Goal: Contribute content: Contribute content

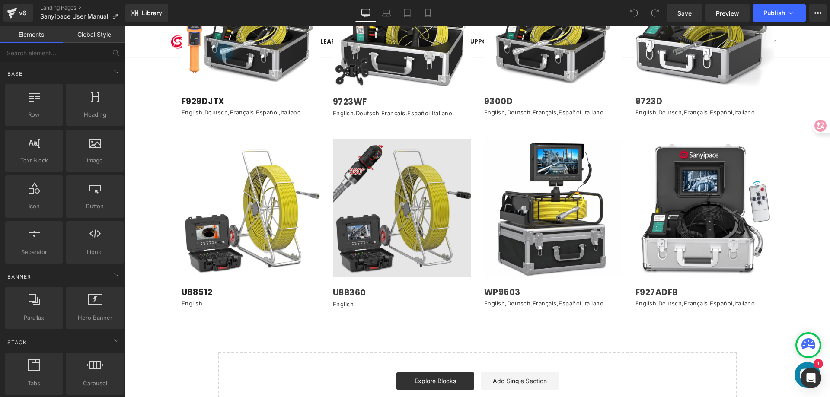
scroll to position [1037, 0]
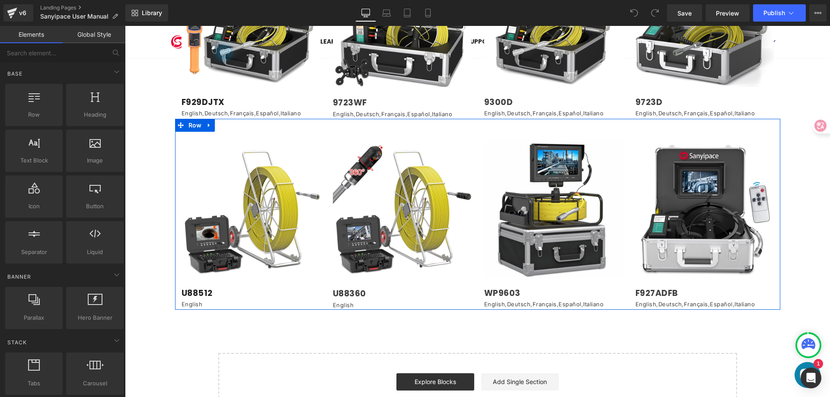
click at [181, 122] on div "Image U88512 Heading English Text Block Row Row Image U88360 Heading English Te…" at bounding box center [477, 214] width 605 height 191
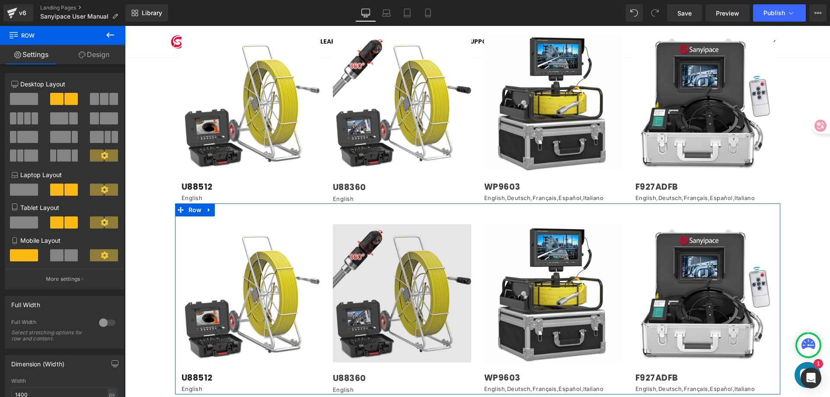
scroll to position [1102, 0]
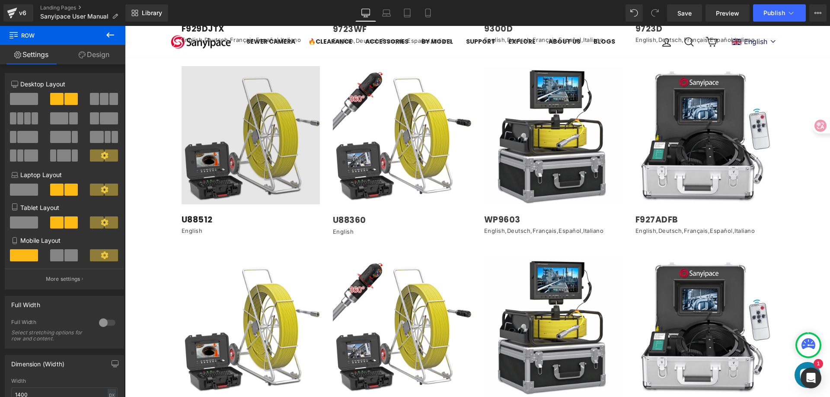
click at [249, 118] on img at bounding box center [251, 135] width 138 height 138
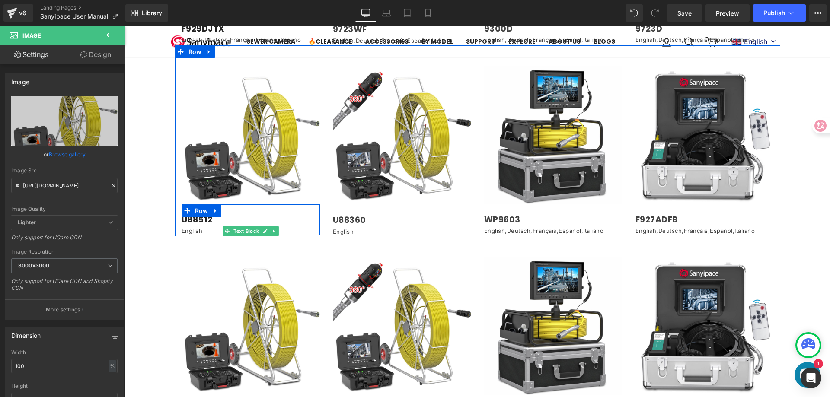
click at [200, 227] on p "English" at bounding box center [251, 231] width 138 height 9
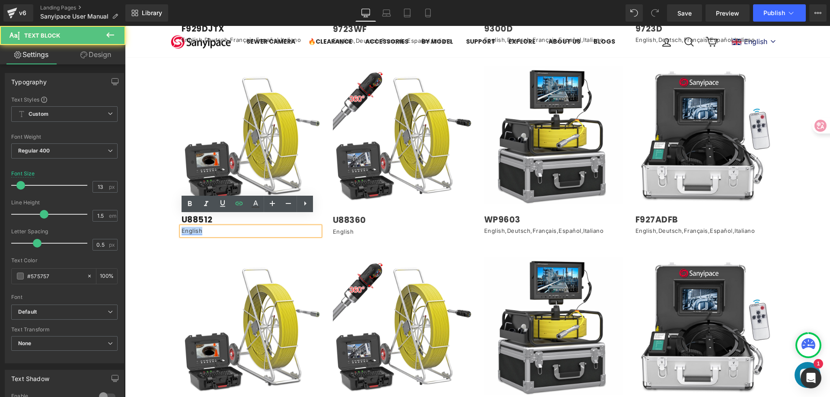
drag, startPoint x: 200, startPoint y: 219, endPoint x: 178, endPoint y: 220, distance: 21.6
click at [182, 227] on p "English" at bounding box center [251, 231] width 138 height 9
click at [218, 227] on p "English" at bounding box center [251, 231] width 138 height 9
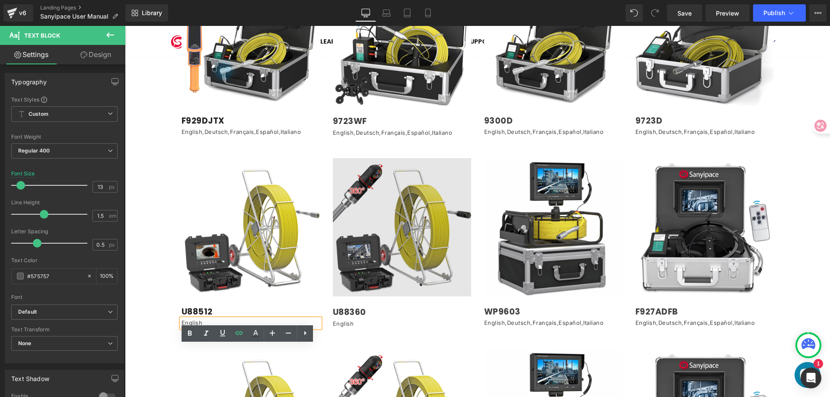
scroll to position [973, 0]
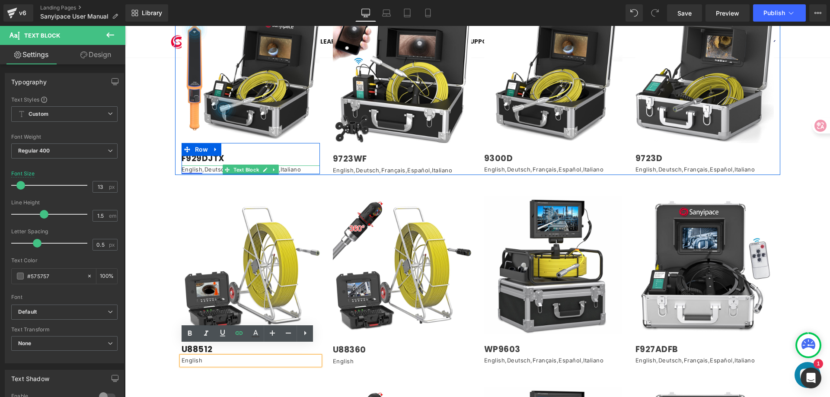
click at [198, 166] on link "English" at bounding box center [192, 169] width 21 height 7
click at [305, 166] on p "English , Deutsch , Français , Español , Italiano" at bounding box center [251, 170] width 138 height 9
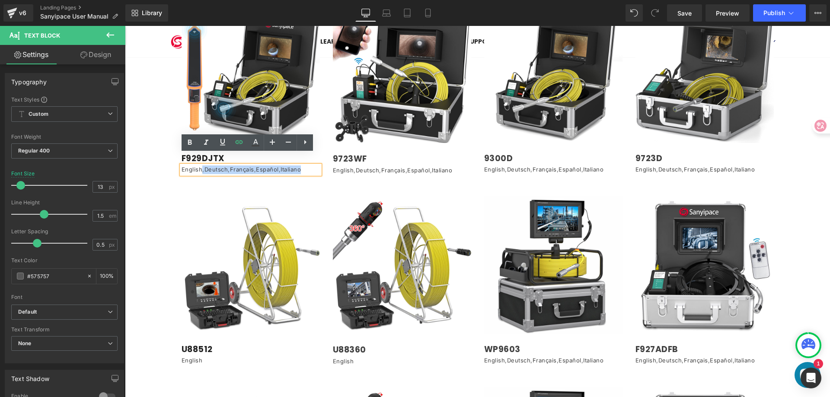
drag, startPoint x: 304, startPoint y: 158, endPoint x: 199, endPoint y: 156, distance: 105.5
click at [199, 166] on p "English , Deutsch , Français , Español , Italiano" at bounding box center [251, 170] width 138 height 9
copy p ", Deutsch , Français , Español , Italiano"
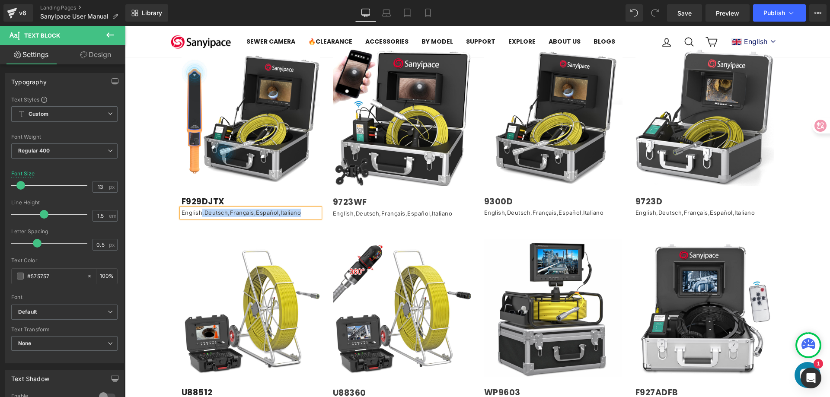
scroll to position [1102, 0]
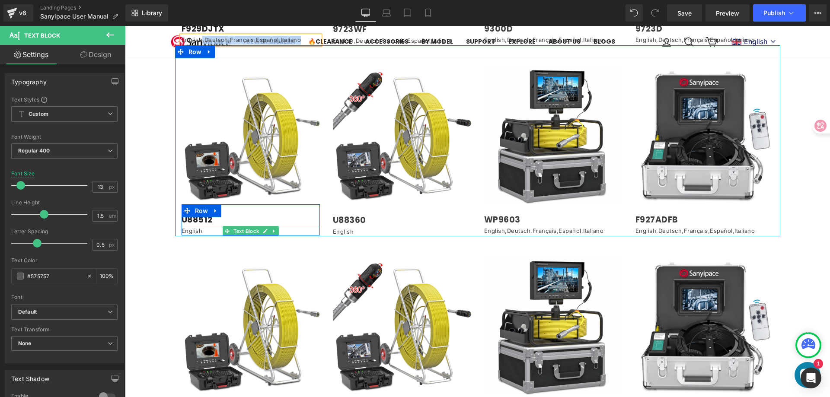
click at [207, 227] on p "English" at bounding box center [251, 231] width 138 height 9
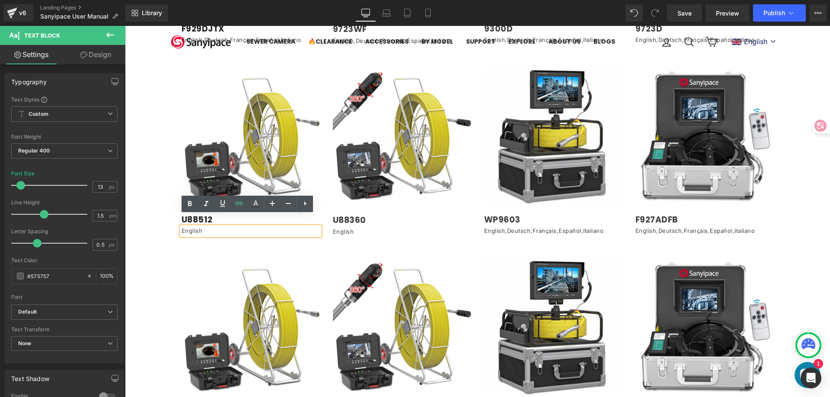
paste div
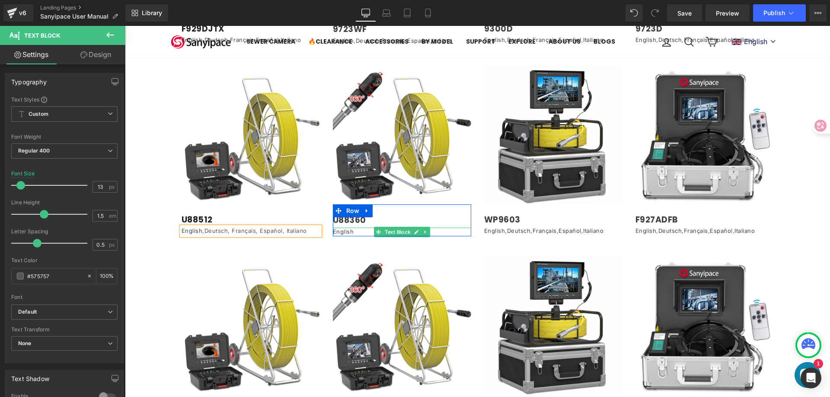
click at [355, 228] on p "English" at bounding box center [402, 232] width 138 height 9
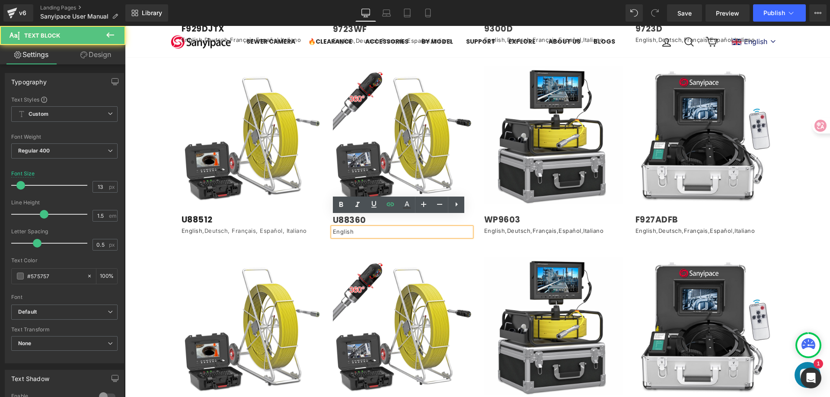
click at [352, 228] on p "English" at bounding box center [402, 232] width 138 height 9
paste div
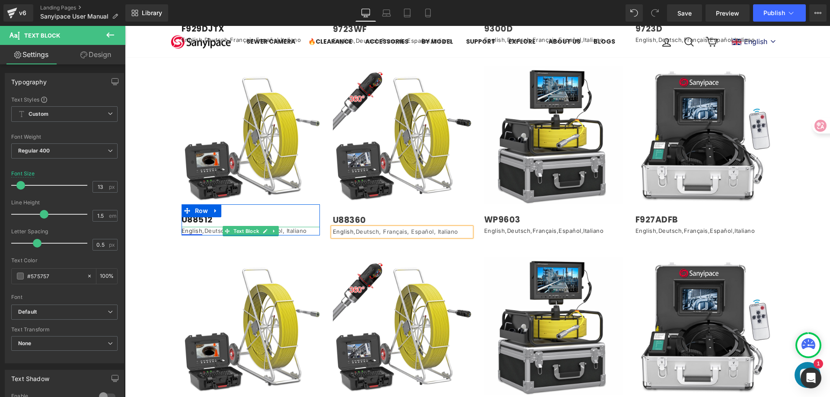
click at [195, 227] on link "English" at bounding box center [192, 230] width 21 height 7
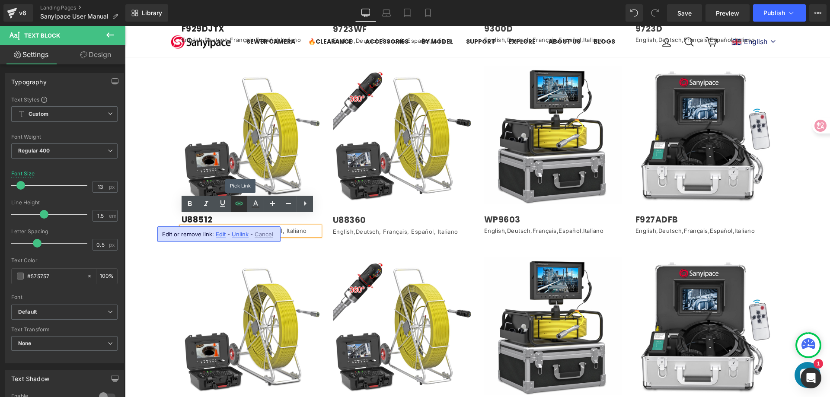
click at [241, 204] on icon at bounding box center [239, 203] width 10 height 10
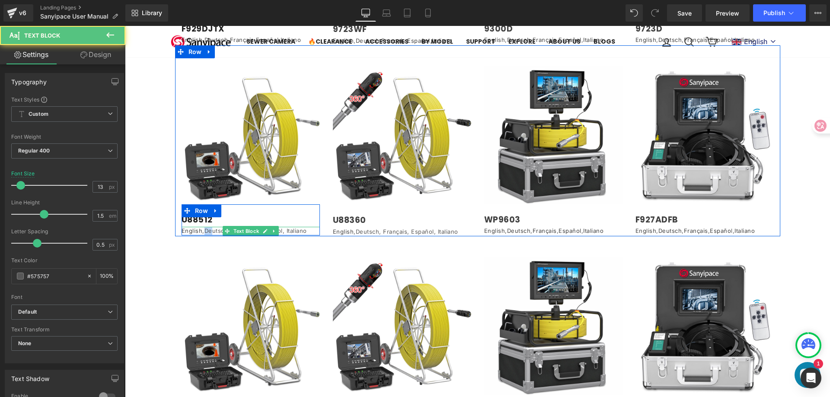
drag, startPoint x: 201, startPoint y: 220, endPoint x: 208, endPoint y: 220, distance: 6.9
click at [208, 227] on p "English ,Deutsch, Français, Español, Italiano" at bounding box center [251, 231] width 138 height 9
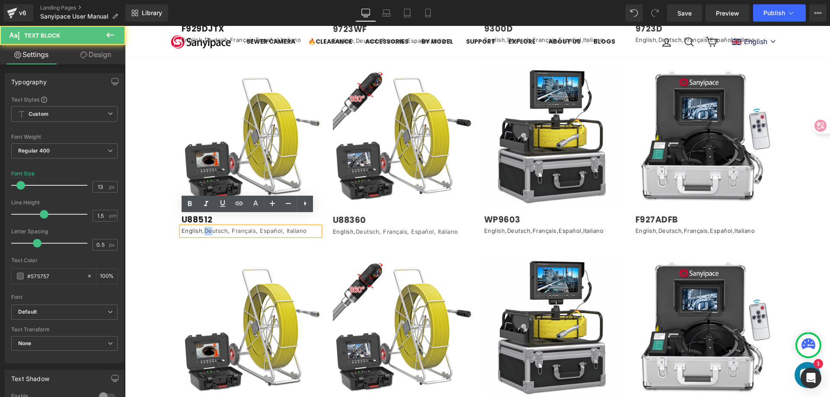
click at [204, 227] on p "English ,Deutsch, Français, Español, Italiano" at bounding box center [251, 231] width 138 height 9
drag, startPoint x: 200, startPoint y: 220, endPoint x: 223, endPoint y: 221, distance: 22.9
click at [223, 227] on p "English ,Deutsch, Français, Español, Italiano" at bounding box center [251, 231] width 138 height 9
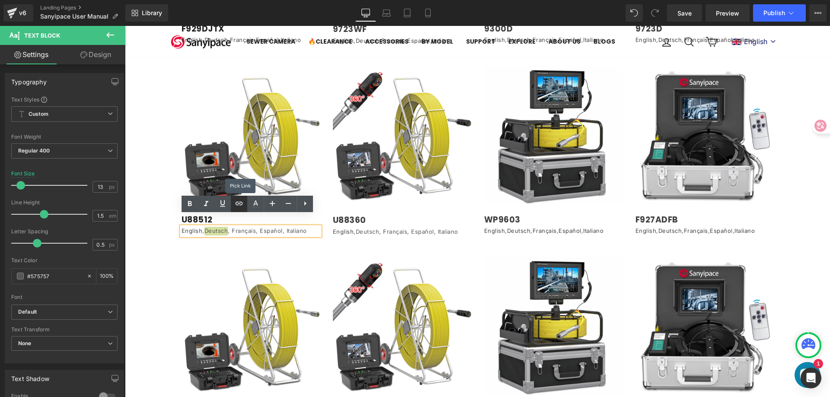
click at [237, 202] on icon at bounding box center [239, 203] width 7 height 3
click at [241, 203] on icon at bounding box center [239, 203] width 10 height 10
click at [242, 201] on icon at bounding box center [239, 203] width 10 height 10
click at [224, 238] on input "text" at bounding box center [241, 238] width 133 height 22
paste input "[URL][DOMAIN_NAME]"
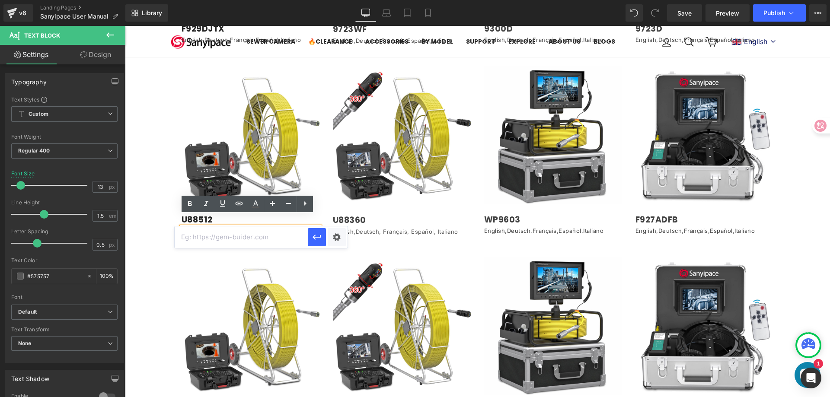
type input "[URL][DOMAIN_NAME]"
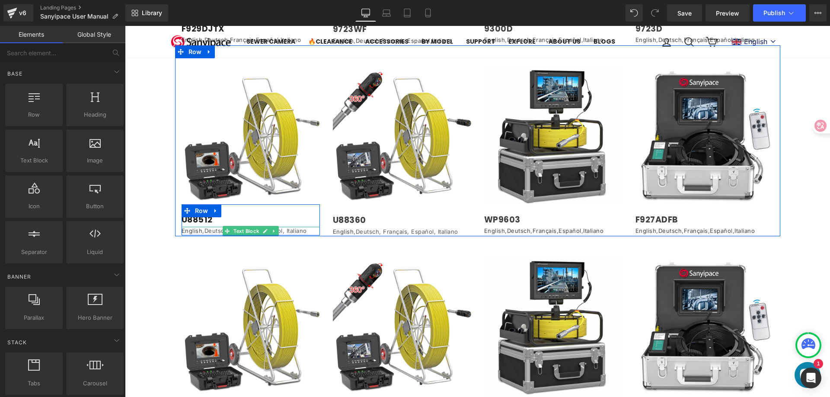
click at [213, 227] on p "English , Deutsch , Français, Español, Italiano" at bounding box center [251, 231] width 138 height 9
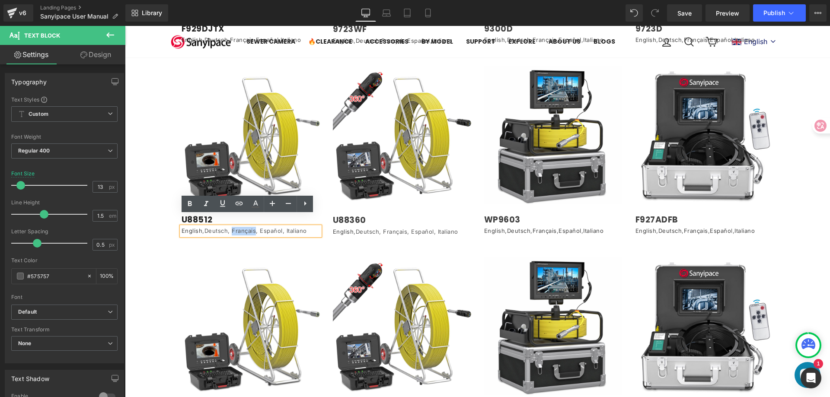
drag, startPoint x: 228, startPoint y: 220, endPoint x: 252, endPoint y: 219, distance: 23.8
click at [252, 227] on p "English , Deutsch , Français, Español, Italiano" at bounding box center [251, 231] width 138 height 9
click at [237, 205] on icon at bounding box center [239, 203] width 7 height 3
click at [222, 239] on input "text" at bounding box center [210, 238] width 133 height 22
paste input "[URL][DOMAIN_NAME]"
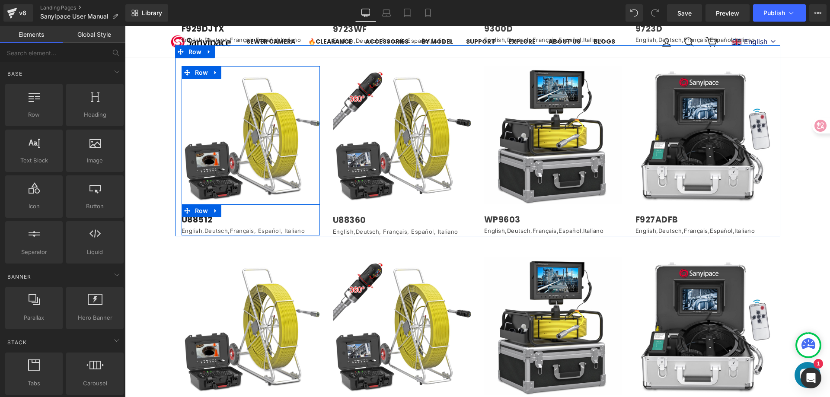
click at [286, 215] on h1 "U88512" at bounding box center [251, 220] width 138 height 11
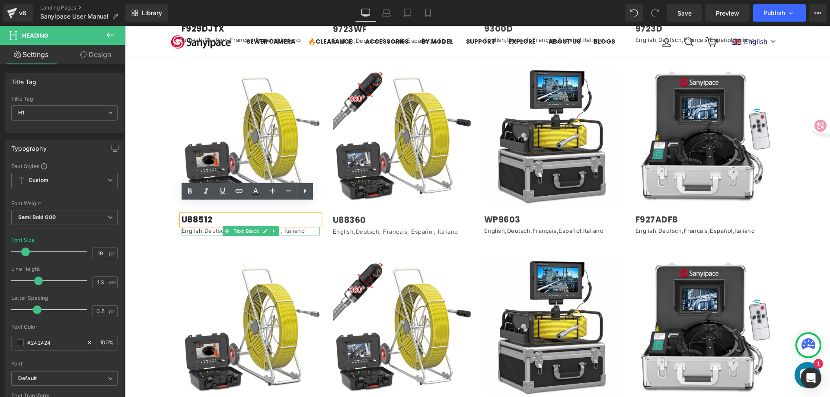
click at [291, 227] on p "English , Deutsch , Français , Español, Italiano" at bounding box center [251, 231] width 138 height 9
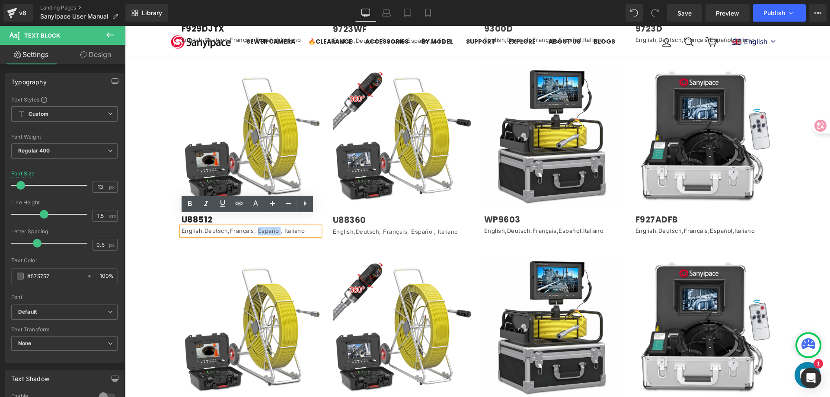
drag, startPoint x: 278, startPoint y: 218, endPoint x: 255, endPoint y: 222, distance: 22.8
click at [255, 227] on p "English , Deutsch , Français , Español, Italiano" at bounding box center [251, 231] width 138 height 9
click at [238, 205] on icon at bounding box center [239, 203] width 7 height 3
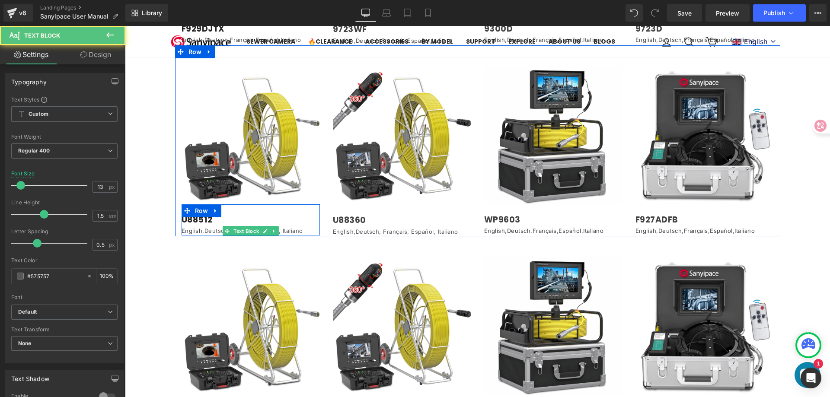
click at [292, 227] on p "English , Deutsch , Français , Español , Italiano" at bounding box center [251, 231] width 138 height 9
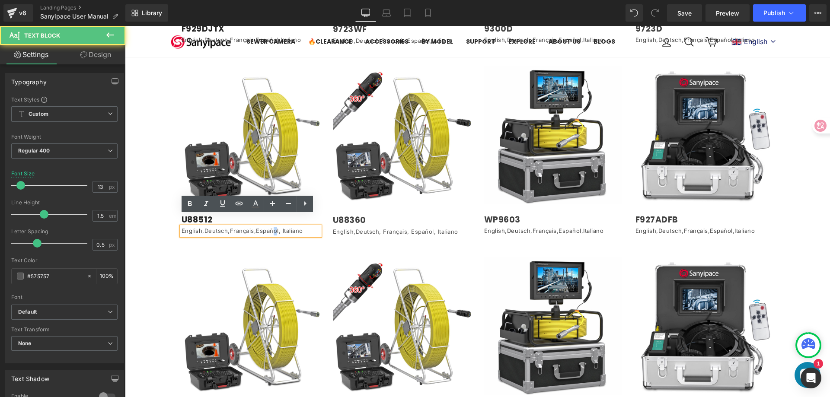
drag, startPoint x: 277, startPoint y: 219, endPoint x: 272, endPoint y: 220, distance: 4.3
click at [272, 227] on p "English , Deutsch , Français , Español , Italiano" at bounding box center [251, 231] width 138 height 9
drag, startPoint x: 277, startPoint y: 217, endPoint x: 255, endPoint y: 222, distance: 22.5
click at [255, 227] on p "English , Deutsch , Français , Español , Italiano" at bounding box center [251, 231] width 138 height 9
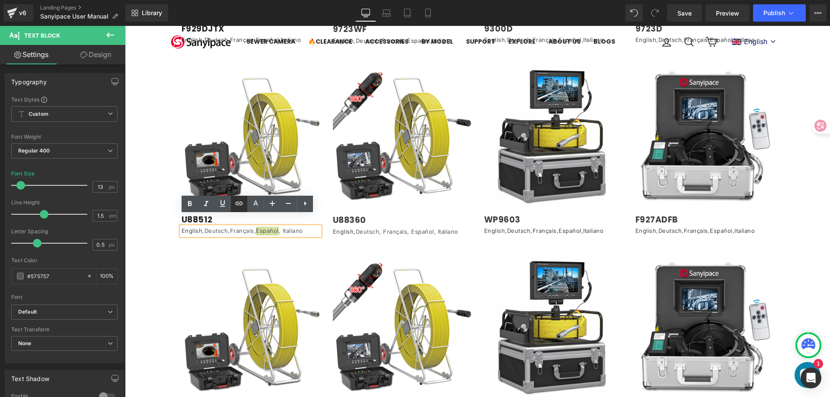
click at [240, 201] on icon at bounding box center [239, 203] width 10 height 10
click at [219, 238] on input "text" at bounding box center [210, 238] width 133 height 22
paste input "[URL][DOMAIN_NAME]"
type input "[URL][DOMAIN_NAME]"
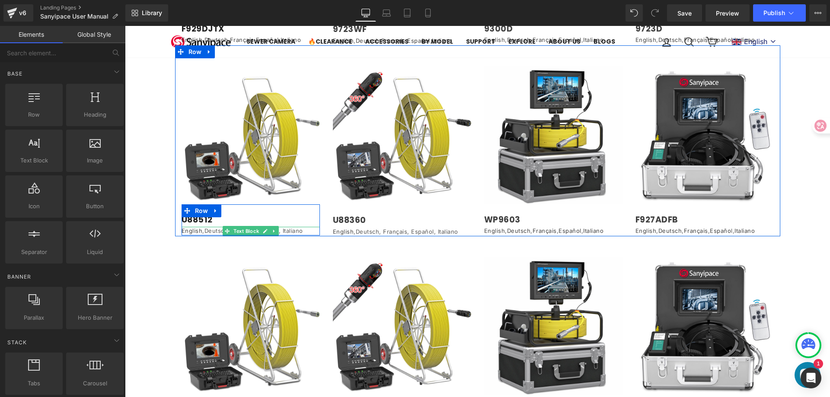
click at [285, 227] on p "English , Deutsch , Français , Español , Italiano" at bounding box center [251, 231] width 138 height 9
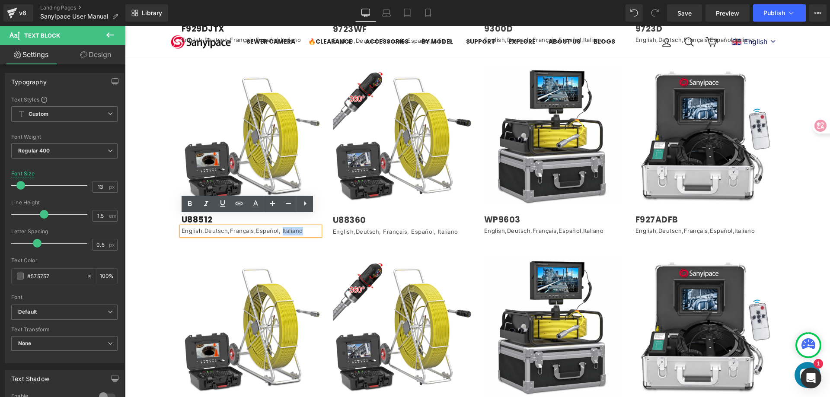
drag, startPoint x: 281, startPoint y: 219, endPoint x: 302, endPoint y: 217, distance: 21.3
click at [302, 227] on p "English , Deutsch , Français , Español , Italiano" at bounding box center [251, 231] width 138 height 9
click at [242, 204] on icon at bounding box center [239, 203] width 7 height 3
click at [241, 242] on input "text" at bounding box center [210, 238] width 133 height 22
paste input "[URL][DOMAIN_NAME]"
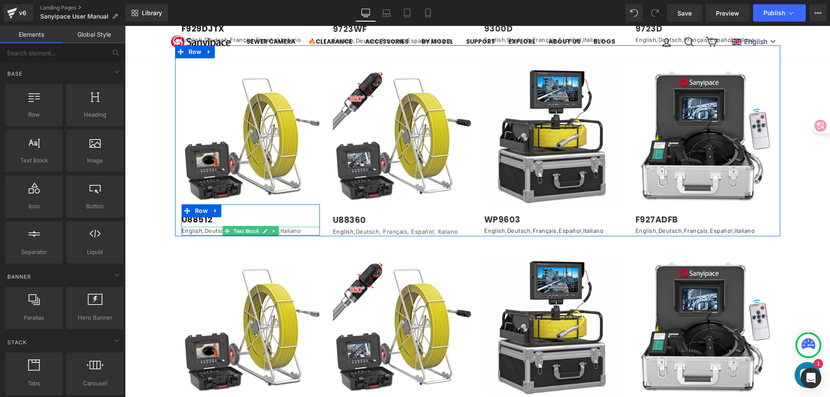
click at [302, 227] on p "English , Deutsch , Français , Español , Italiano" at bounding box center [251, 231] width 138 height 9
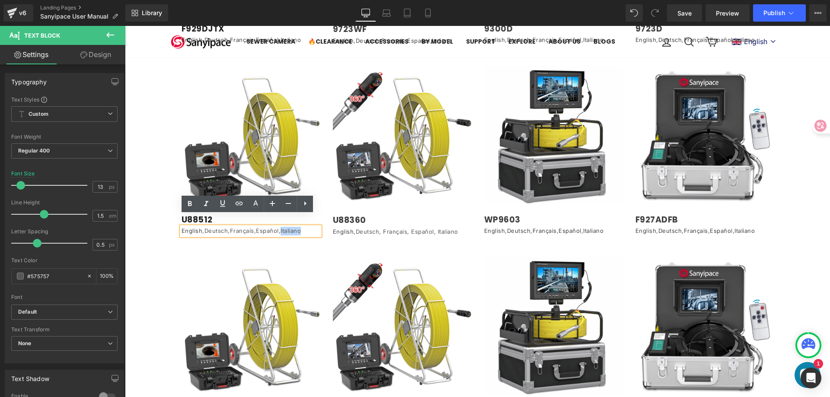
drag, startPoint x: 301, startPoint y: 220, endPoint x: 281, endPoint y: 223, distance: 20.6
click at [281, 227] on p "English , Deutsch , Français , Español , Italiano" at bounding box center [251, 231] width 138 height 9
click at [261, 227] on p "English , Deutsch , Français , Español , Italiano" at bounding box center [251, 231] width 138 height 9
drag, startPoint x: 255, startPoint y: 220, endPoint x: 276, endPoint y: 222, distance: 21.2
click at [276, 227] on p "English , Deutsch , Français , Español , Italiano" at bounding box center [251, 231] width 138 height 9
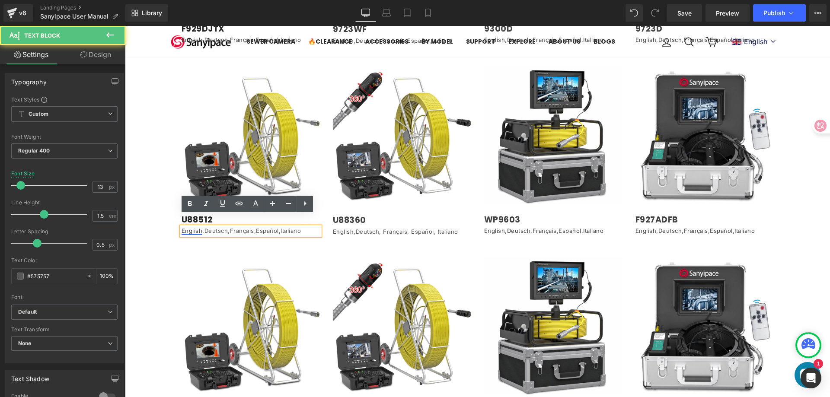
click at [194, 227] on link "English" at bounding box center [192, 230] width 21 height 7
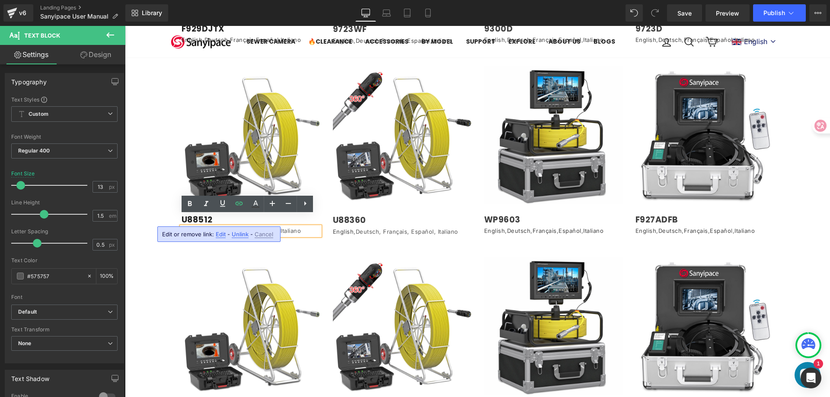
click at [207, 227] on p "English , Deutsch , Français , Español , Italiano" at bounding box center [251, 231] width 138 height 9
drag, startPoint x: 201, startPoint y: 220, endPoint x: 223, endPoint y: 219, distance: 22.1
click at [223, 227] on p "English , Deutsch , Français , Español , Italiano" at bounding box center [251, 231] width 138 height 9
click at [239, 204] on icon at bounding box center [239, 203] width 10 height 10
click at [232, 238] on input "text" at bounding box center [241, 238] width 133 height 22
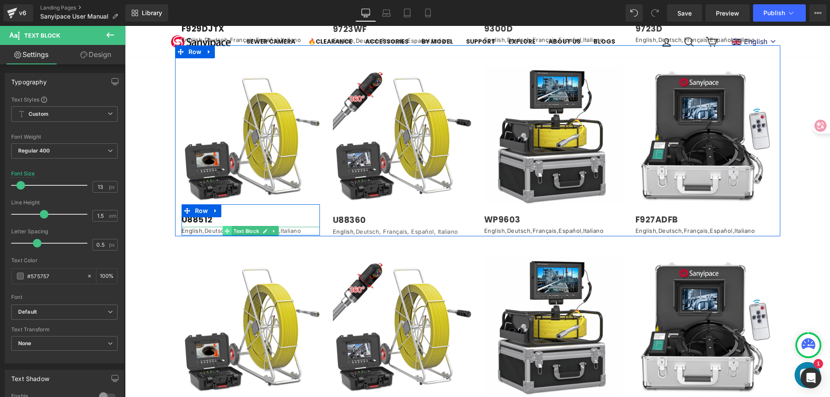
drag, startPoint x: 201, startPoint y: 221, endPoint x: 225, endPoint y: 219, distance: 24.3
click at [225, 227] on div "English , Deutsch , Français , Español , Italiano Text Block" at bounding box center [251, 231] width 138 height 9
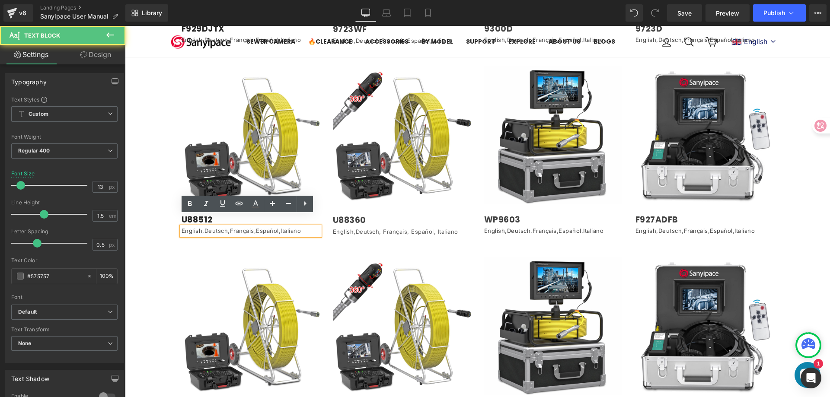
drag, startPoint x: 294, startPoint y: 218, endPoint x: 265, endPoint y: 220, distance: 29.4
click at [295, 227] on p "English , Deutsch , Français , Español , Italiano" at bounding box center [251, 231] width 138 height 9
drag, startPoint x: 223, startPoint y: 219, endPoint x: 201, endPoint y: 223, distance: 22.0
click at [201, 227] on p "English , Deutsch , Français , Español , Italiano" at bounding box center [251, 231] width 138 height 9
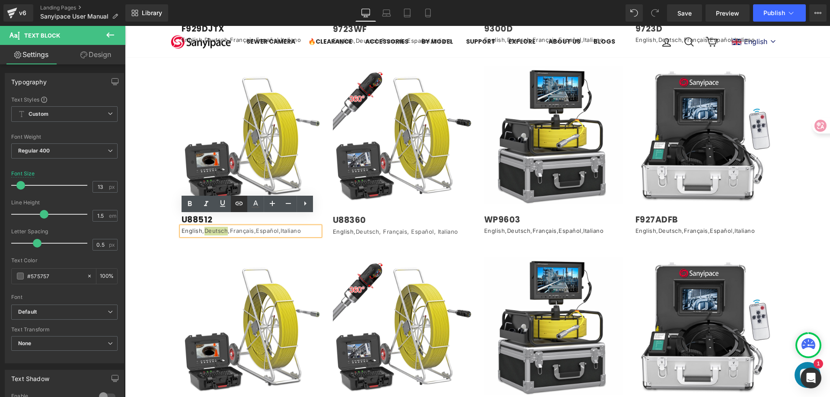
drag, startPoint x: 235, startPoint y: 201, endPoint x: 232, endPoint y: 206, distance: 5.6
click at [235, 201] on icon at bounding box center [239, 203] width 10 height 10
click at [211, 237] on input "text" at bounding box center [241, 238] width 133 height 22
paste input "[URL][DOMAIN_NAME]"
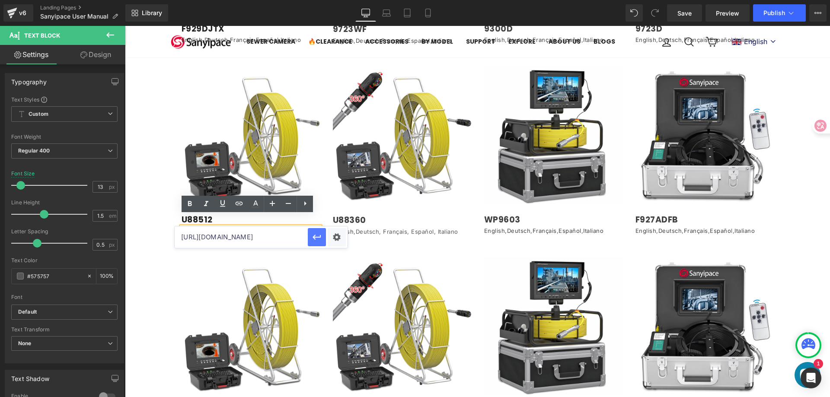
click at [317, 235] on icon "button" at bounding box center [317, 237] width 10 height 10
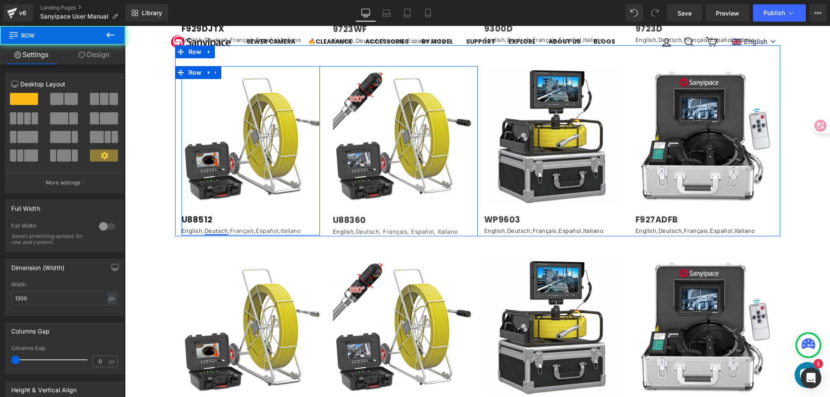
drag, startPoint x: 202, startPoint y: 222, endPoint x: 218, endPoint y: 222, distance: 16.0
click at [218, 222] on div "Image U88512 Heading English , Deutsch , Français , Español , Italiano Text Blo…" at bounding box center [251, 150] width 138 height 169
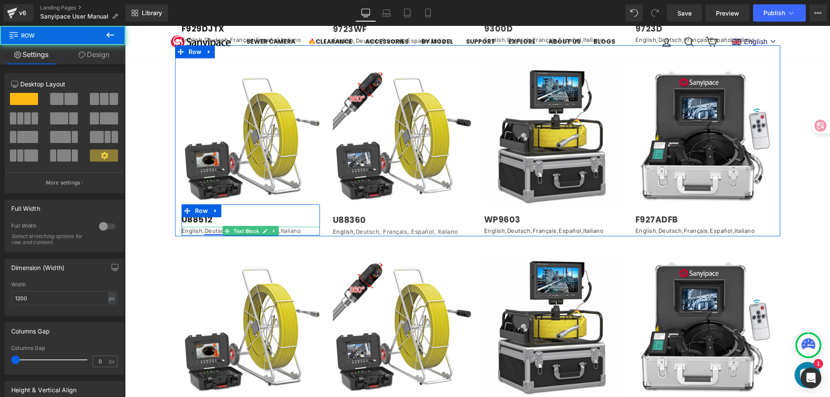
click at [208, 227] on link "Deutsch" at bounding box center [216, 230] width 24 height 7
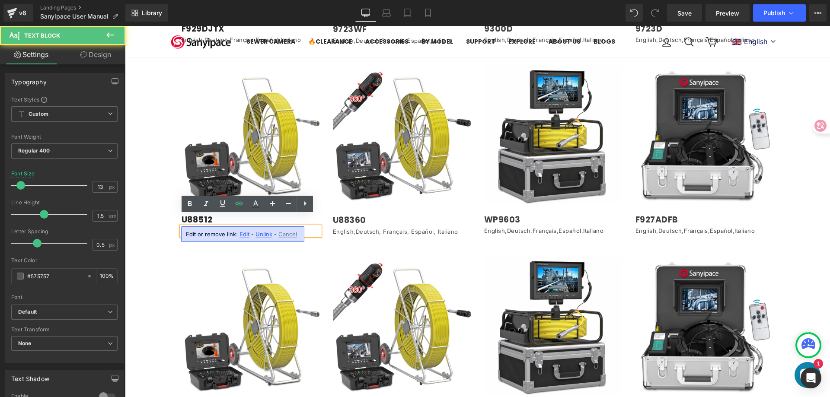
click at [236, 227] on p "English , Deutsch , Français , Español , Italiano" at bounding box center [251, 231] width 138 height 9
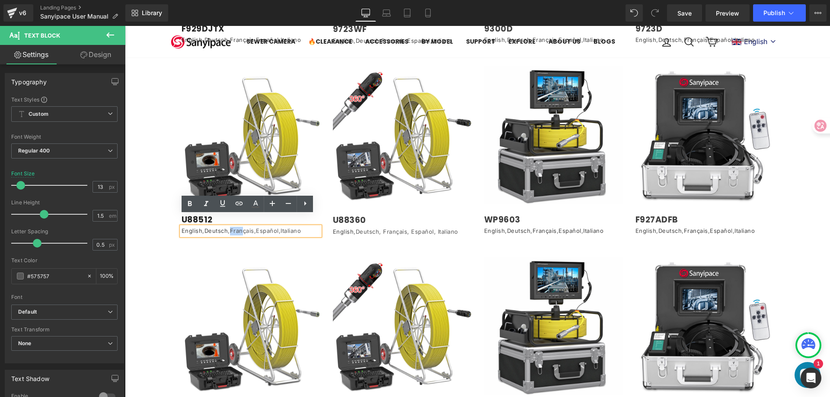
drag, startPoint x: 227, startPoint y: 220, endPoint x: 242, endPoint y: 220, distance: 15.1
click at [242, 227] on p "English , Deutsch , Français , Español , Italiano" at bounding box center [251, 231] width 138 height 9
click at [235, 227] on p "English , Deutsch , Français , Español , Italiano" at bounding box center [251, 231] width 138 height 9
drag, startPoint x: 227, startPoint y: 220, endPoint x: 361, endPoint y: 229, distance: 134.7
click at [250, 227] on p "English , Deutsch , Français , Español , Italiano" at bounding box center [251, 231] width 138 height 9
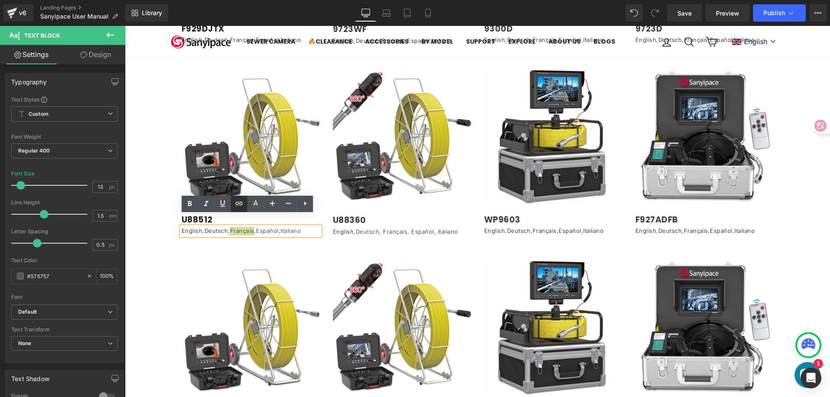
click at [236, 202] on icon at bounding box center [239, 203] width 10 height 10
click at [233, 233] on input "text" at bounding box center [210, 238] width 133 height 22
paste input "[URL][DOMAIN_NAME]"
click at [284, 236] on icon "button" at bounding box center [286, 237] width 10 height 10
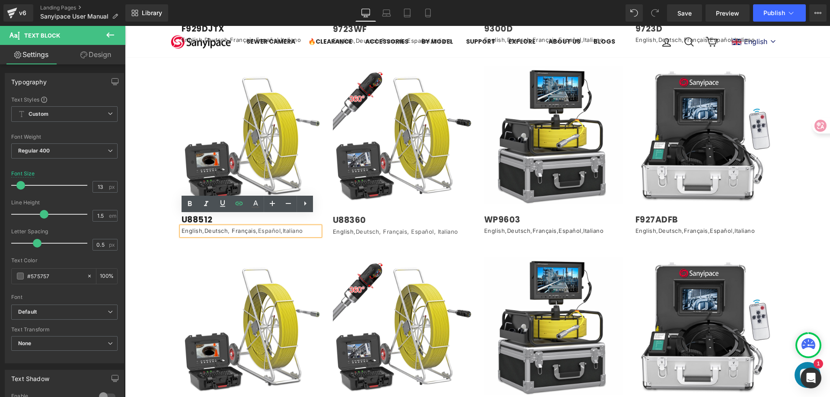
scroll to position [0, 0]
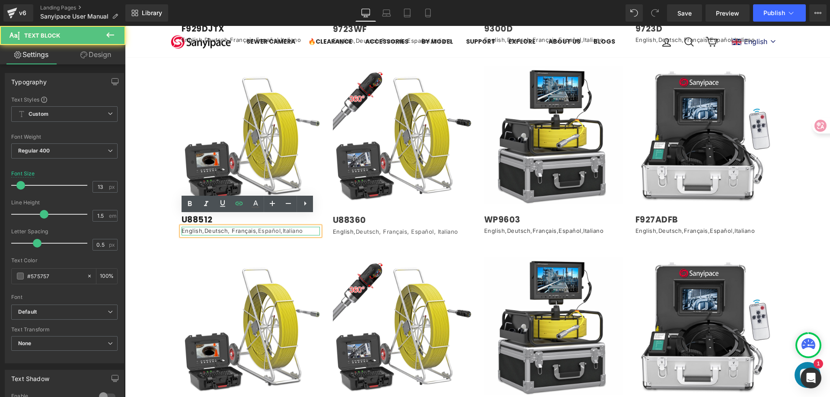
click at [264, 227] on p "English , Deutsch , Français , Español , Italiano" at bounding box center [251, 231] width 138 height 9
drag, startPoint x: 255, startPoint y: 220, endPoint x: 281, endPoint y: 220, distance: 25.5
click at [281, 227] on p "English , Deutsch , Français , Español , Italiano" at bounding box center [251, 231] width 138 height 9
click at [265, 227] on p "English , Deutsch , Français , Español , Italiano" at bounding box center [251, 231] width 138 height 9
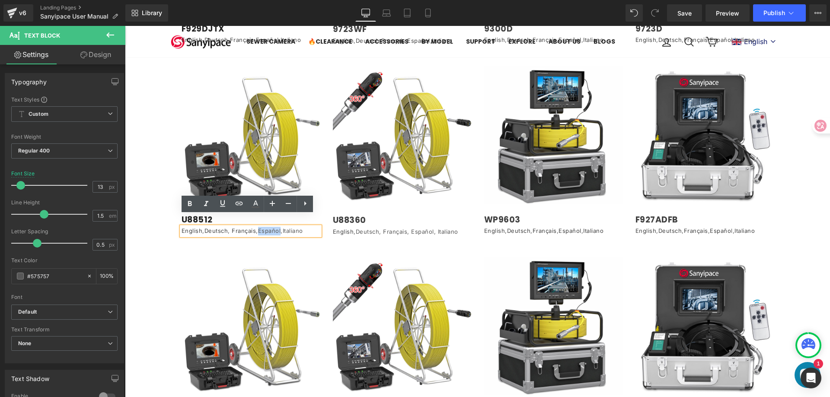
drag, startPoint x: 254, startPoint y: 220, endPoint x: 278, endPoint y: 216, distance: 23.7
click at [278, 227] on p "English , Deutsch , Français , Español , Italiano" at bounding box center [251, 231] width 138 height 9
click at [237, 200] on icon at bounding box center [239, 203] width 10 height 10
click at [225, 239] on input "text" at bounding box center [210, 238] width 133 height 22
paste input "[URL][DOMAIN_NAME]"
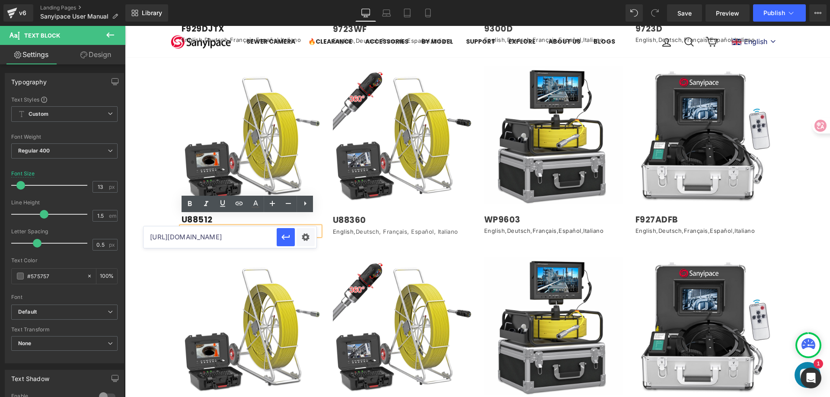
scroll to position [0, 230]
type input "[URL][DOMAIN_NAME]"
click at [285, 238] on icon "button" at bounding box center [286, 237] width 10 height 10
click at [294, 227] on p "English , Deutsch , Français , Español , Italiano" at bounding box center [251, 231] width 138 height 9
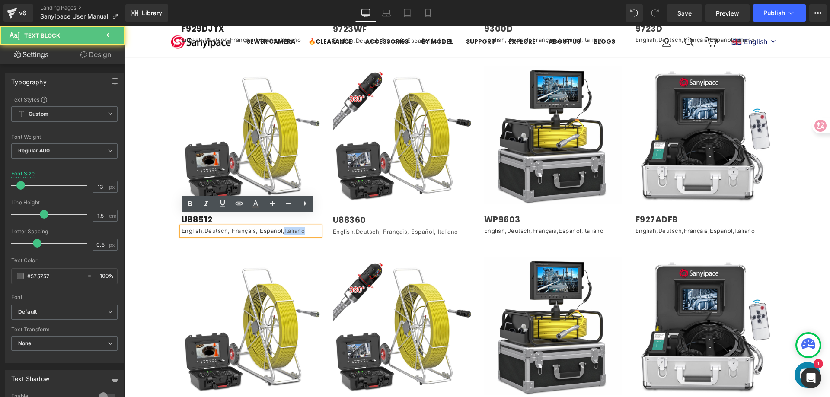
drag, startPoint x: 280, startPoint y: 222, endPoint x: 304, endPoint y: 217, distance: 24.6
click at [304, 227] on p "English , Deutsch , Français , Español , Italiano" at bounding box center [251, 231] width 138 height 9
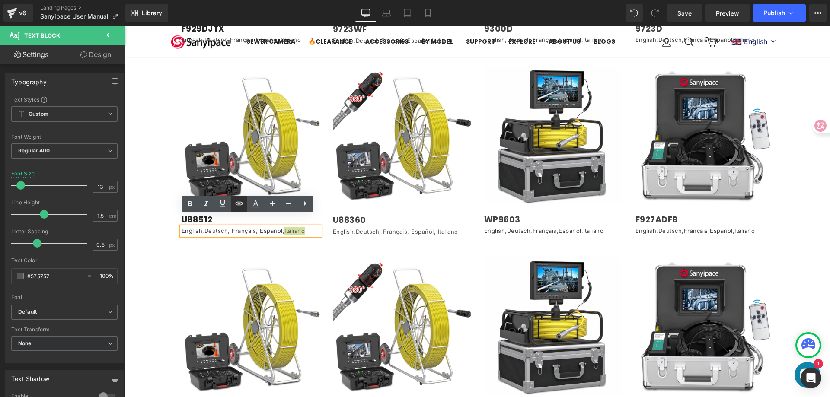
click at [239, 204] on icon at bounding box center [239, 203] width 10 height 10
click at [222, 239] on input "text" at bounding box center [210, 238] width 133 height 22
paste input "[URL][DOMAIN_NAME]"
type input "[URL][DOMAIN_NAME]"
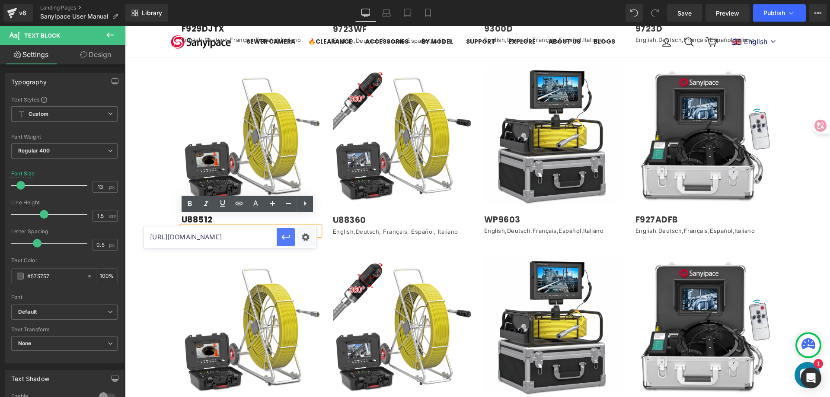
click at [288, 240] on icon "button" at bounding box center [286, 237] width 10 height 10
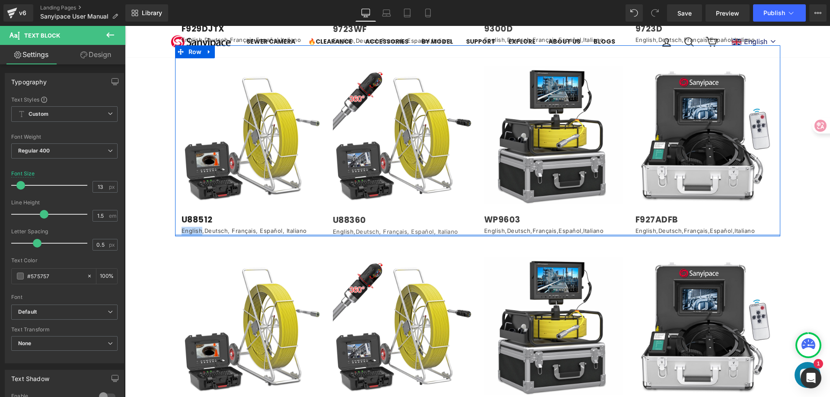
drag, startPoint x: 197, startPoint y: 219, endPoint x: 179, endPoint y: 223, distance: 18.6
click at [179, 223] on div "Image U88512 Heading English , Deutsch , Français , Español , Italiano Text Blo…" at bounding box center [477, 140] width 605 height 191
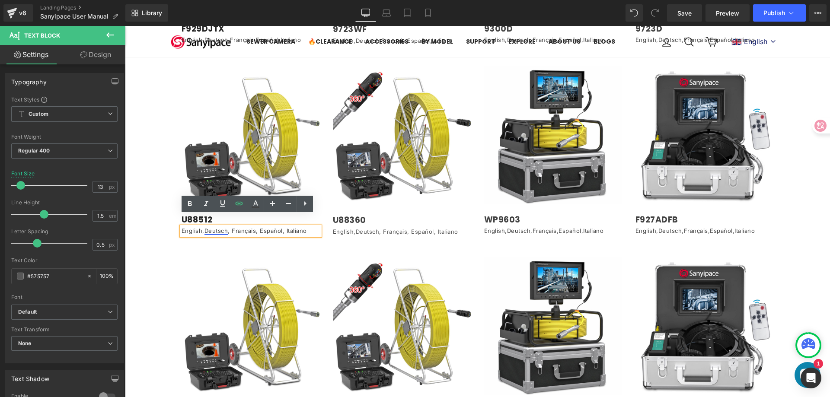
click at [207, 227] on link "Deutsch" at bounding box center [216, 230] width 24 height 7
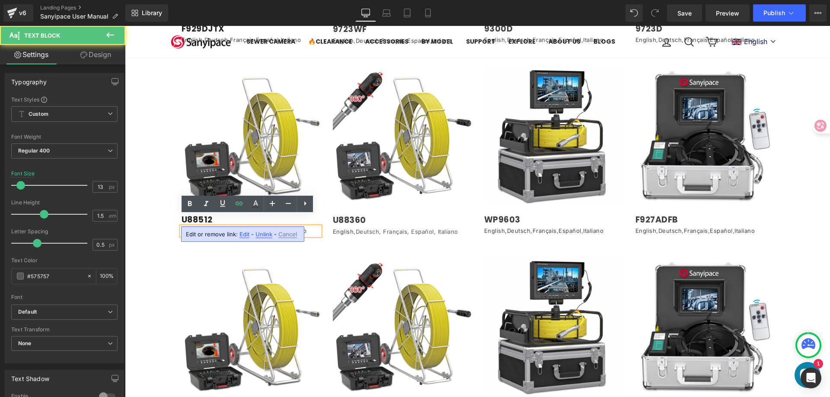
click at [236, 227] on link "Français" at bounding box center [243, 230] width 26 height 7
click at [265, 227] on link "Español" at bounding box center [270, 230] width 25 height 7
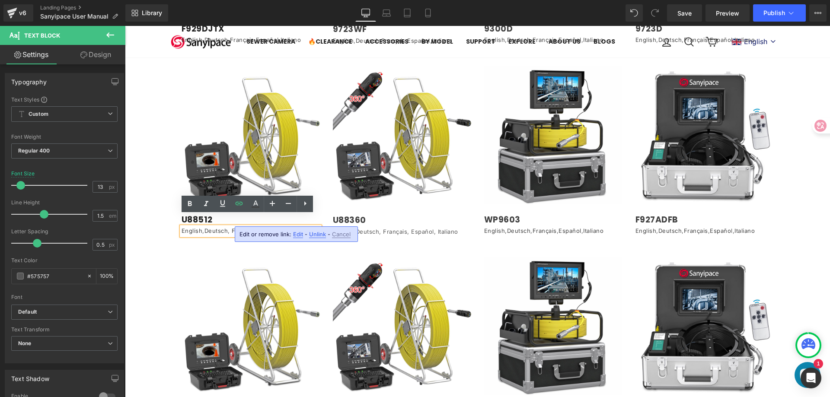
click at [297, 227] on link "Italiano" at bounding box center [295, 230] width 22 height 7
drag, startPoint x: 308, startPoint y: 219, endPoint x: 180, endPoint y: 223, distance: 128.0
click at [182, 227] on p "English , Deutsch , Français , Español , Italiano" at bounding box center [251, 231] width 138 height 9
copy p "English , Deutsch , Français , Español , Italiano"
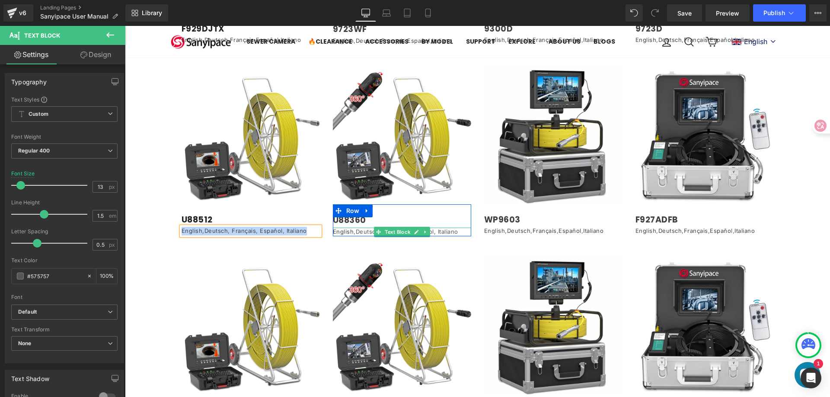
click at [351, 228] on p "English ,Deutsch, Français, Español, Italiano" at bounding box center [402, 232] width 138 height 9
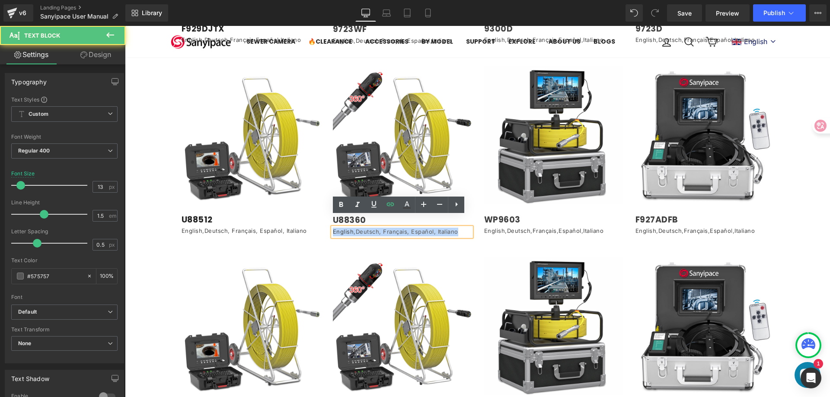
drag, startPoint x: 329, startPoint y: 222, endPoint x: 463, endPoint y: 220, distance: 133.6
click at [463, 228] on p "English ,Deutsch, Français, Español, Italiano" at bounding box center [402, 232] width 138 height 9
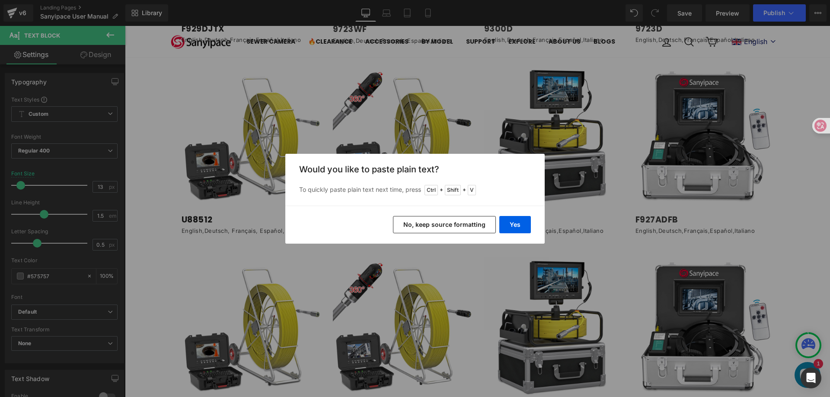
click at [463, 224] on button "No, keep source formatting" at bounding box center [444, 224] width 103 height 17
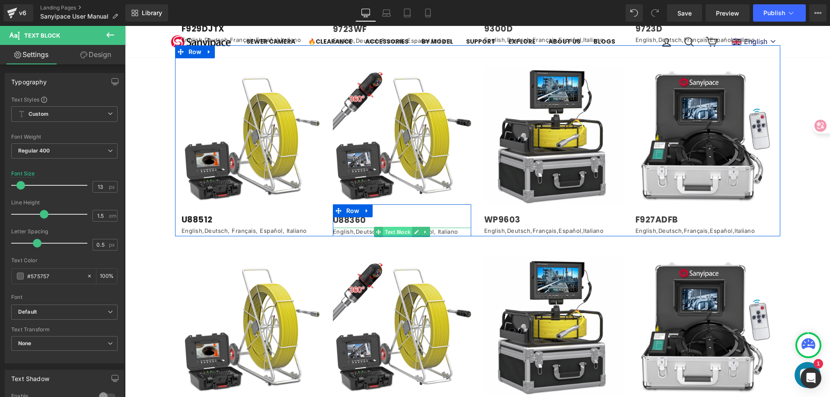
click at [385, 227] on span "Text Block" at bounding box center [397, 232] width 29 height 10
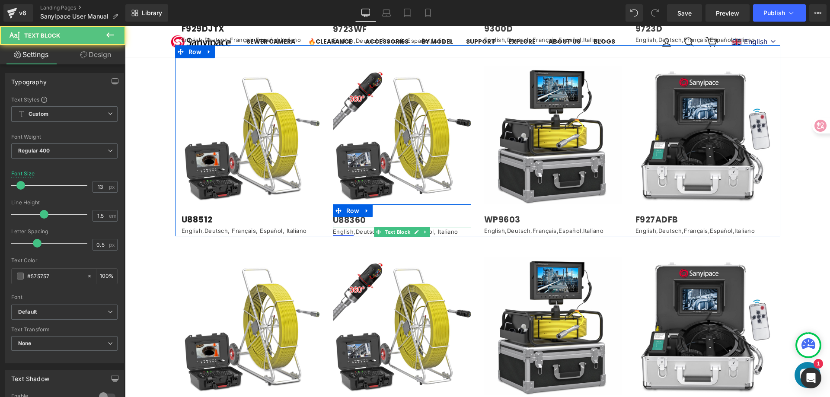
click at [340, 228] on link "English" at bounding box center [343, 231] width 21 height 7
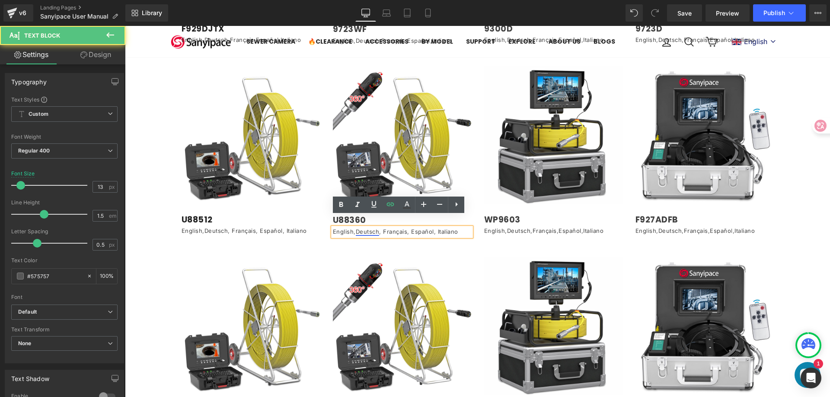
click at [364, 228] on link "Deutsch" at bounding box center [368, 231] width 24 height 7
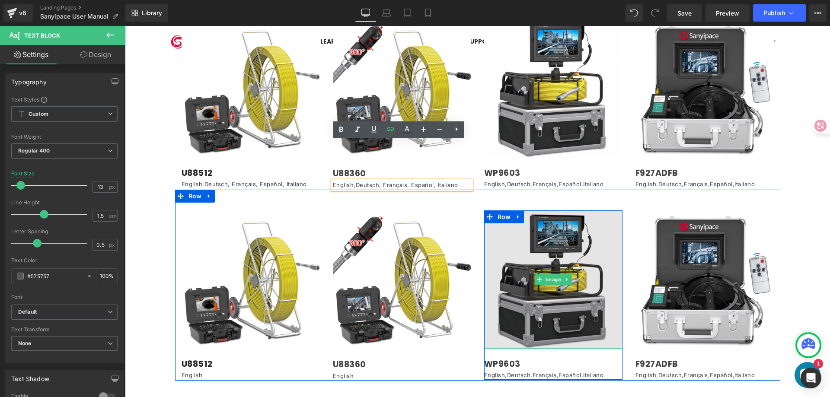
scroll to position [1189, 0]
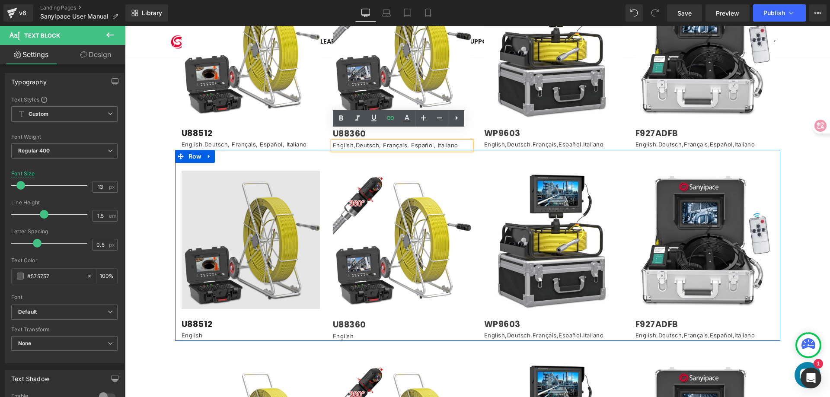
click at [253, 225] on div "Image" at bounding box center [251, 240] width 138 height 138
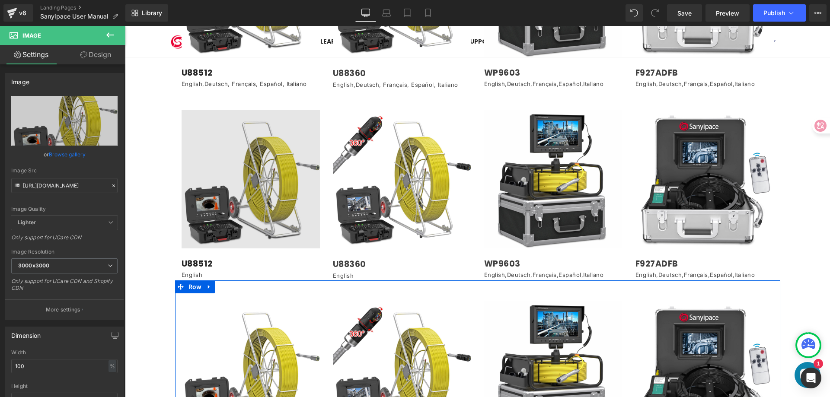
scroll to position [1232, 0]
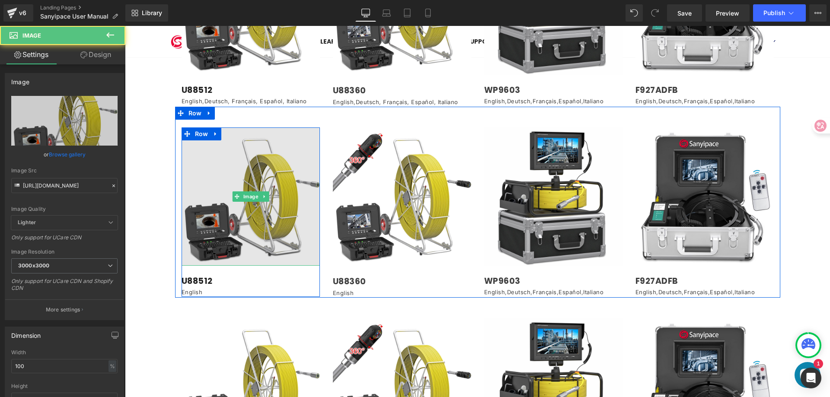
click at [262, 176] on img at bounding box center [251, 197] width 138 height 138
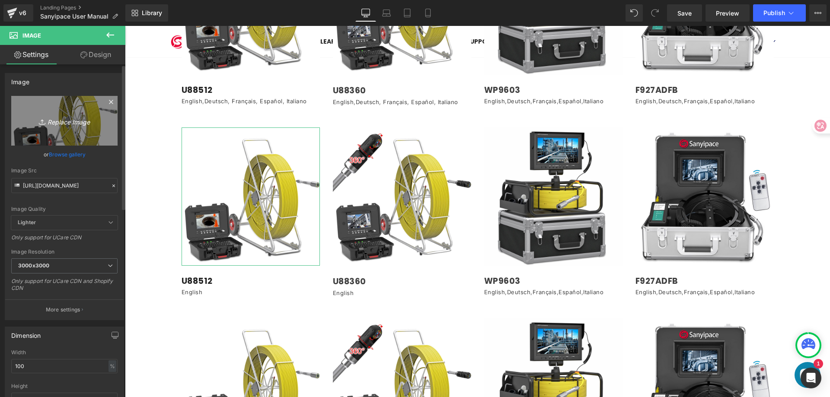
click at [68, 121] on icon "Replace Image" at bounding box center [64, 120] width 69 height 11
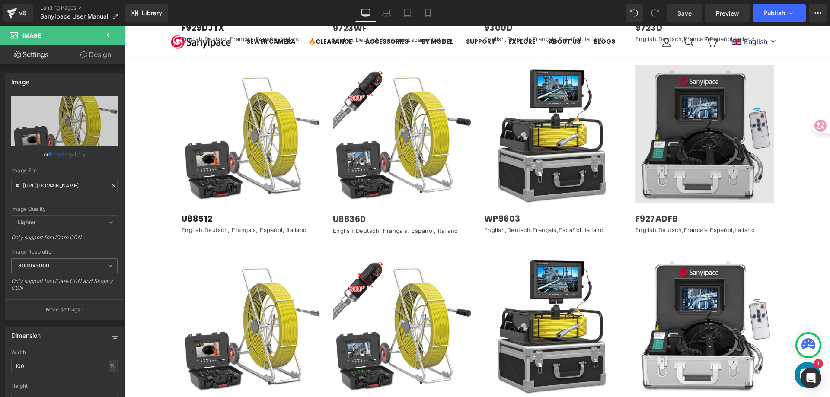
scroll to position [1102, 0]
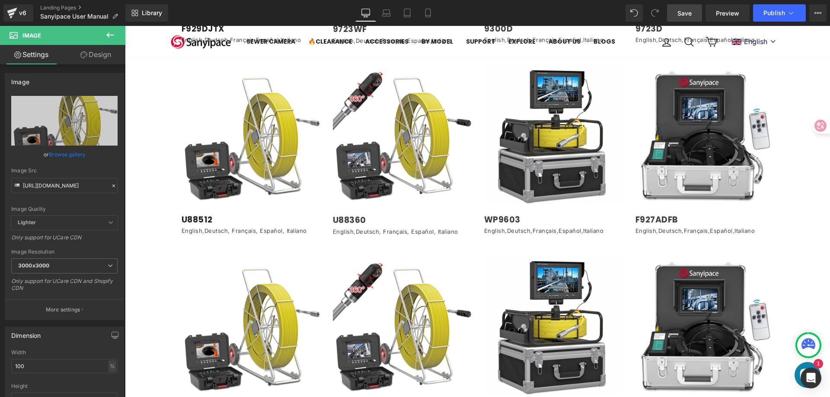
drag, startPoint x: 684, startPoint y: 12, endPoint x: 377, endPoint y: 136, distance: 331.0
click at [684, 12] on span "Save" at bounding box center [684, 13] width 14 height 9
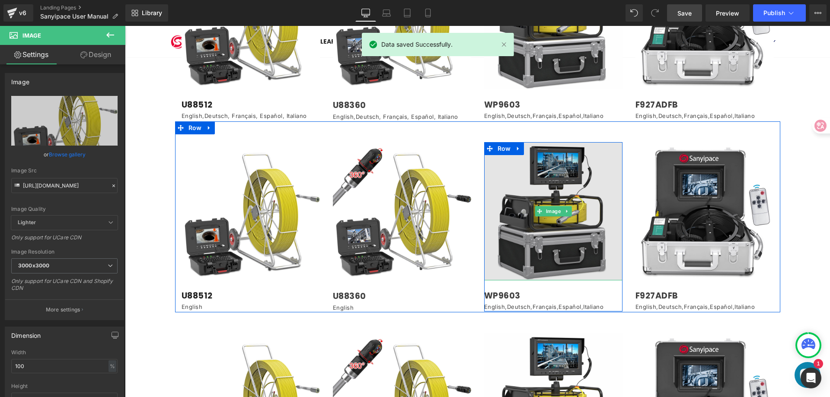
scroll to position [1232, 0]
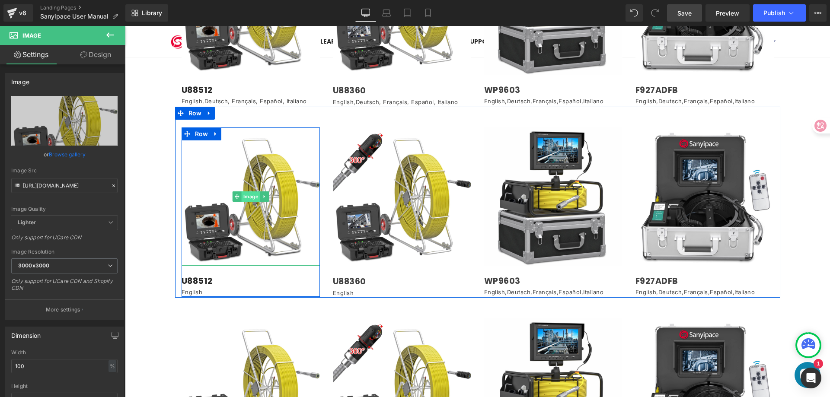
click at [243, 191] on span "Image" at bounding box center [250, 196] width 19 height 10
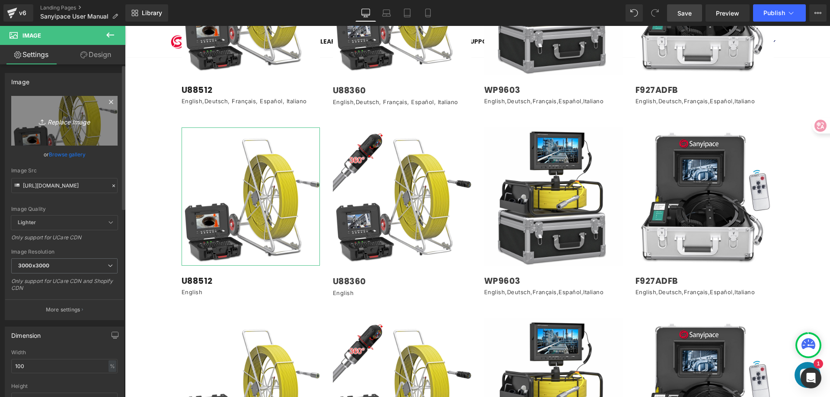
click at [62, 123] on icon "Replace Image" at bounding box center [64, 120] width 69 height 11
type input "C:\fakepath\6502b6faa58a9c57e1db38c1d58d17e.jpg"
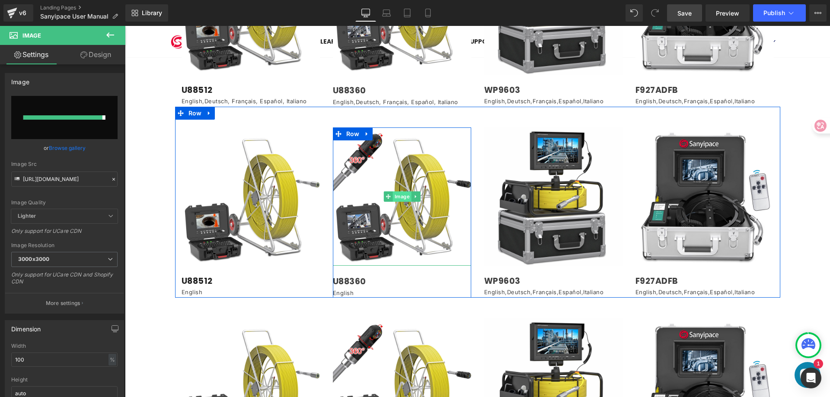
type input "[URL][DOMAIN_NAME]"
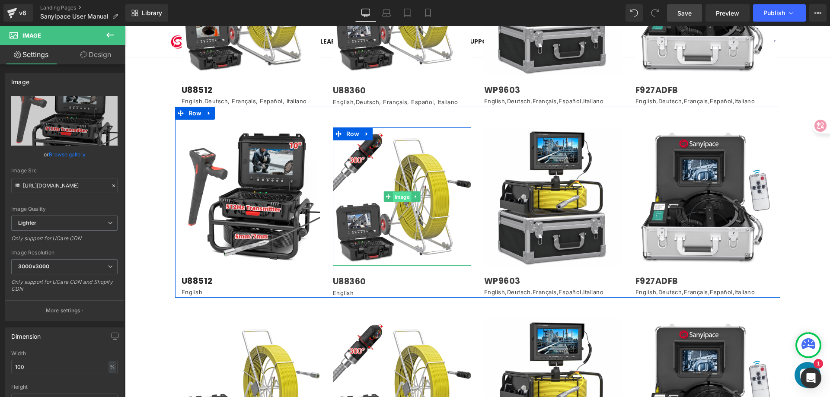
click at [400, 192] on span "Image" at bounding box center [402, 197] width 19 height 10
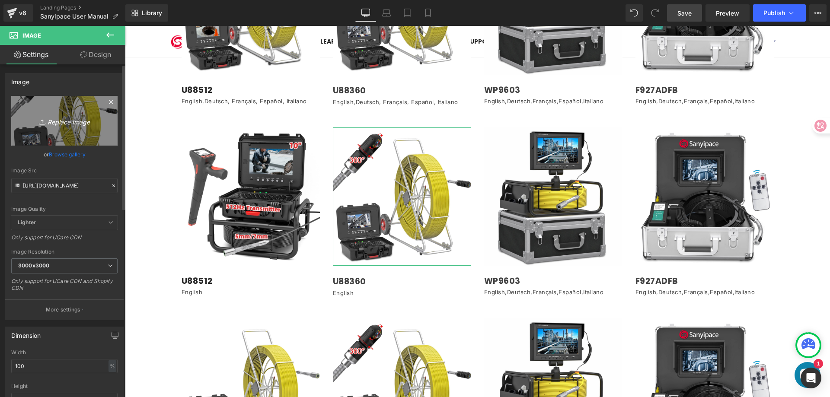
click at [74, 124] on icon "Replace Image" at bounding box center [64, 120] width 69 height 11
type input "C:\fakepath\c2564cce18cd1d2669d7d0d4707fca8.jpg"
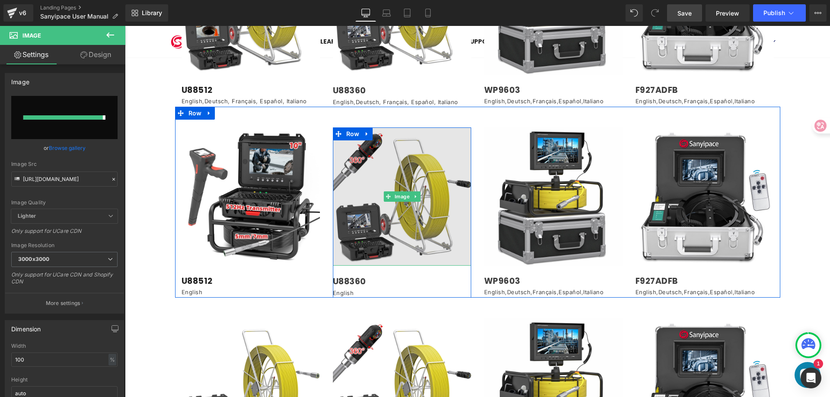
type input "[URL][DOMAIN_NAME]"
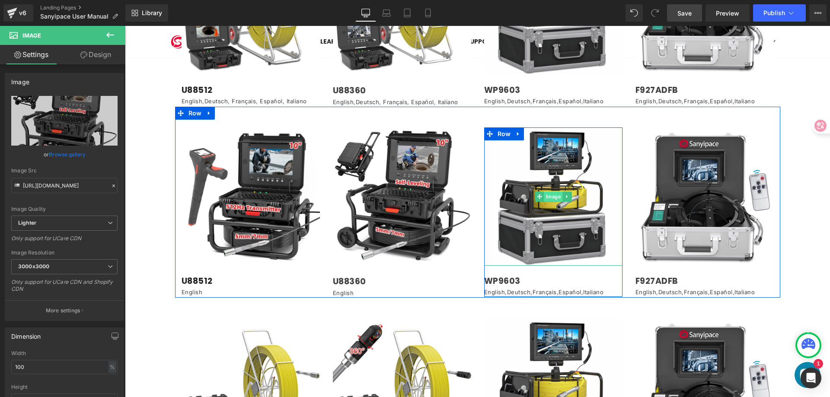
click at [547, 191] on span "Image" at bounding box center [553, 196] width 19 height 10
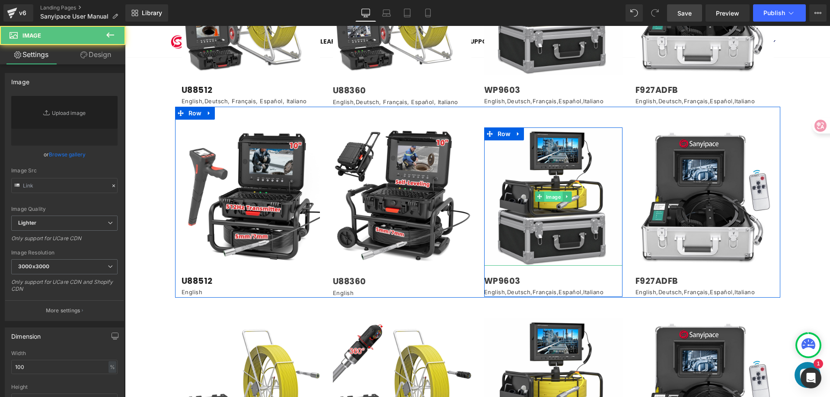
type input "[URL][DOMAIN_NAME]"
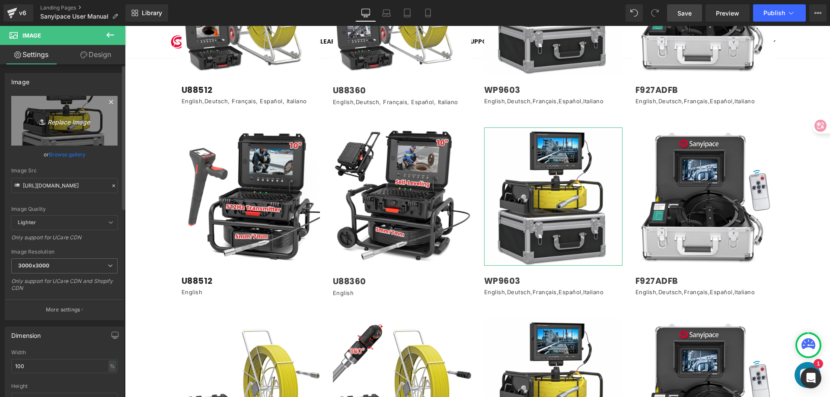
click at [67, 124] on icon "Replace Image" at bounding box center [64, 120] width 69 height 11
type input "C:\fakepath\主图-定位器.jpg"
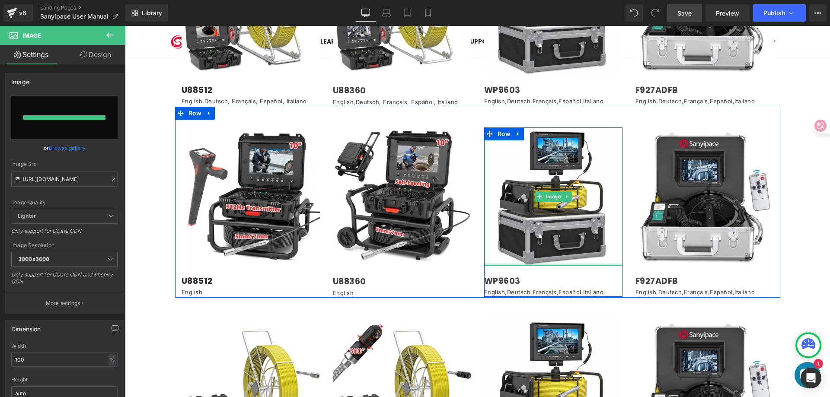
type input "[URL][DOMAIN_NAME]"
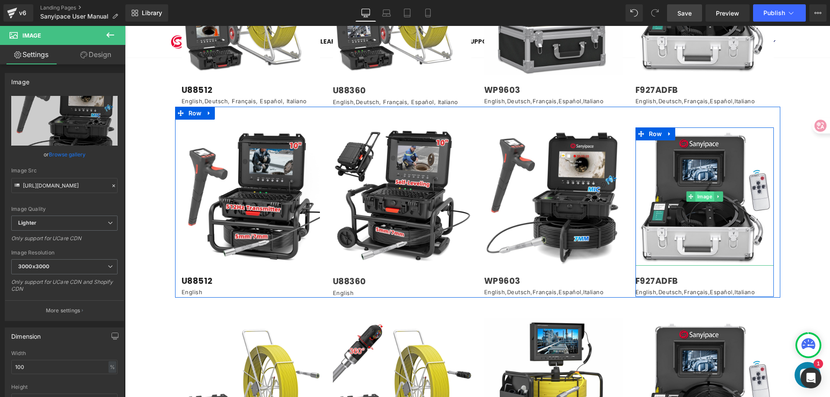
click at [696, 191] on span "Image" at bounding box center [704, 196] width 19 height 10
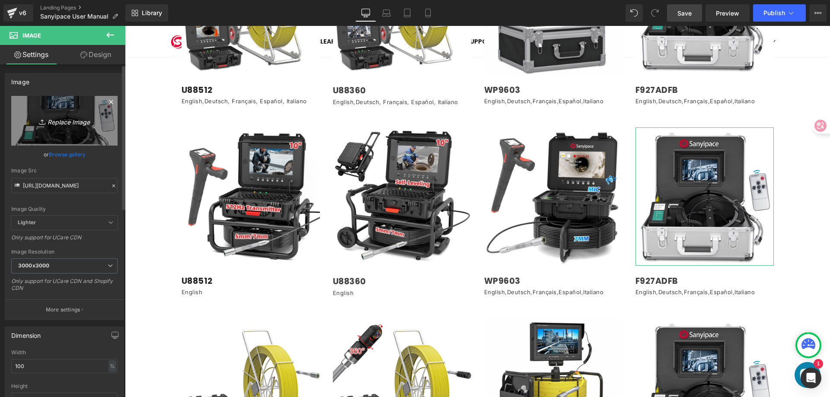
click at [72, 125] on icon "Replace Image" at bounding box center [64, 120] width 69 height 11
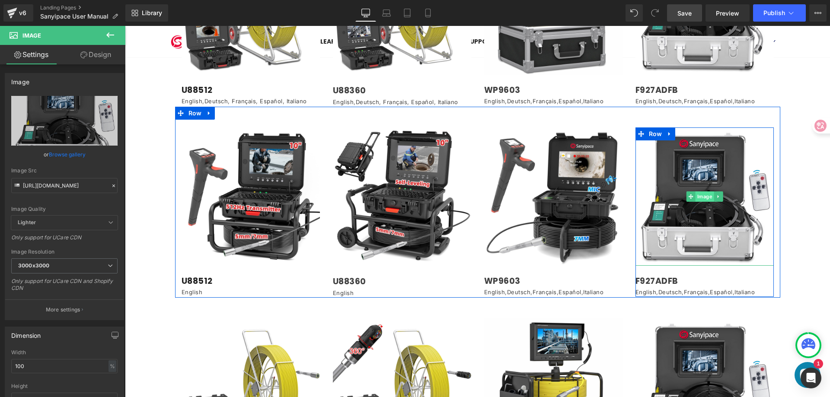
click at [706, 191] on span "Image" at bounding box center [704, 196] width 19 height 10
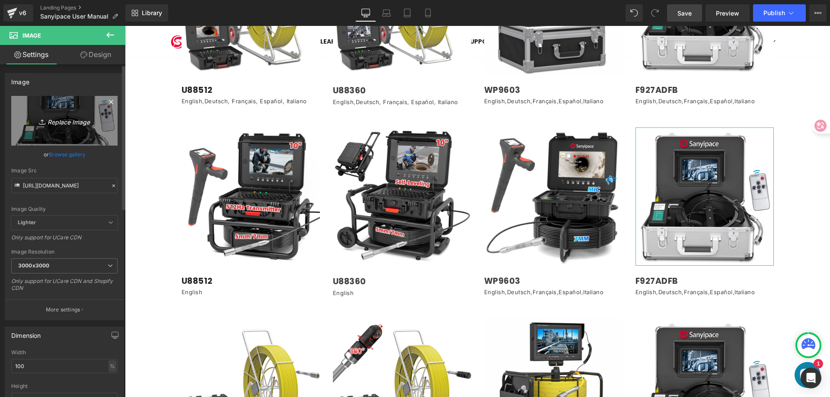
click at [62, 125] on icon "Replace Image" at bounding box center [64, 120] width 69 height 11
type input "C:\fakepath\0db63ef2295a671ebfd80a8d3225753.jpg"
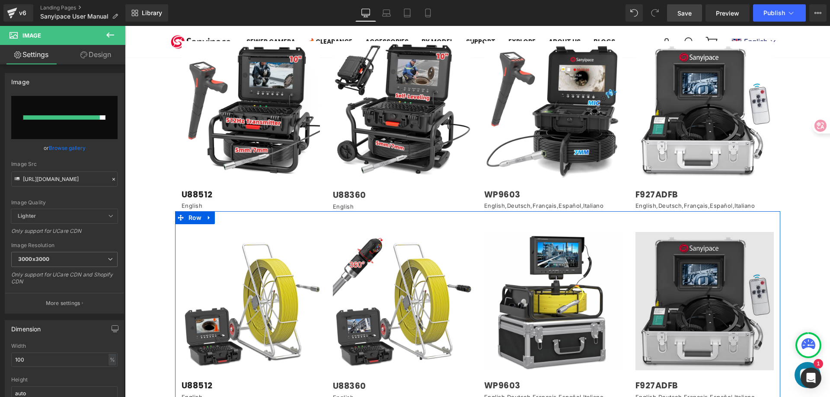
scroll to position [1362, 0]
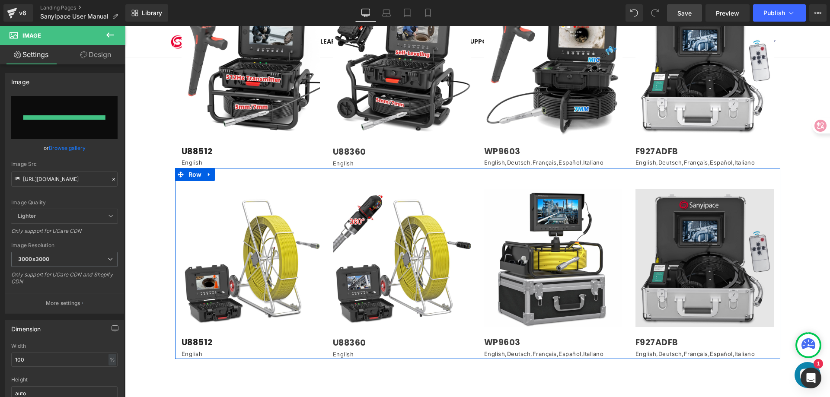
type input "[URL][DOMAIN_NAME]"
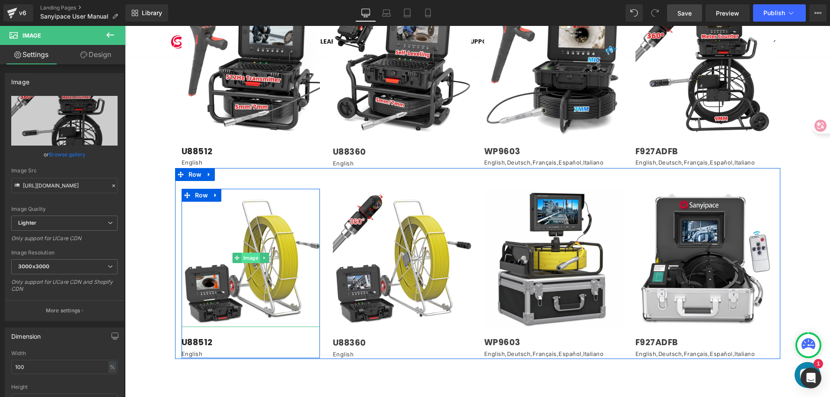
click at [247, 253] on span "Image" at bounding box center [250, 258] width 19 height 10
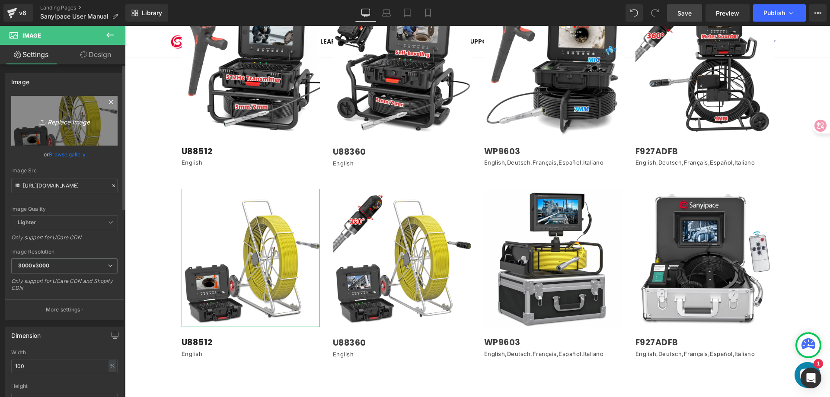
click at [68, 122] on icon "Replace Image" at bounding box center [64, 120] width 69 height 11
type input "C:\fakepath\1_5c6b16aa-ee02-4c57-b016-3e546e5a7ce6 (1).jpg"
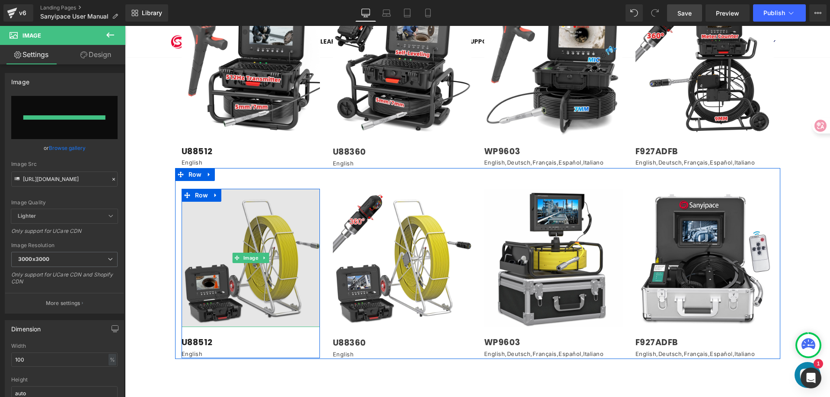
type input "[URL][DOMAIN_NAME]"
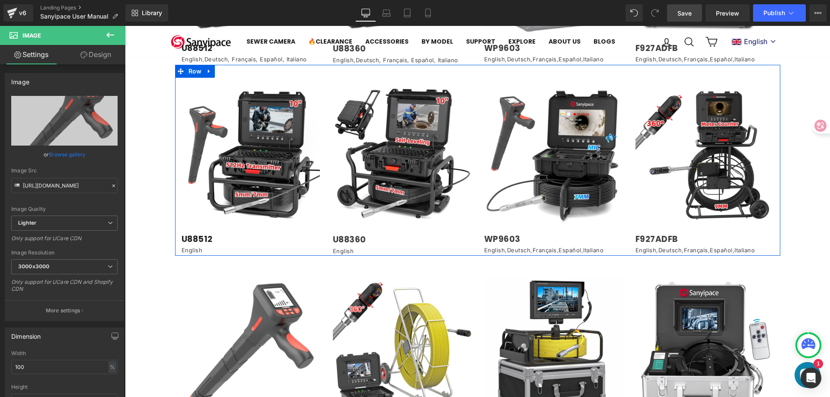
scroll to position [1275, 0]
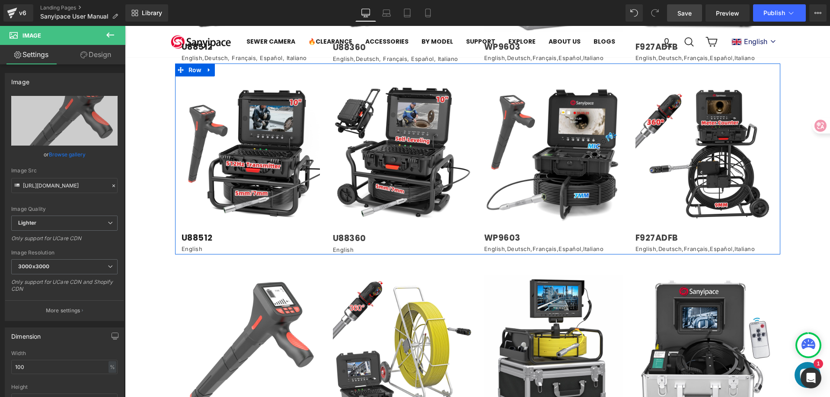
click at [221, 233] on h1 "U88512" at bounding box center [251, 238] width 138 height 11
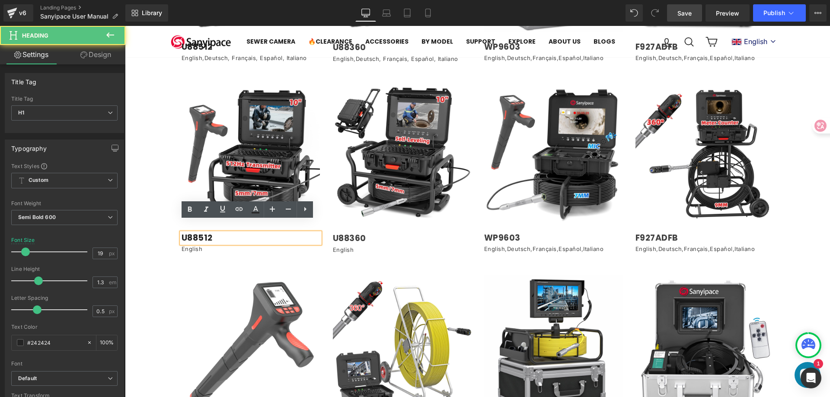
click at [209, 233] on h1 "U88512" at bounding box center [251, 238] width 138 height 11
paste div
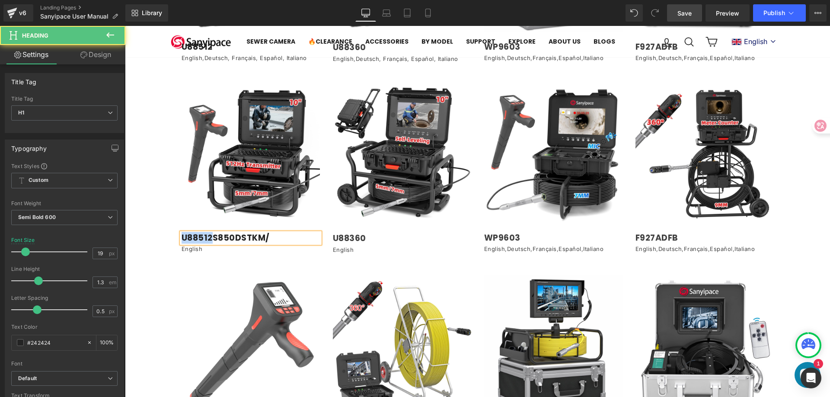
drag, startPoint x: 210, startPoint y: 226, endPoint x: 157, endPoint y: 230, distance: 52.9
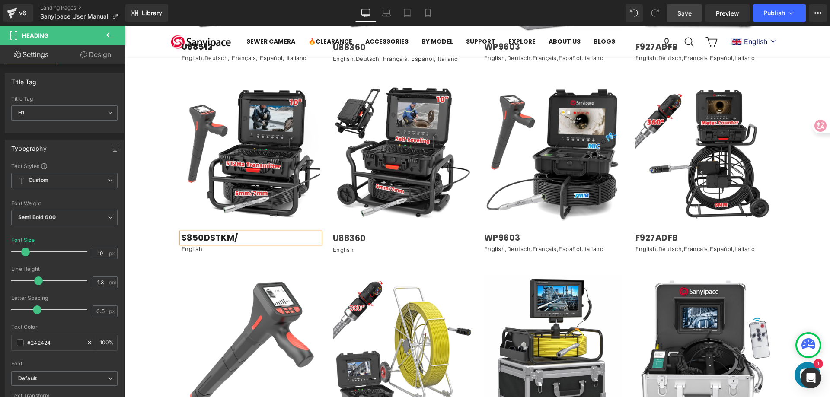
click at [270, 233] on h1 "S850DSTKM/" at bounding box center [251, 238] width 138 height 11
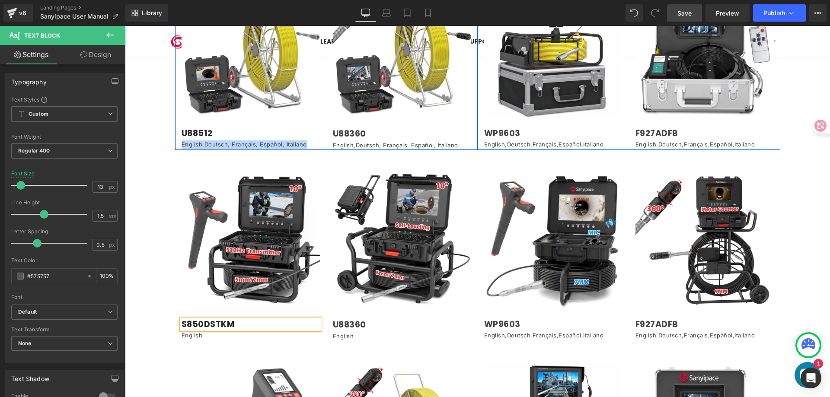
drag, startPoint x: 303, startPoint y: 133, endPoint x: 175, endPoint y: 132, distance: 128.4
click at [176, 132] on div "Image U88512 Heading English , Deutsch , Français , Español , Italiano Text Blo…" at bounding box center [250, 64] width 151 height 169
copy p "English , Deutsch , Français , Español , Italiano"
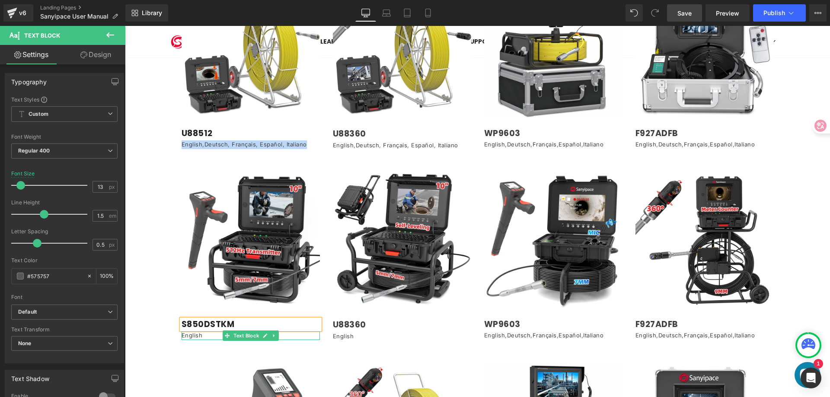
click at [209, 332] on p "English" at bounding box center [251, 336] width 138 height 9
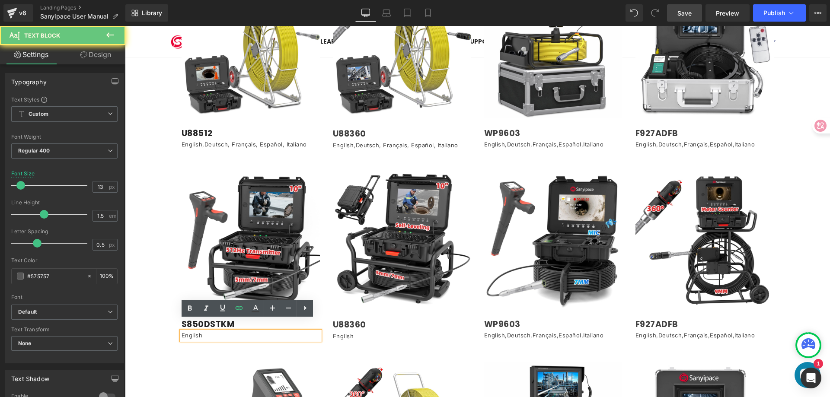
click at [201, 332] on p "English" at bounding box center [251, 336] width 138 height 9
drag, startPoint x: 201, startPoint y: 323, endPoint x: 176, endPoint y: 326, distance: 26.1
click at [176, 326] on div "Image S850DSTKM Heading English Text Block Row Row" at bounding box center [250, 255] width 151 height 169
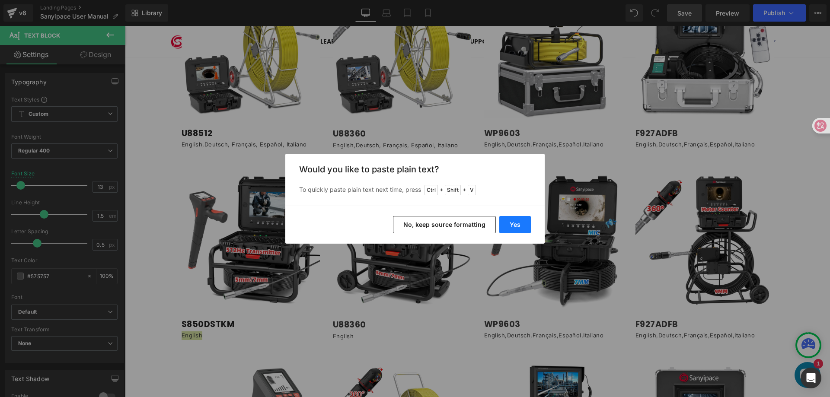
click at [515, 226] on button "Yes" at bounding box center [515, 224] width 32 height 17
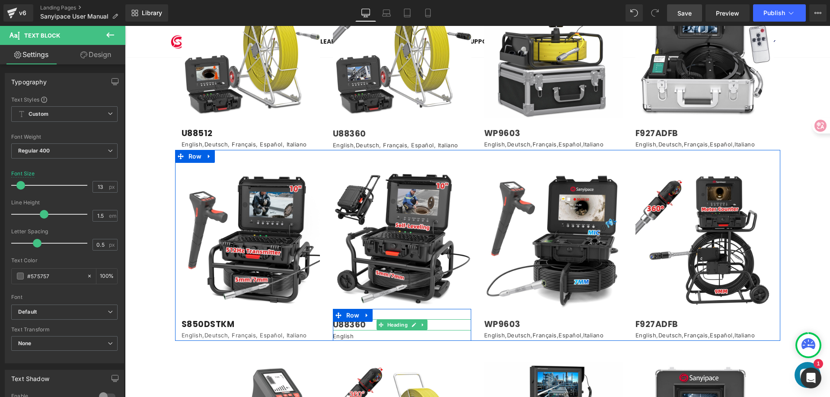
click at [367, 319] on h1 "U88360" at bounding box center [402, 325] width 138 height 12
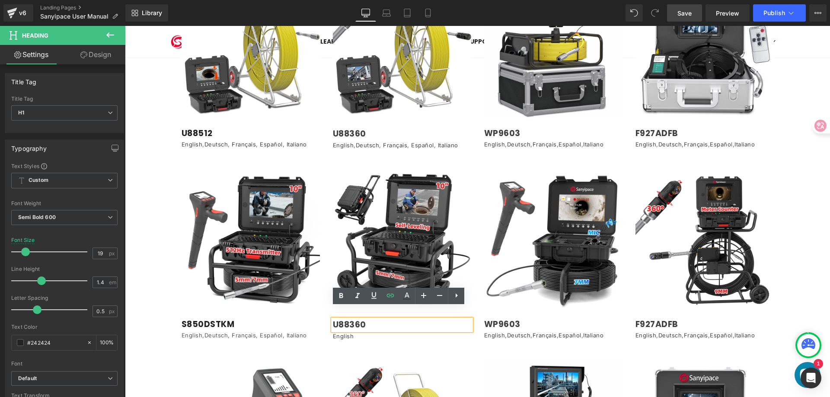
click at [364, 319] on h1 "U88360" at bounding box center [402, 325] width 138 height 12
paste div
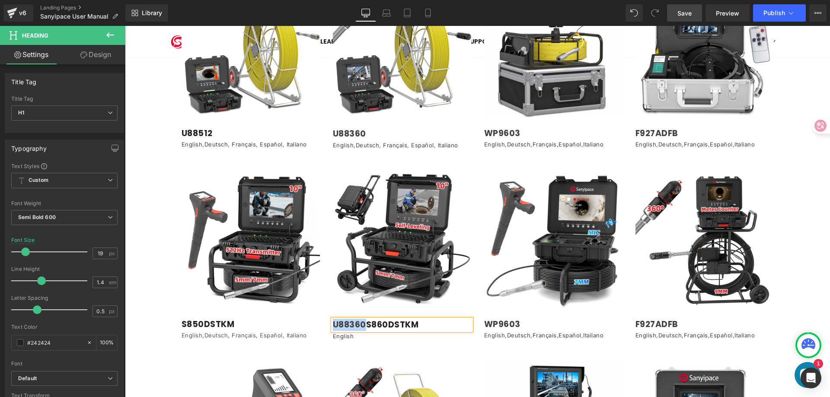
drag, startPoint x: 361, startPoint y: 313, endPoint x: 323, endPoint y: 315, distance: 37.2
click at [326, 315] on div "Image U88360 S860DSTKM Heading English Text Block Row Row" at bounding box center [401, 256] width 151 height 170
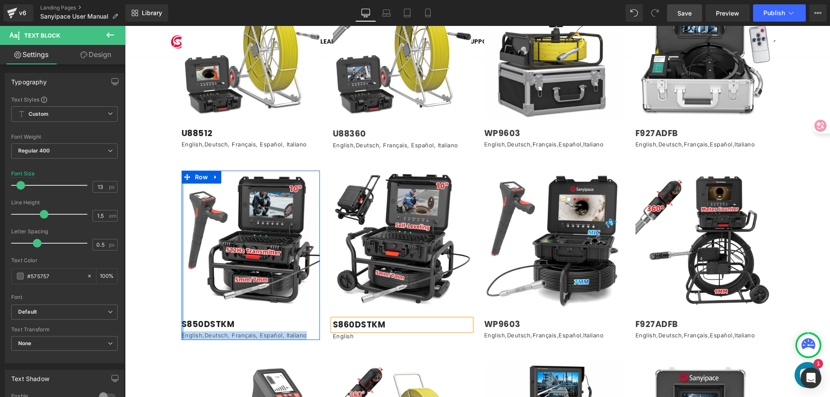
drag, startPoint x: 302, startPoint y: 322, endPoint x: 179, endPoint y: 326, distance: 123.7
click at [182, 326] on div "Image S850DSTKM Heading English,Deutsch, Français, Español, Italiano Text Block…" at bounding box center [251, 255] width 138 height 169
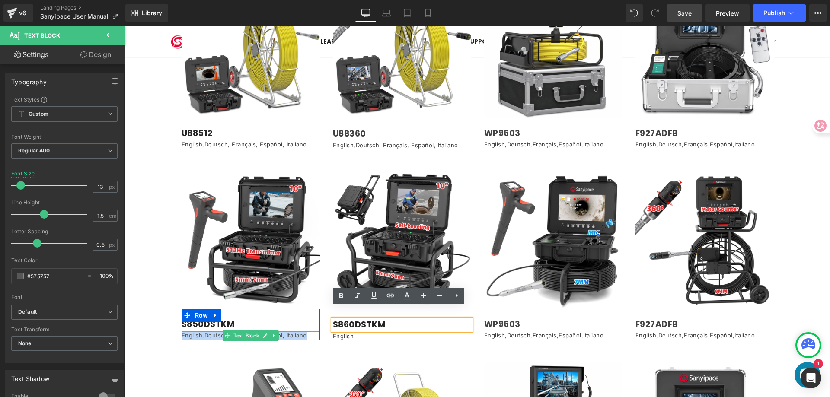
copy p "English,Deutsch, Français, Español, Italiano"
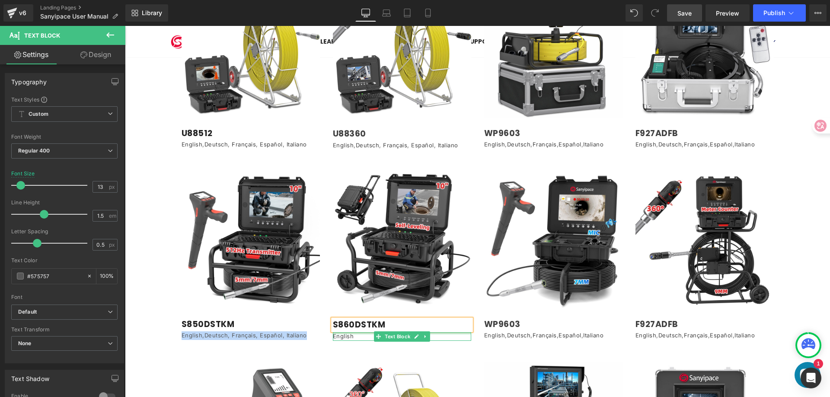
click at [353, 332] on div at bounding box center [402, 333] width 138 height 2
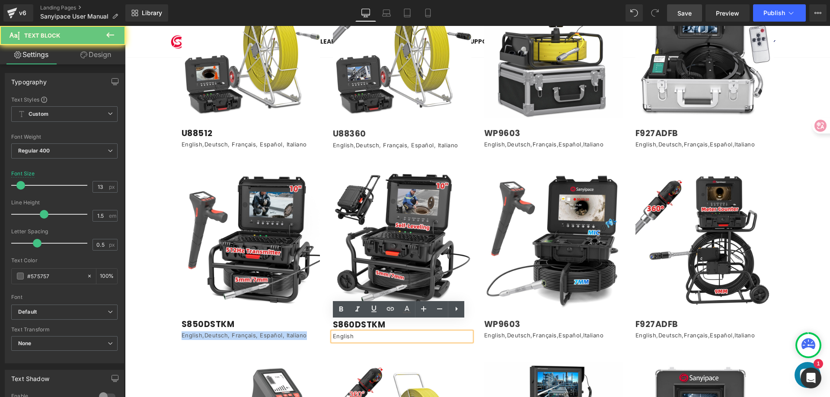
click at [326, 329] on div "Image S860DSTKM Heading English Text Block Row Row" at bounding box center [401, 256] width 151 height 170
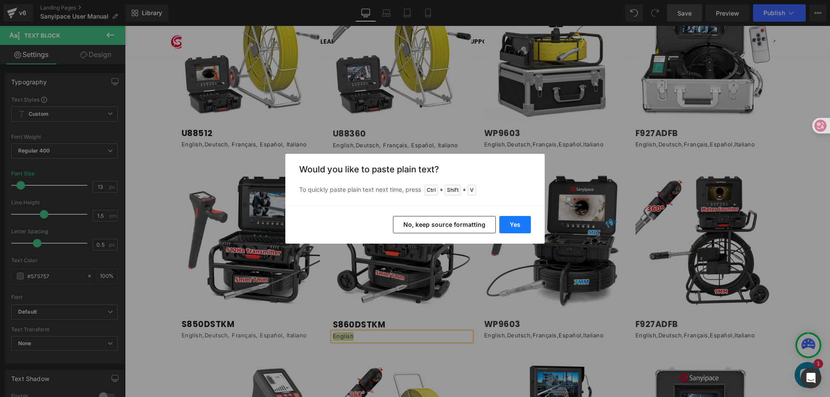
click at [515, 230] on button "Yes" at bounding box center [515, 224] width 32 height 17
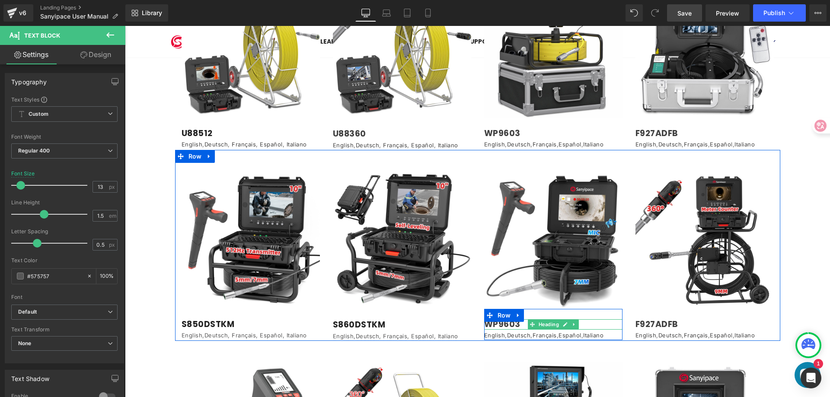
click at [520, 319] on h1 "WP9603" at bounding box center [553, 324] width 138 height 11
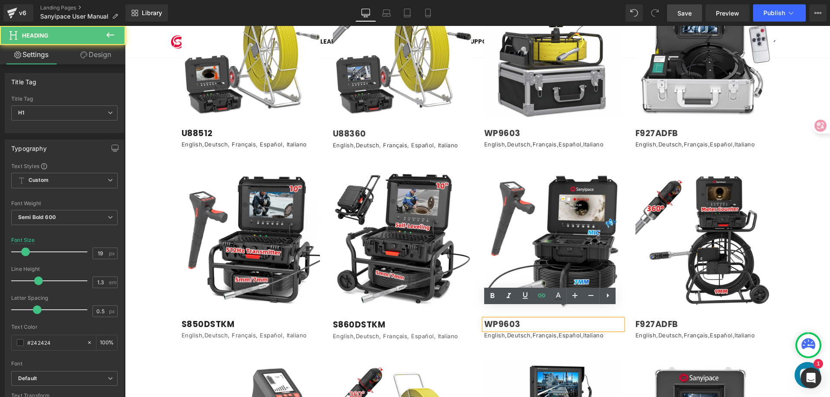
click at [514, 319] on h1 "WP9603" at bounding box center [553, 324] width 138 height 11
paste div
drag, startPoint x: 514, startPoint y: 314, endPoint x: 475, endPoint y: 315, distance: 39.8
click at [478, 315] on div "Image WP9603 S840DSTM Heading English , Deutsch , Français , Español , Italiano…" at bounding box center [553, 255] width 151 height 169
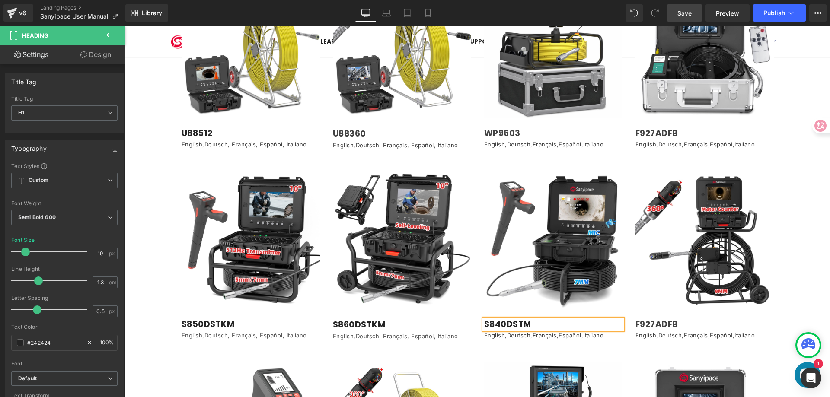
click at [527, 319] on h1 "S840DSTM" at bounding box center [553, 324] width 138 height 11
drag, startPoint x: 524, startPoint y: 314, endPoint x: 461, endPoint y: 321, distance: 63.4
click at [461, 321] on div "Image S850DSTKM Heading English,Deutsch, Français, Español, Italiano Text Block…" at bounding box center [477, 245] width 605 height 191
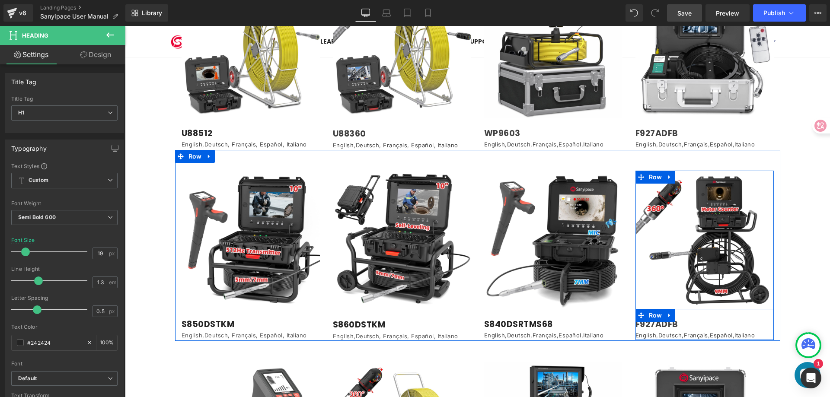
click at [681, 322] on icon at bounding box center [683, 324] width 5 height 5
click at [744, 319] on h1 "F927ADFB" at bounding box center [704, 324] width 138 height 11
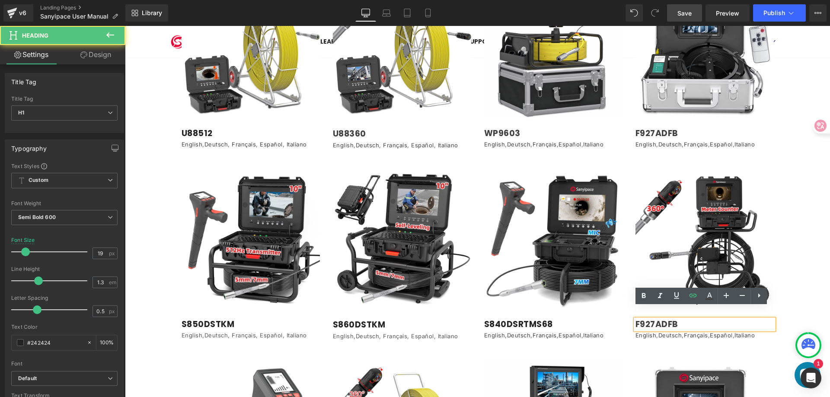
click at [702, 319] on h1 "F927ADFB" at bounding box center [704, 324] width 138 height 11
paste div
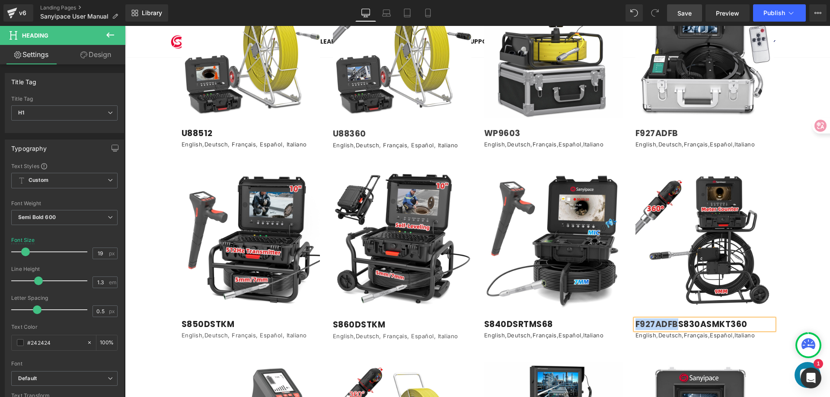
drag, startPoint x: 674, startPoint y: 314, endPoint x: 623, endPoint y: 314, distance: 51.0
click at [623, 314] on div "Image S840DSRTMS68 Heading English , Deutsch , Français , Español , Italiano Te…" at bounding box center [629, 255] width 303 height 169
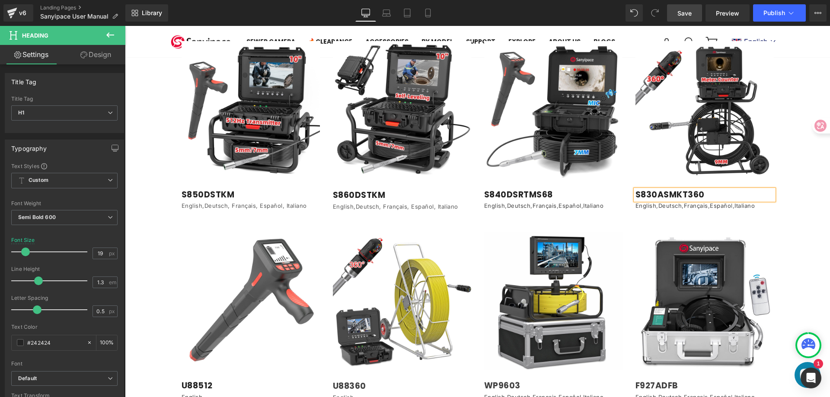
scroll to position [1491, 0]
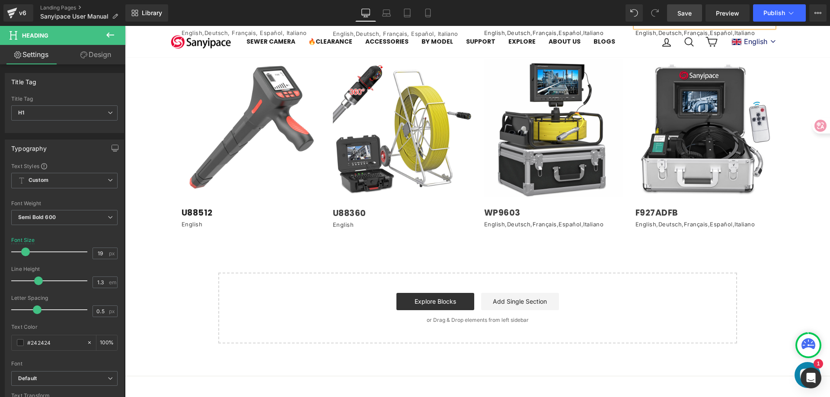
click at [216, 208] on h1 "U88512" at bounding box center [251, 213] width 138 height 11
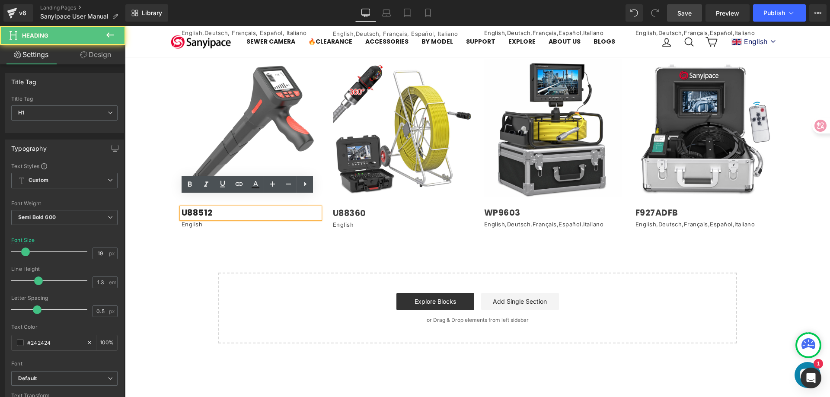
drag, startPoint x: 214, startPoint y: 200, endPoint x: 211, endPoint y: 204, distance: 4.9
click at [190, 208] on h1 "U88512" at bounding box center [251, 213] width 138 height 11
click at [217, 208] on h1 "U88512" at bounding box center [251, 213] width 138 height 11
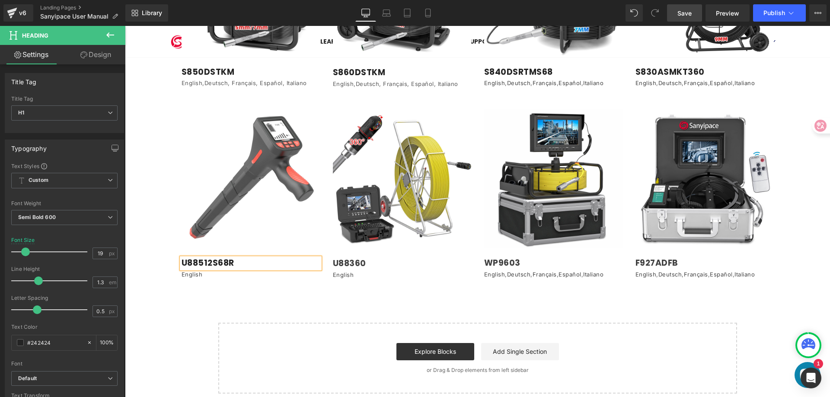
scroll to position [1448, 0]
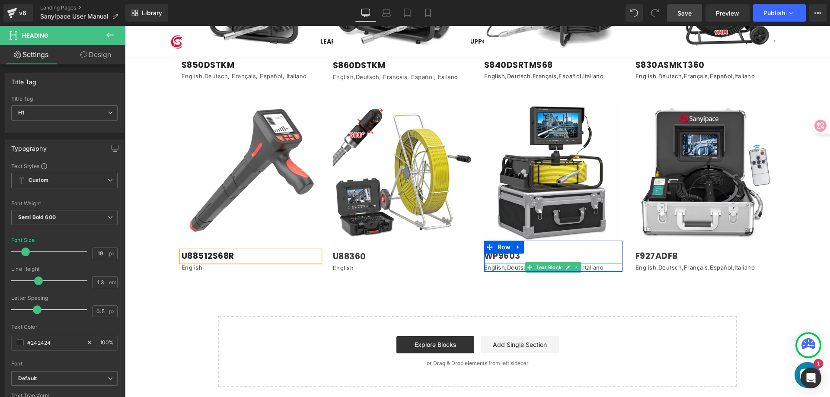
click at [609, 264] on p "English , Deutsch , Français , Español , Italiano" at bounding box center [553, 268] width 138 height 9
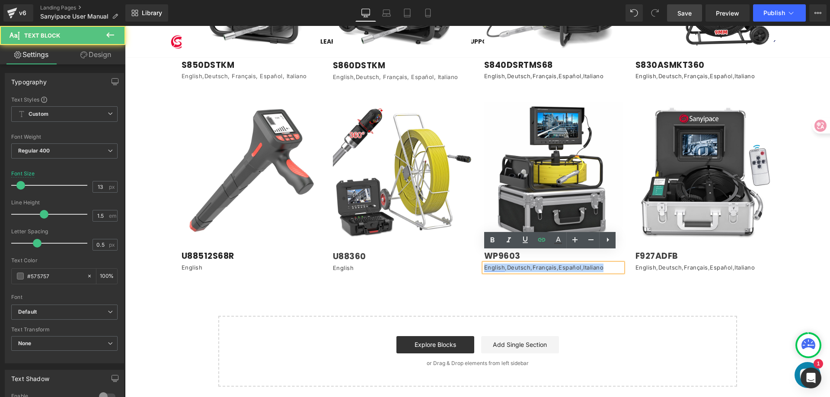
drag, startPoint x: 608, startPoint y: 255, endPoint x: 481, endPoint y: 258, distance: 126.7
click at [484, 264] on p "English , Deutsch , Français , Español , Italiano" at bounding box center [553, 268] width 138 height 9
copy p "English , Deutsch , Français , Español , Italiano"
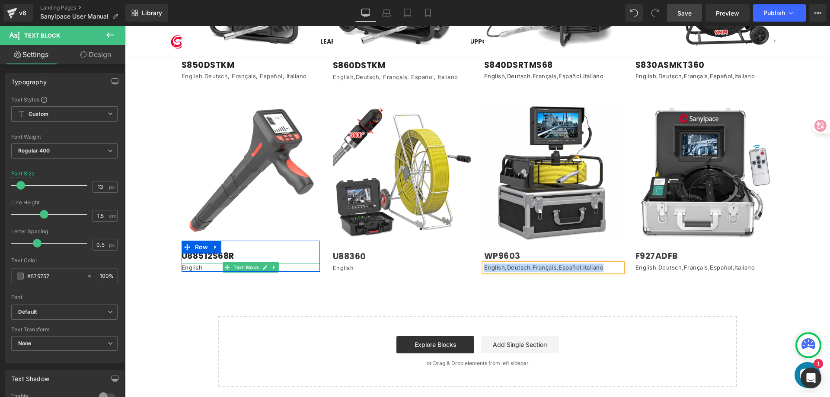
drag, startPoint x: 204, startPoint y: 257, endPoint x: 200, endPoint y: 255, distance: 5.4
click at [204, 264] on p "English" at bounding box center [251, 268] width 138 height 9
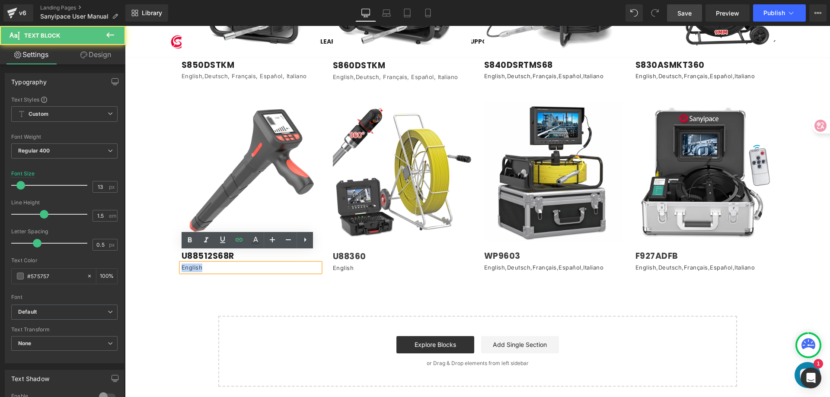
drag, startPoint x: 200, startPoint y: 255, endPoint x: 176, endPoint y: 256, distance: 24.2
click at [176, 256] on div "Image U88512S68R Heading English Text Block Row Row" at bounding box center [250, 186] width 151 height 169
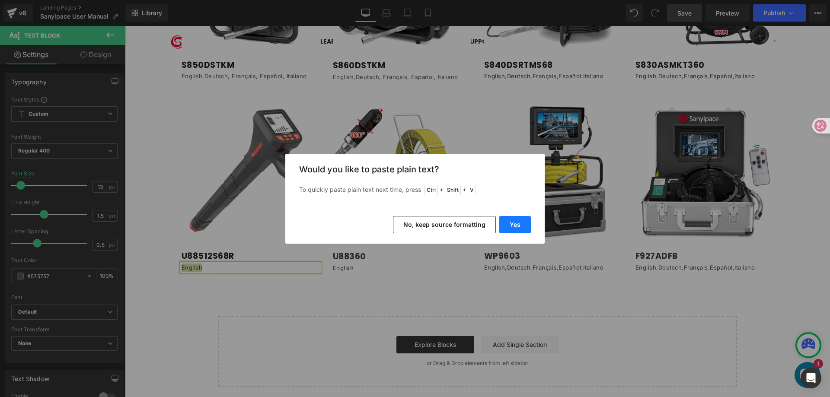
click at [516, 226] on button "Yes" at bounding box center [515, 224] width 32 height 17
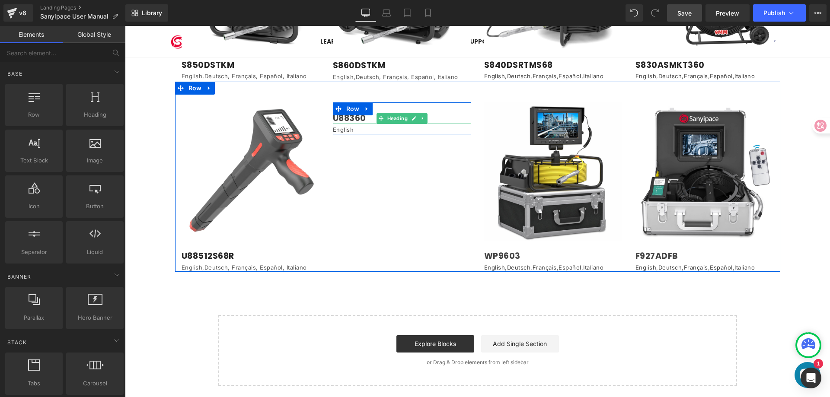
click at [364, 113] on h1 "U88360" at bounding box center [402, 119] width 138 height 12
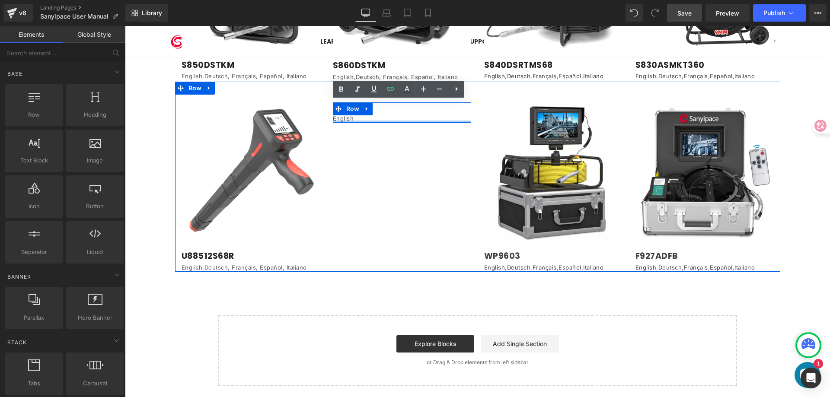
click at [353, 121] on div at bounding box center [402, 122] width 138 height 2
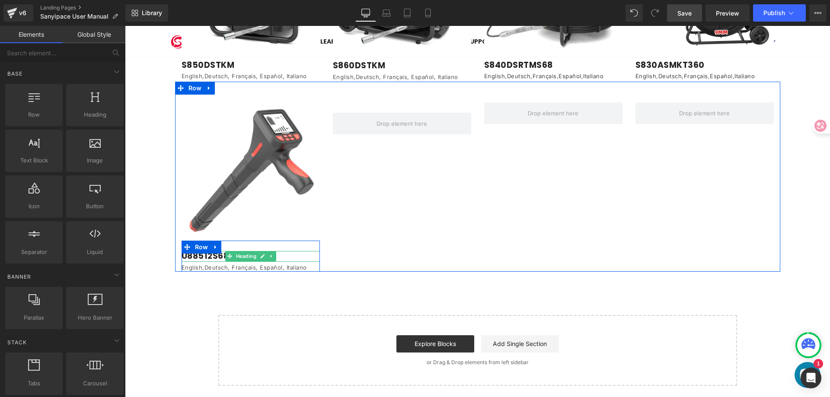
click at [212, 251] on h1 "U88512S68R" at bounding box center [251, 256] width 138 height 11
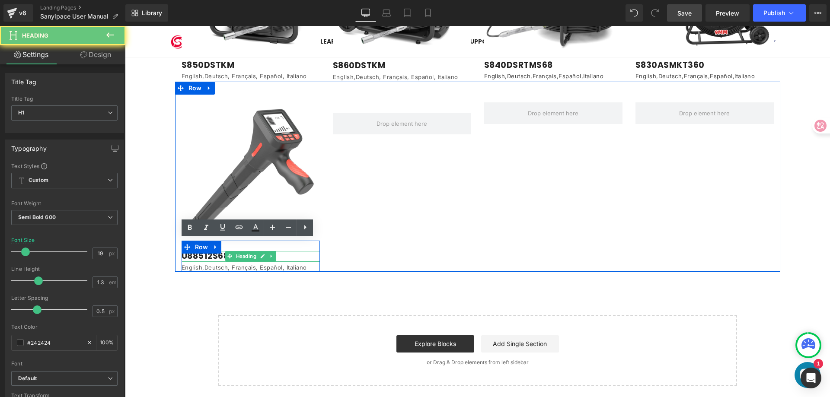
click at [210, 251] on h1 "U88512S68R" at bounding box center [251, 256] width 138 height 11
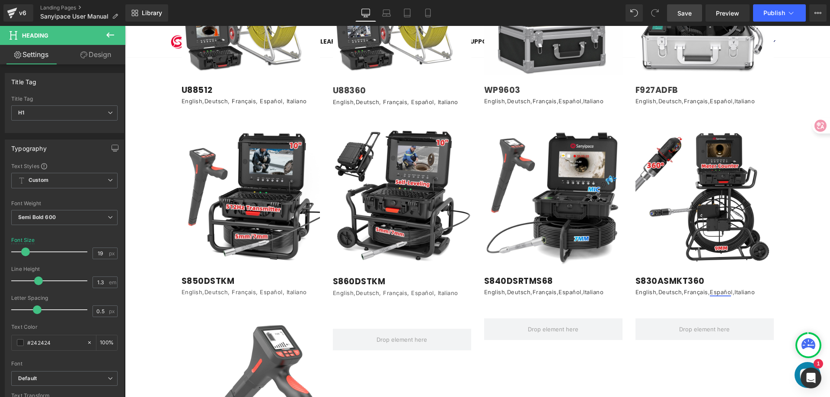
scroll to position [1146, 0]
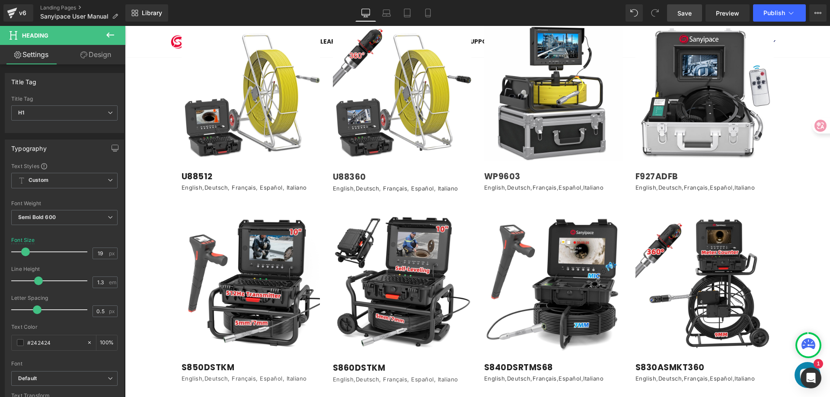
click at [684, 12] on span "Save" at bounding box center [684, 13] width 14 height 9
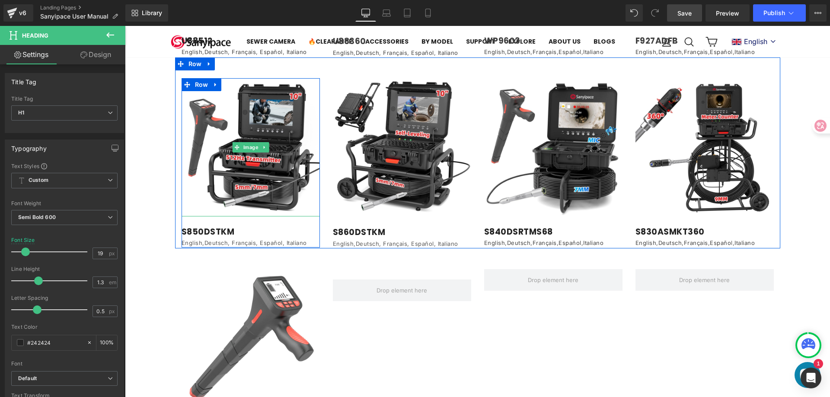
scroll to position [1297, 0]
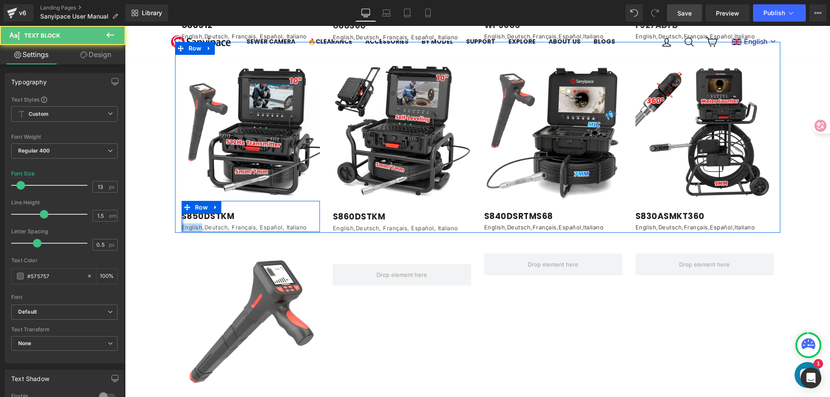
click at [182, 215] on div "S850DSTKM Heading English,Deutsch, Français, Español, Italiano Text Block Row" at bounding box center [251, 216] width 138 height 31
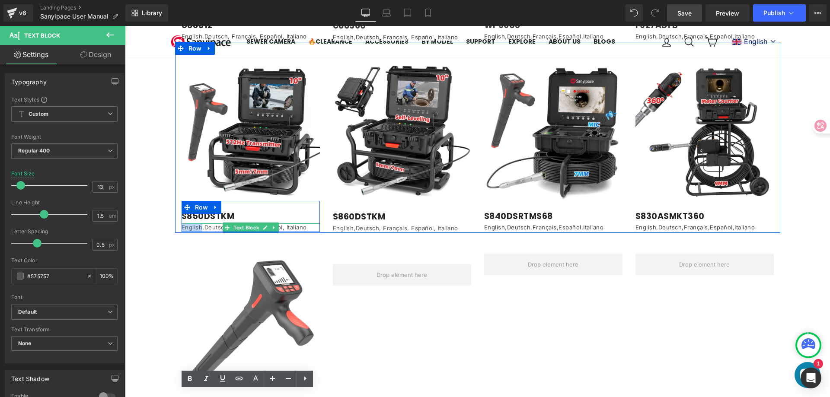
click at [189, 223] on p "English,Deutsch, Français, Español, Italiano" at bounding box center [251, 227] width 138 height 9
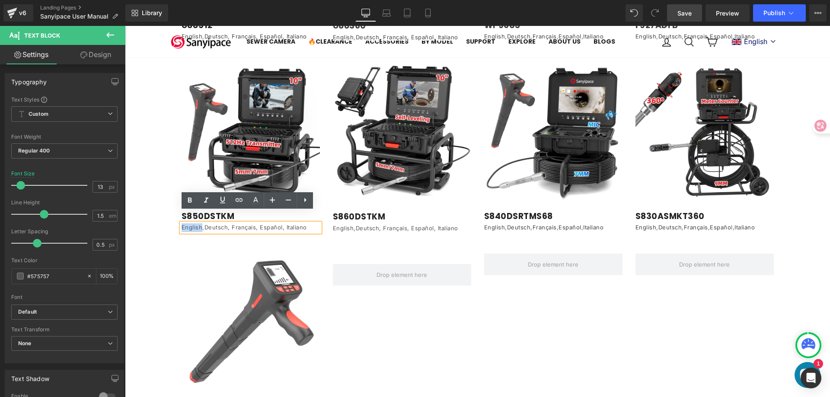
drag, startPoint x: 197, startPoint y: 216, endPoint x: 179, endPoint y: 217, distance: 18.6
click at [182, 223] on p "English,Deutsch, Français, Español, Italiano" at bounding box center [251, 227] width 138 height 9
drag, startPoint x: 237, startPoint y: 197, endPoint x: 229, endPoint y: 197, distance: 8.2
click at [237, 197] on icon at bounding box center [239, 200] width 10 height 10
click at [204, 233] on input "text" at bounding box center [241, 234] width 133 height 22
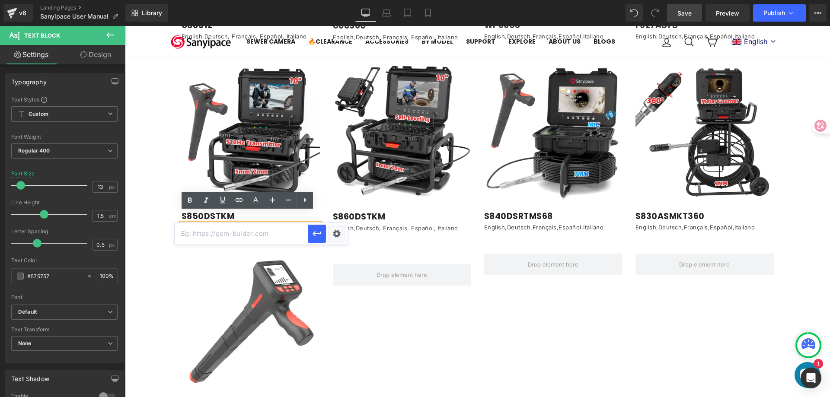
paste input "[URL][DOMAIN_NAME]"
click at [311, 232] on button "button" at bounding box center [317, 234] width 18 height 18
click at [214, 223] on p "English ,Deutsch, Français, Español, Italiano" at bounding box center [251, 227] width 138 height 9
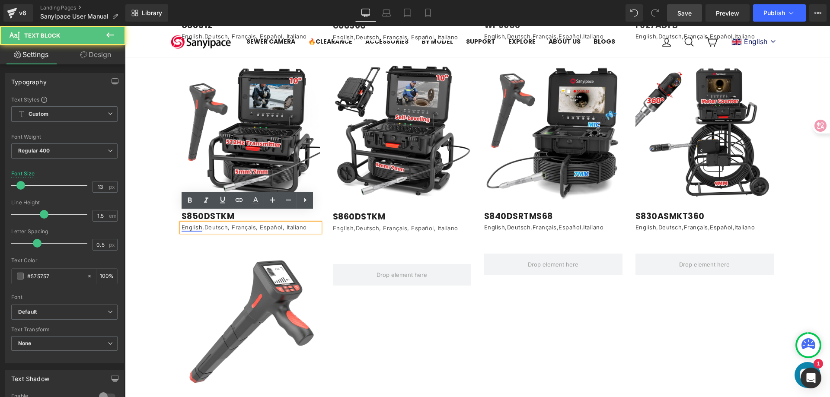
click at [191, 224] on link "English" at bounding box center [192, 227] width 21 height 7
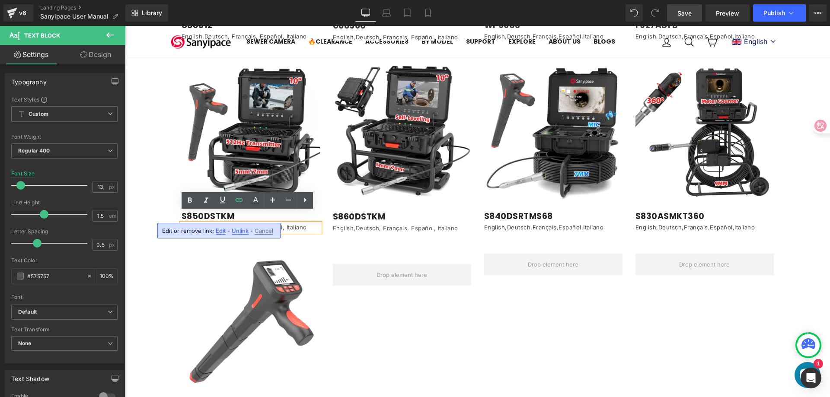
click at [206, 223] on p "English ,Deutsch, Français, Español, Italiano" at bounding box center [251, 227] width 138 height 9
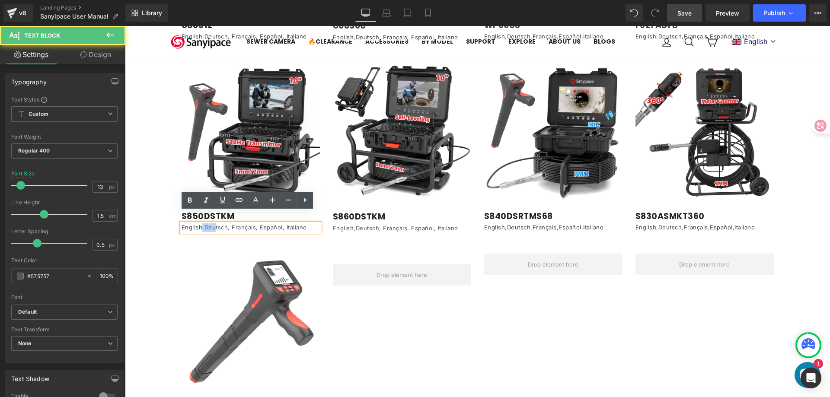
drag, startPoint x: 199, startPoint y: 217, endPoint x: 210, endPoint y: 217, distance: 11.2
click at [210, 223] on p "English ,Deutsch, Français, Español, Italiano" at bounding box center [251, 227] width 138 height 9
click at [205, 223] on p "English ,Deutsch, Français, Español, Italiano" at bounding box center [251, 227] width 138 height 9
drag, startPoint x: 202, startPoint y: 217, endPoint x: 223, endPoint y: 215, distance: 20.8
click at [223, 223] on p "English ,Deutsch, Français, Español, Italiano" at bounding box center [251, 227] width 138 height 9
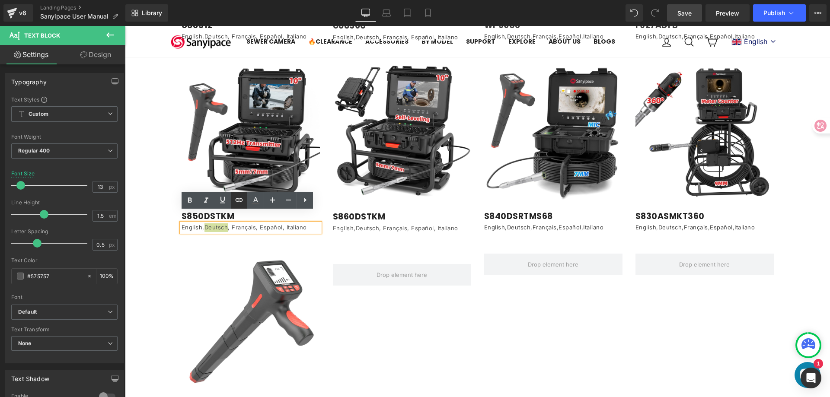
drag, startPoint x: 244, startPoint y: 200, endPoint x: 236, endPoint y: 198, distance: 8.0
click at [244, 200] on link at bounding box center [239, 200] width 16 height 16
click at [210, 236] on input "text" at bounding box center [241, 234] width 133 height 22
paste input "[URL][DOMAIN_NAME]"
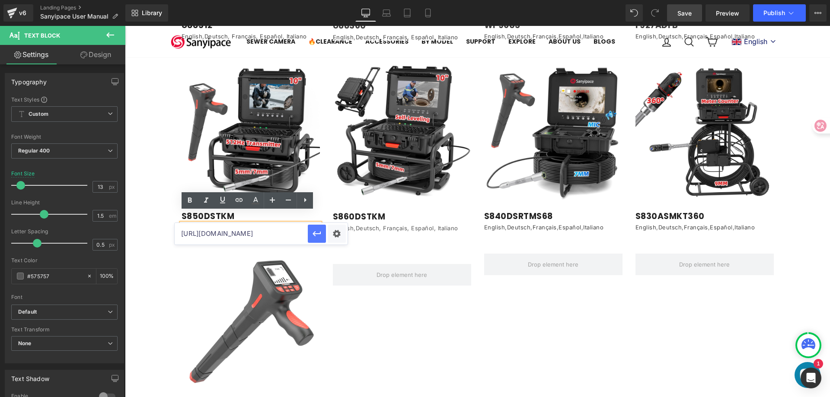
type input "[URL][DOMAIN_NAME]"
click at [310, 233] on button "button" at bounding box center [317, 234] width 18 height 18
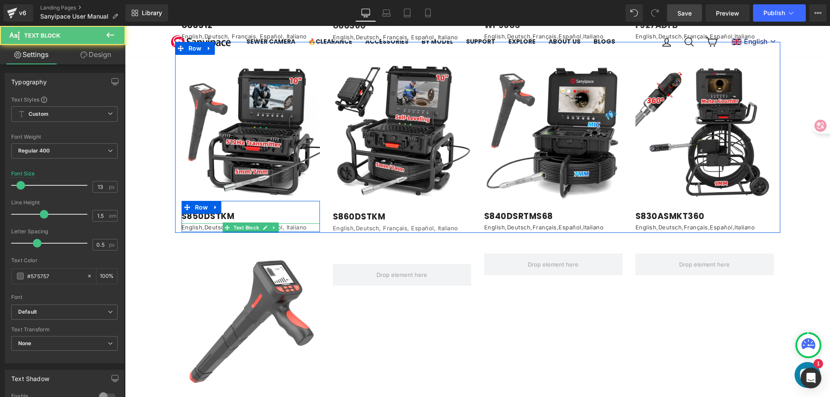
drag, startPoint x: 293, startPoint y: 215, endPoint x: 275, endPoint y: 214, distance: 17.3
click at [293, 223] on p "English , Deutsch , Français, Español, Italiano" at bounding box center [251, 227] width 138 height 9
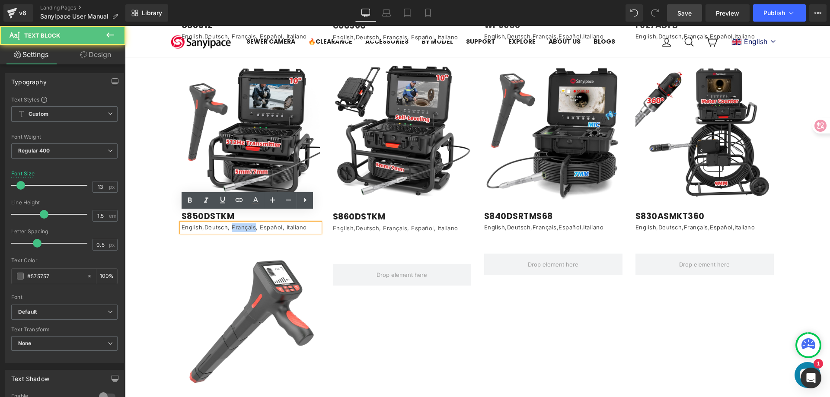
drag, startPoint x: 227, startPoint y: 215, endPoint x: 251, endPoint y: 215, distance: 23.3
click at [251, 223] on p "English , Deutsch , Français, Español, Italiano" at bounding box center [251, 227] width 138 height 9
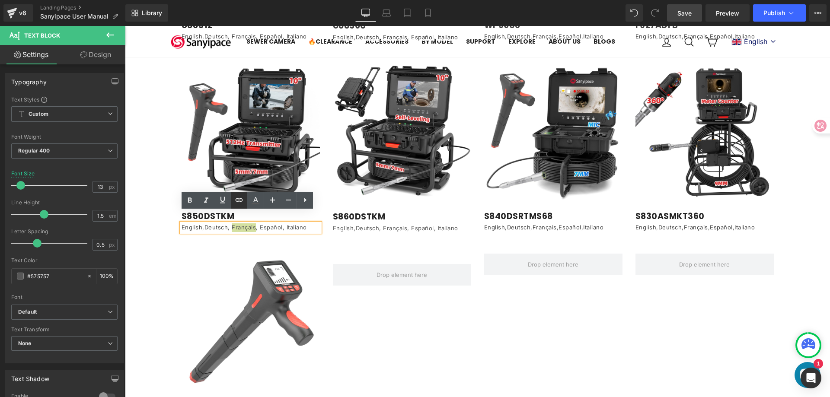
click at [239, 201] on icon at bounding box center [239, 200] width 10 height 10
click at [208, 232] on input "text" at bounding box center [210, 234] width 133 height 22
paste input "[URL][DOMAIN_NAME]"
click at [281, 233] on icon "button" at bounding box center [286, 234] width 10 height 10
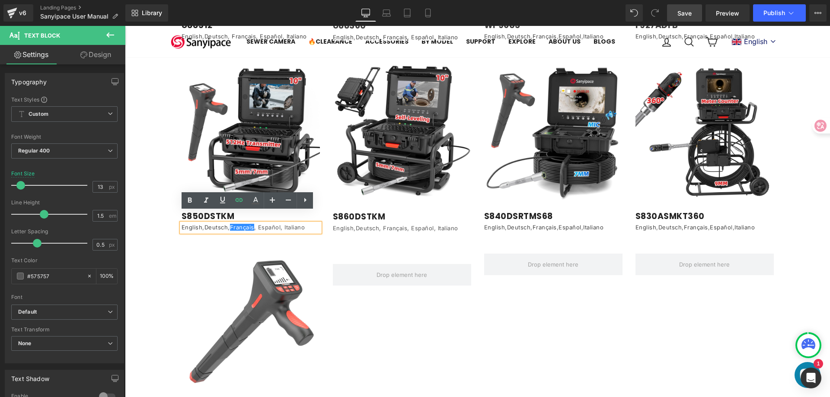
scroll to position [0, 0]
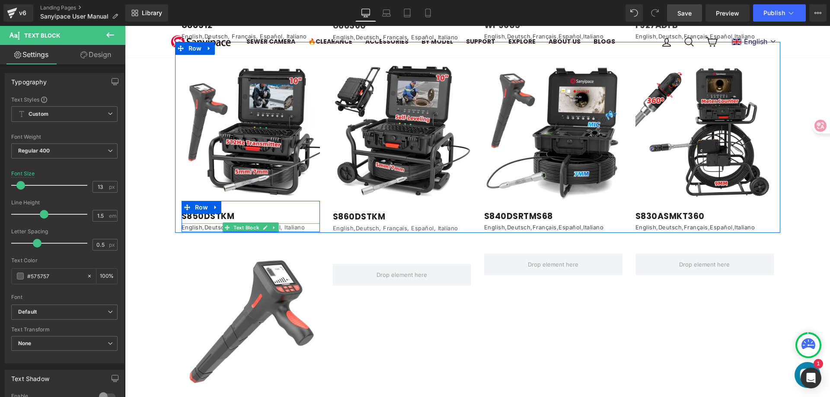
click at [287, 223] on p "English , Deutsch , Français , Español, Italiano" at bounding box center [251, 227] width 138 height 9
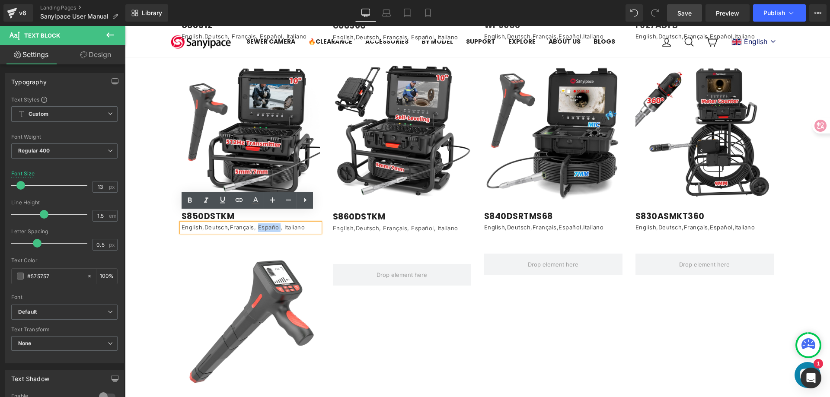
drag, startPoint x: 255, startPoint y: 217, endPoint x: 278, endPoint y: 215, distance: 22.6
click at [278, 223] on p "English , Deutsch , Français , Español, Italiano" at bounding box center [251, 227] width 138 height 9
click at [237, 201] on icon at bounding box center [239, 200] width 10 height 10
click at [215, 230] on input "text" at bounding box center [210, 234] width 133 height 22
paste input "[URL][DOMAIN_NAME]"
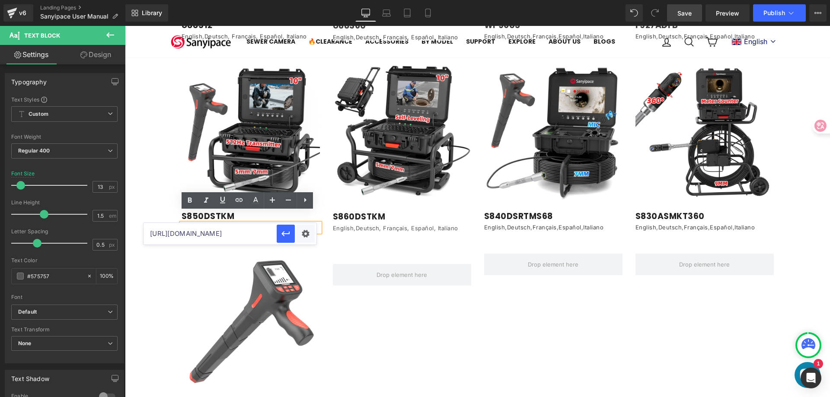
scroll to position [0, 217]
click at [284, 233] on icon "button" at bounding box center [285, 233] width 8 height 5
click at [299, 223] on p "English , Deutsch , Français , Español , Italiano" at bounding box center [251, 227] width 138 height 9
drag, startPoint x: 303, startPoint y: 216, endPoint x: 281, endPoint y: 217, distance: 21.6
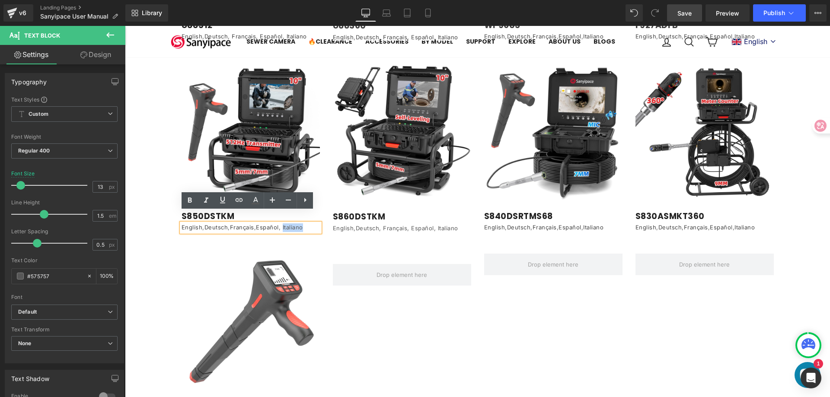
click at [281, 223] on p "English , Deutsch , Français , Español , Italiano" at bounding box center [251, 227] width 138 height 9
click at [238, 199] on icon at bounding box center [239, 200] width 10 height 10
click at [230, 236] on input "text" at bounding box center [210, 234] width 133 height 22
paste input "[URL][DOMAIN_NAME]"
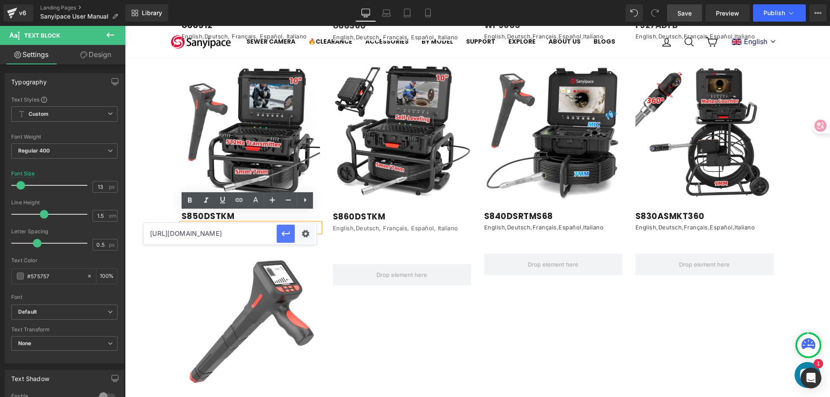
click at [287, 237] on icon "button" at bounding box center [286, 234] width 10 height 10
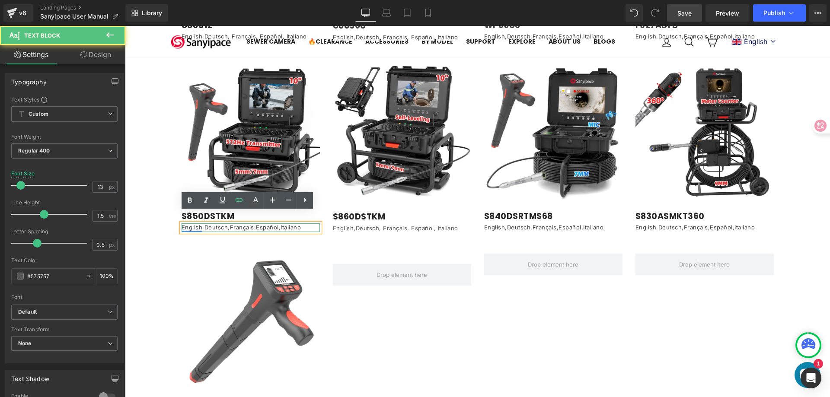
click at [185, 224] on link "English" at bounding box center [192, 227] width 21 height 7
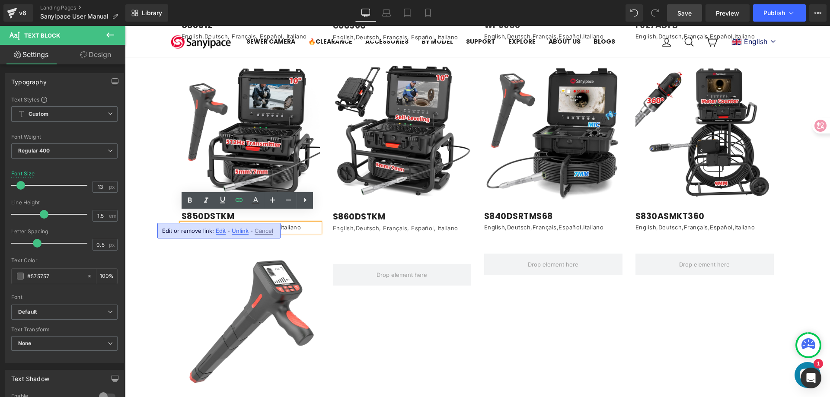
click at [211, 224] on link "Deutsch" at bounding box center [216, 227] width 24 height 7
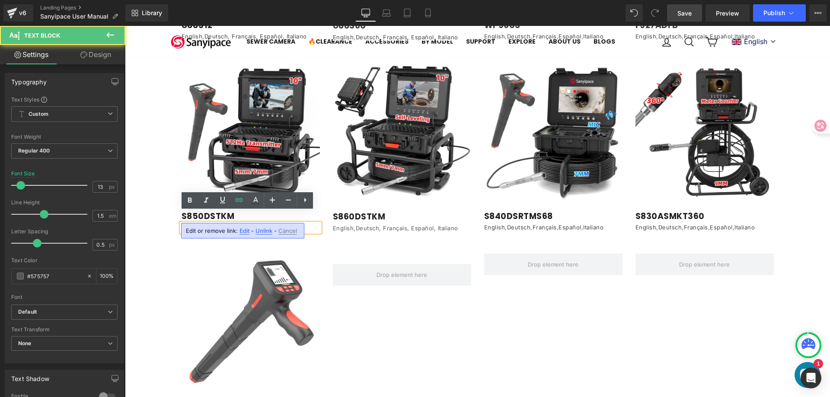
click at [237, 224] on link "Français" at bounding box center [242, 227] width 24 height 7
click at [264, 224] on link "Español" at bounding box center [267, 227] width 23 height 7
click at [290, 224] on link "Italiano" at bounding box center [291, 227] width 20 height 7
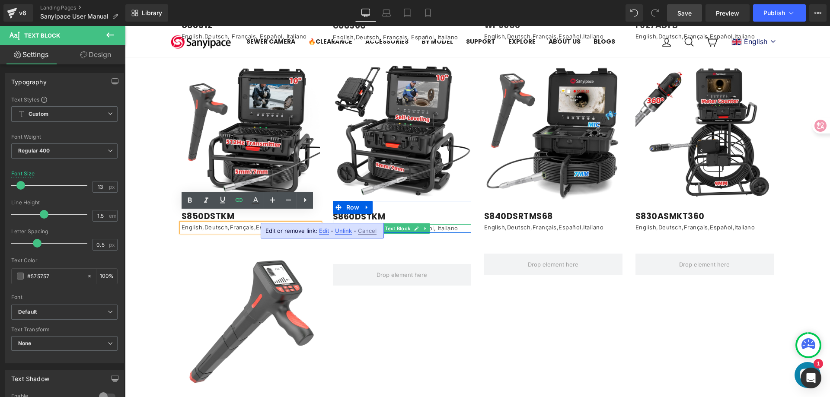
click at [341, 224] on p "English,Deutsch, Français, Español, Italiano" at bounding box center [402, 228] width 138 height 9
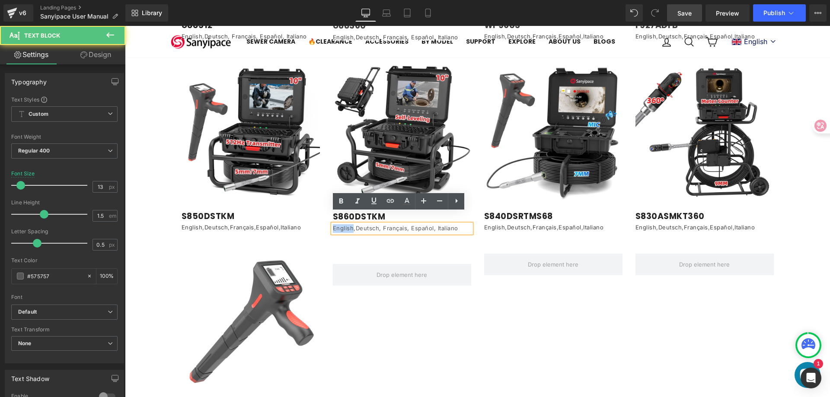
drag, startPoint x: 348, startPoint y: 216, endPoint x: 330, endPoint y: 218, distance: 17.4
click at [333, 224] on p "English,Deutsch, Français, Español, Italiano" at bounding box center [402, 228] width 138 height 9
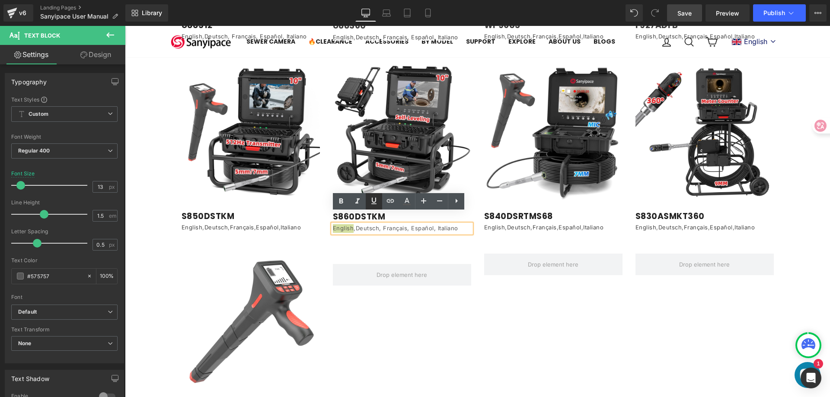
drag, startPoint x: 387, startPoint y: 202, endPoint x: 377, endPoint y: 207, distance: 11.0
click at [387, 202] on icon at bounding box center [390, 201] width 10 height 10
click at [339, 236] on input "text" at bounding box center [392, 235] width 133 height 22
paste input "[URL][DOMAIN_NAME]"
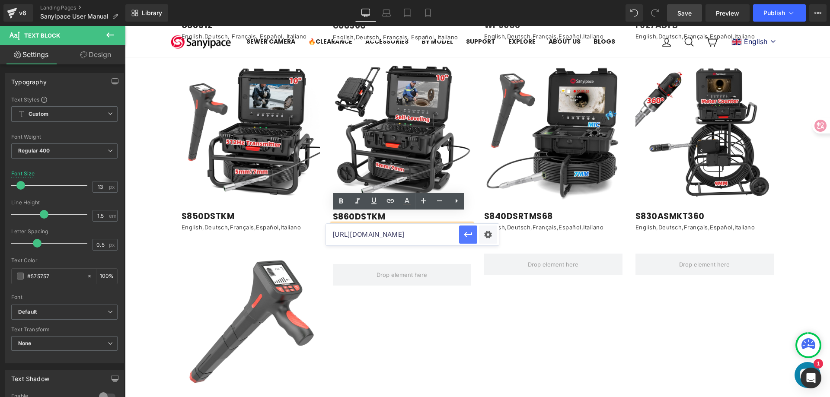
click at [463, 231] on icon "button" at bounding box center [468, 235] width 10 height 10
drag, startPoint x: 352, startPoint y: 216, endPoint x: 374, endPoint y: 217, distance: 22.1
click at [374, 224] on p "English ,Deutsch, Français, Español, Italiano" at bounding box center [402, 228] width 138 height 9
click at [392, 199] on icon at bounding box center [390, 200] width 7 height 3
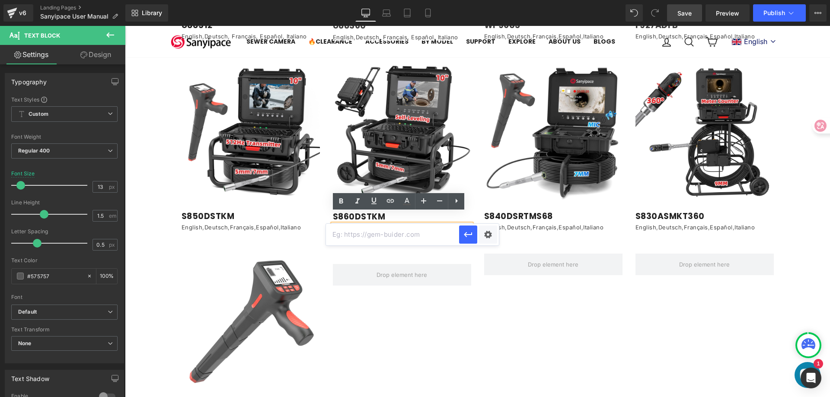
click at [354, 234] on input "text" at bounding box center [392, 235] width 133 height 22
paste input "[URL][DOMAIN_NAME]"
click at [463, 233] on button "button" at bounding box center [468, 235] width 18 height 18
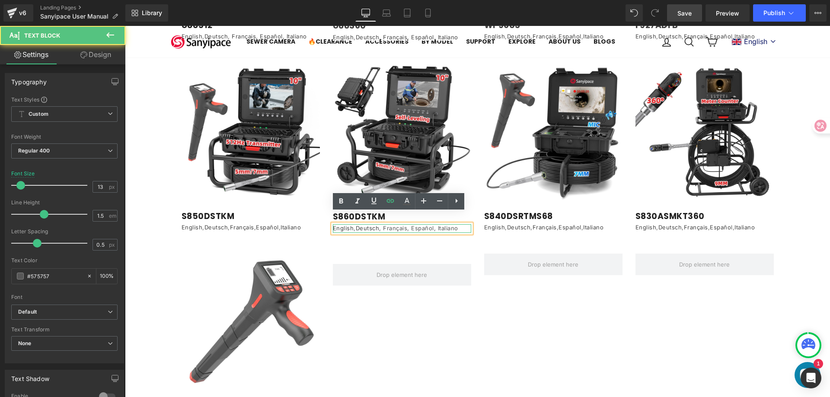
click at [387, 224] on p "English , Deutsch , Français, Español, Italiano" at bounding box center [402, 228] width 138 height 9
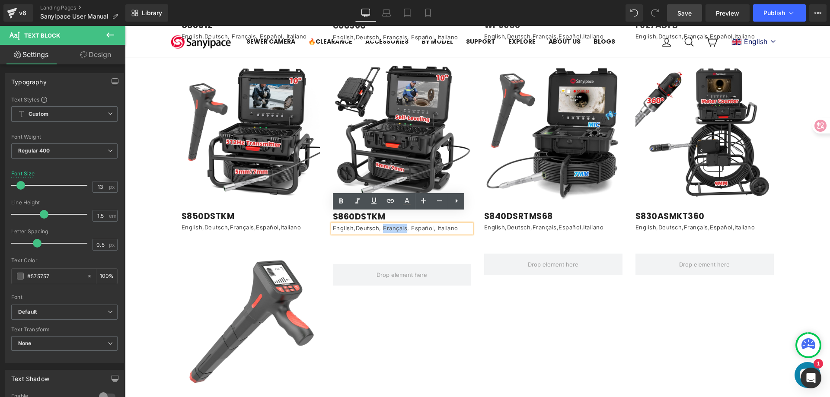
drag, startPoint x: 379, startPoint y: 217, endPoint x: 402, endPoint y: 217, distance: 22.5
click at [402, 224] on p "English , Deutsch , Français, Español, Italiano" at bounding box center [402, 228] width 138 height 9
click at [394, 200] on icon at bounding box center [390, 201] width 10 height 10
click at [353, 239] on input "text" at bounding box center [361, 235] width 133 height 22
paste input "[URL][DOMAIN_NAME]"
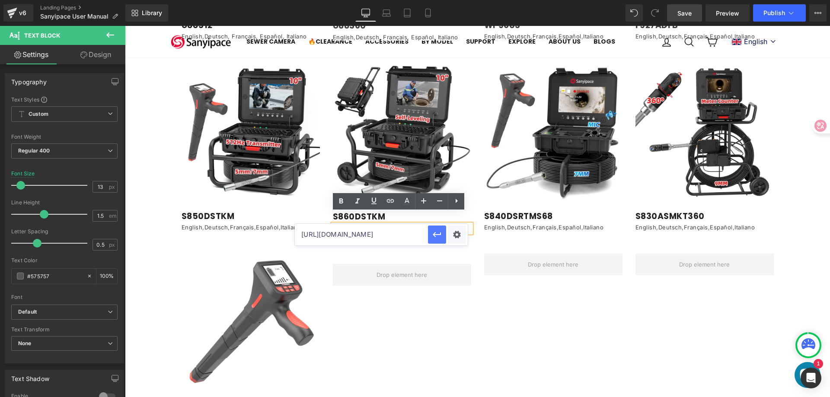
scroll to position [0, 279]
type input "[URL][DOMAIN_NAME]"
click at [436, 236] on icon "button" at bounding box center [437, 235] width 10 height 10
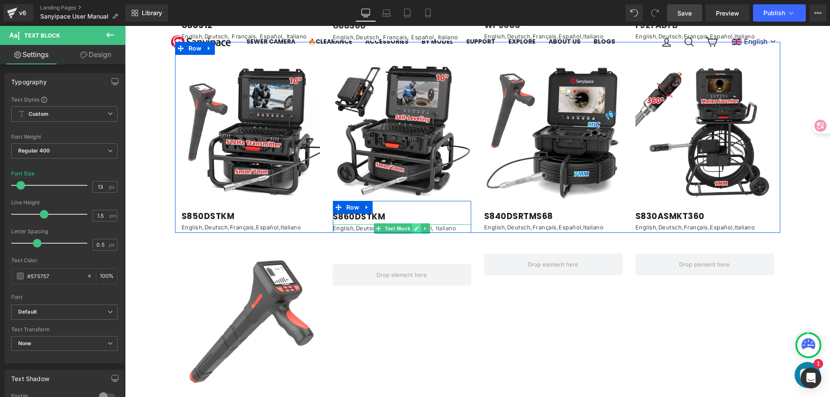
click at [412, 223] on link at bounding box center [416, 228] width 9 height 10
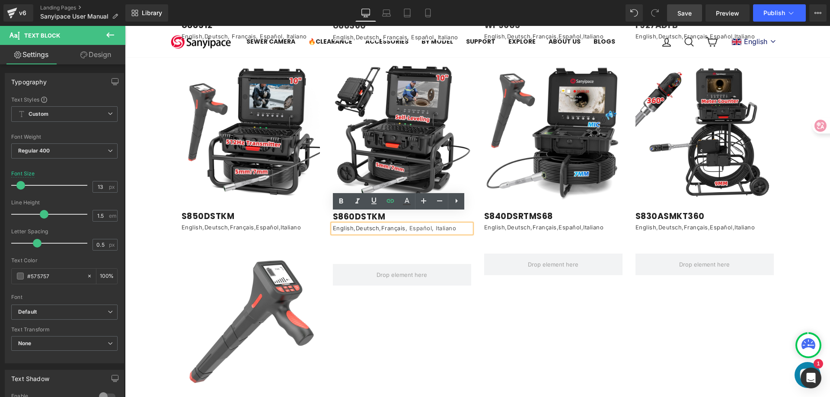
click at [418, 224] on p "English , Deutsch , Français , Español, Italiano" at bounding box center [402, 228] width 138 height 9
click at [392, 225] on link "Français" at bounding box center [393, 228] width 24 height 7
click at [419, 224] on p "English , Deutsch , Français , Español, Italiano" at bounding box center [402, 228] width 138 height 9
drag, startPoint x: 406, startPoint y: 217, endPoint x: 428, endPoint y: 218, distance: 22.1
click at [428, 224] on p "English , Deutsch , Français , Español, Italiano" at bounding box center [402, 228] width 138 height 9
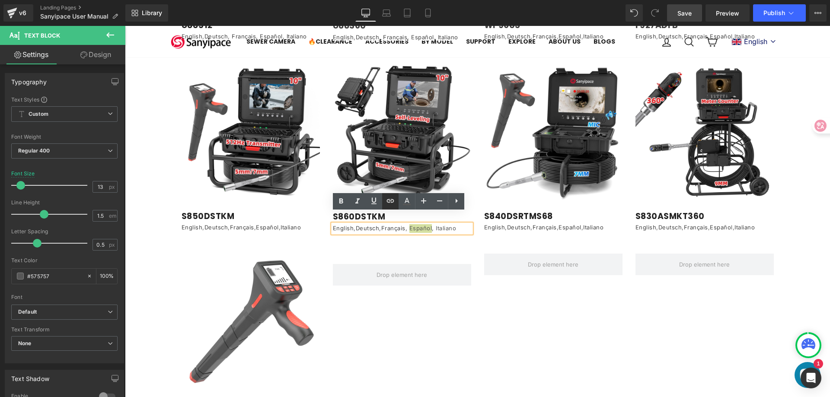
click at [391, 202] on icon at bounding box center [390, 201] width 10 height 10
click at [327, 232] on input "text" at bounding box center [361, 235] width 133 height 22
paste input "[URL][DOMAIN_NAME]"
click at [440, 232] on icon "button" at bounding box center [437, 235] width 10 height 10
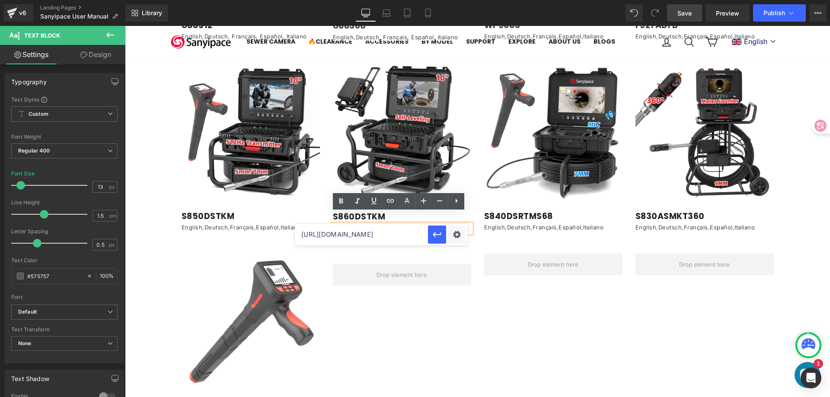
scroll to position [0, 0]
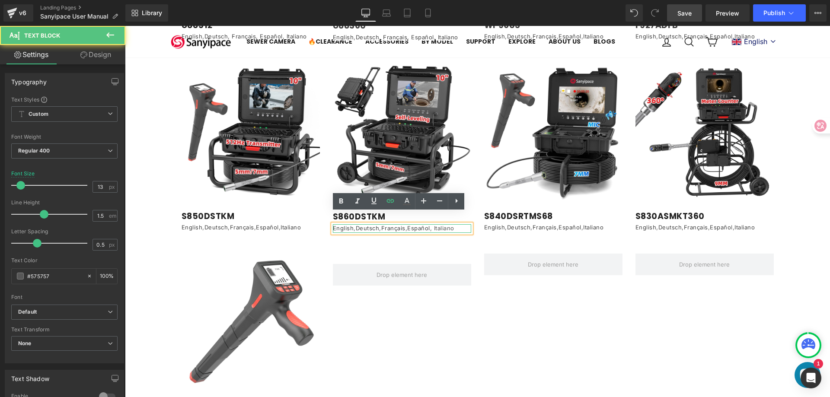
click at [438, 224] on p "English , Deutsch , Français , Español , Italiano" at bounding box center [402, 228] width 138 height 9
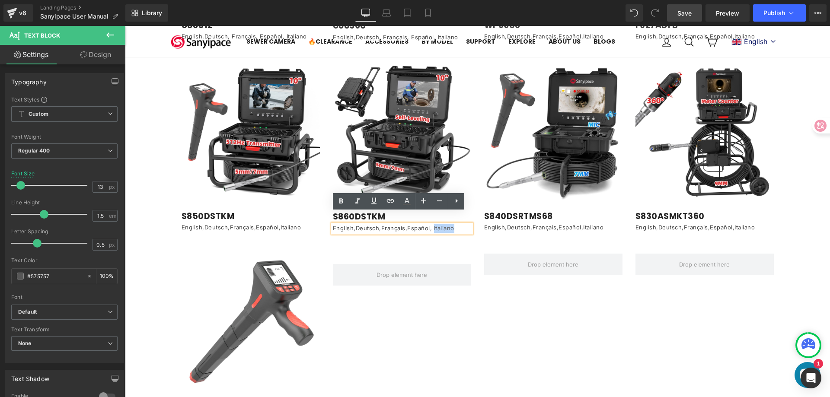
drag, startPoint x: 432, startPoint y: 217, endPoint x: 452, endPoint y: 214, distance: 20.0
click at [452, 224] on p "English , Deutsch , Français , Español , Italiano" at bounding box center [402, 228] width 138 height 9
click at [389, 203] on icon at bounding box center [390, 201] width 10 height 10
drag, startPoint x: 370, startPoint y: 233, endPoint x: 364, endPoint y: 232, distance: 5.2
click at [369, 233] on input "text" at bounding box center [361, 235] width 133 height 22
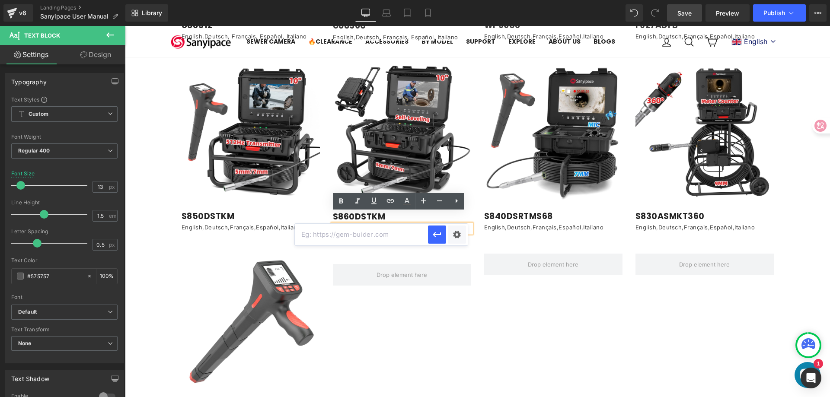
paste input "[URL][DOMAIN_NAME]"
click at [440, 234] on icon "button" at bounding box center [437, 234] width 8 height 5
click at [687, 14] on span "Save" at bounding box center [684, 13] width 14 height 9
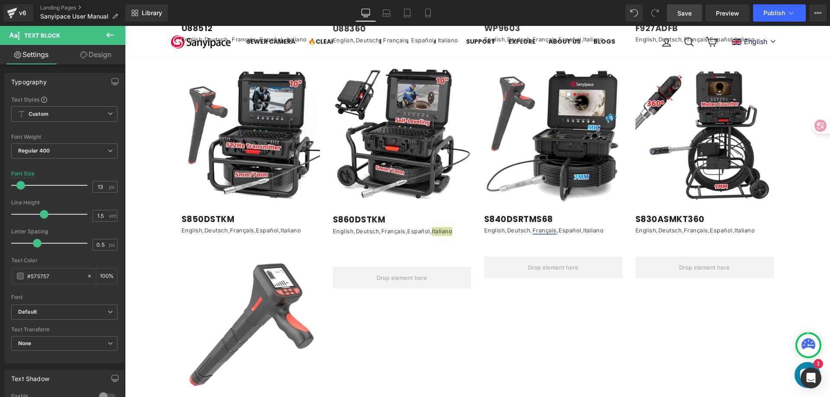
scroll to position [1297, 0]
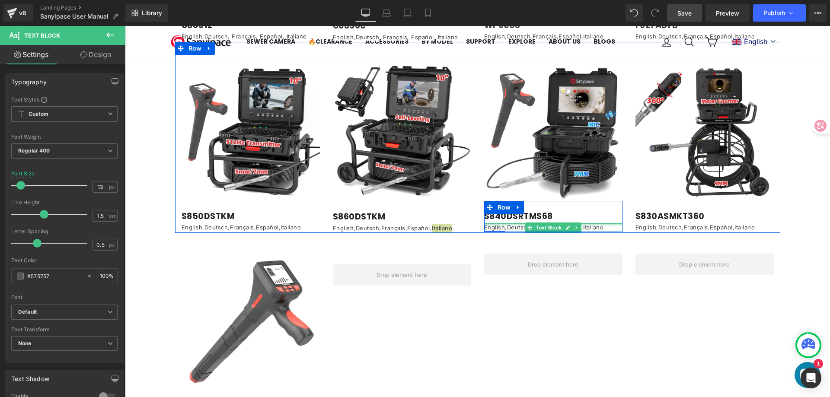
drag, startPoint x: 492, startPoint y: 214, endPoint x: 487, endPoint y: 215, distance: 5.7
click at [492, 223] on div "English , Deutsch , Français , Español , Italiano Text Block" at bounding box center [553, 227] width 138 height 9
click at [486, 223] on p "English , Deutsch , Français , Español , Italiano" at bounding box center [553, 227] width 138 height 9
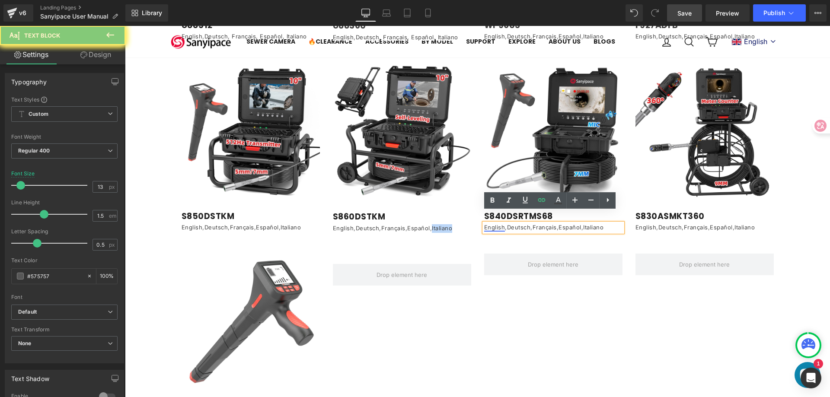
drag, startPoint x: 487, startPoint y: 215, endPoint x: 500, endPoint y: 214, distance: 13.4
click at [500, 224] on link "English" at bounding box center [494, 227] width 21 height 7
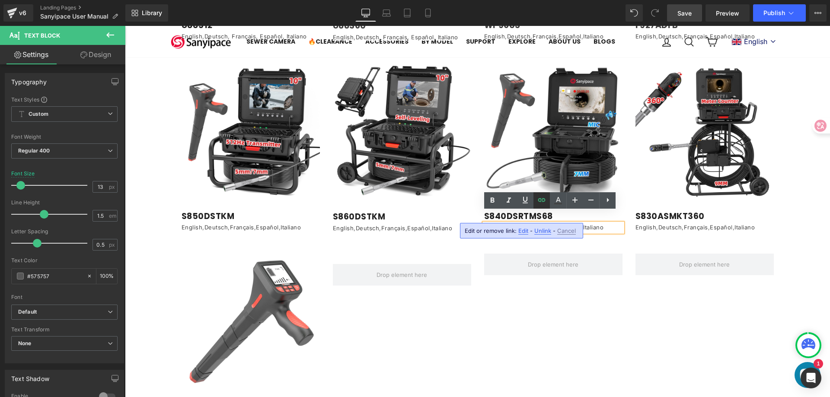
click at [543, 199] on icon at bounding box center [541, 199] width 7 height 3
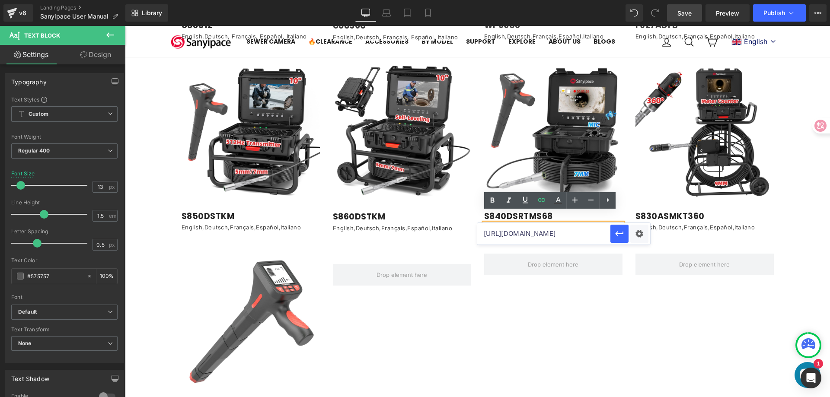
click at [511, 235] on input "[URL][DOMAIN_NAME]" at bounding box center [543, 234] width 133 height 22
paste input "S840DSM_User_Manual-_EN.pdf?v=1757663741"
click at [619, 233] on icon "button" at bounding box center [619, 234] width 10 height 10
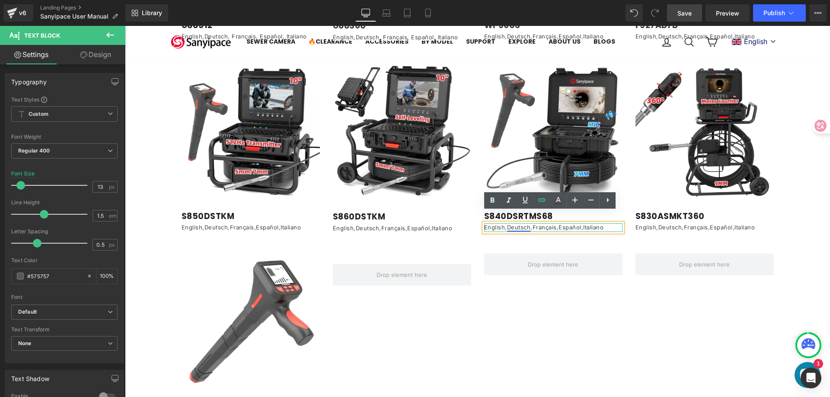
click at [515, 224] on link "Deutsch" at bounding box center [519, 227] width 24 height 7
click at [539, 201] on icon at bounding box center [541, 199] width 7 height 3
click at [528, 232] on input "[URL][DOMAIN_NAME]" at bounding box center [543, 234] width 133 height 22
paste input "S840DSM_User_Manual-_DE.pdf?v=1757663741"
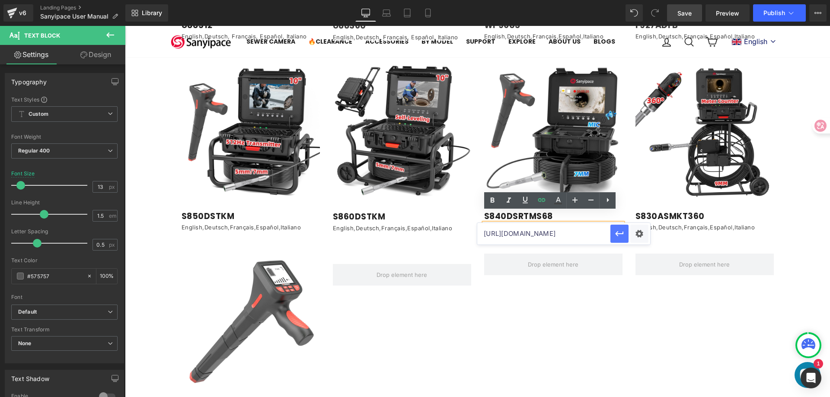
click at [623, 235] on icon "button" at bounding box center [619, 234] width 10 height 10
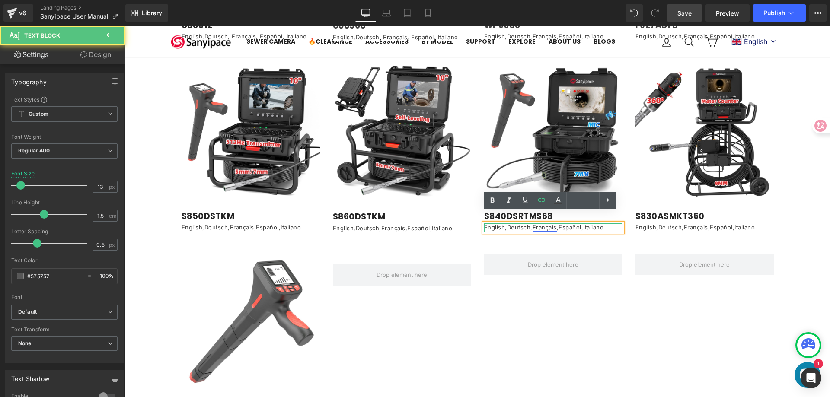
click at [541, 224] on link "Français" at bounding box center [545, 227] width 24 height 7
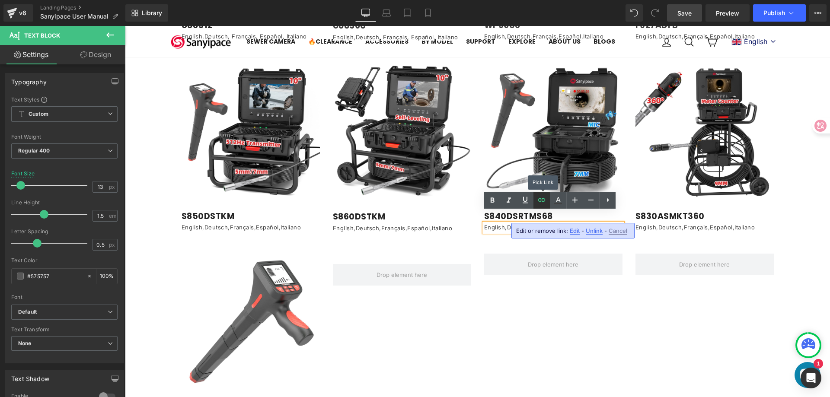
click at [544, 200] on icon at bounding box center [541, 200] width 10 height 10
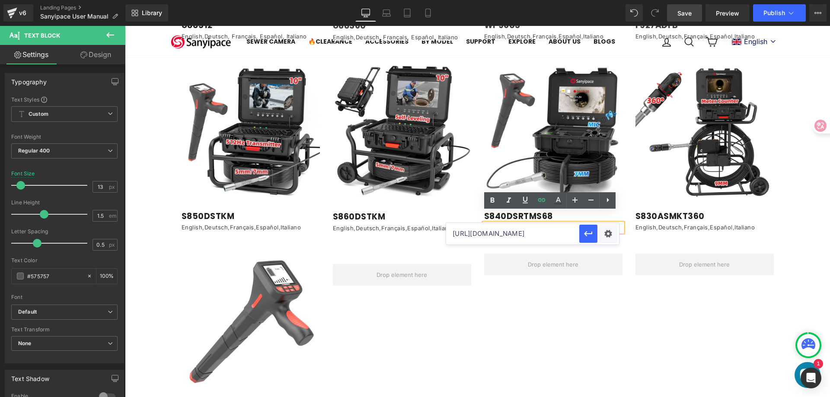
click at [533, 231] on input "[URL][DOMAIN_NAME]" at bounding box center [512, 234] width 133 height 22
paste input "S840_User_Manual-FR-25.04.24.pdf?v=1757663741"
click at [594, 236] on button "button" at bounding box center [588, 234] width 18 height 18
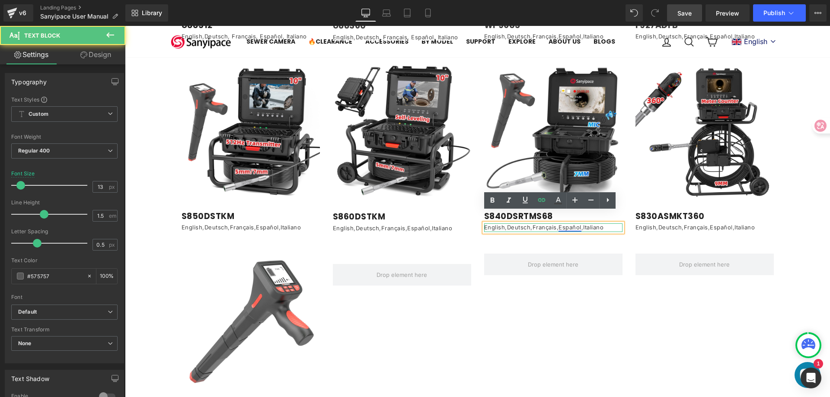
click at [567, 224] on link "Español" at bounding box center [570, 227] width 23 height 7
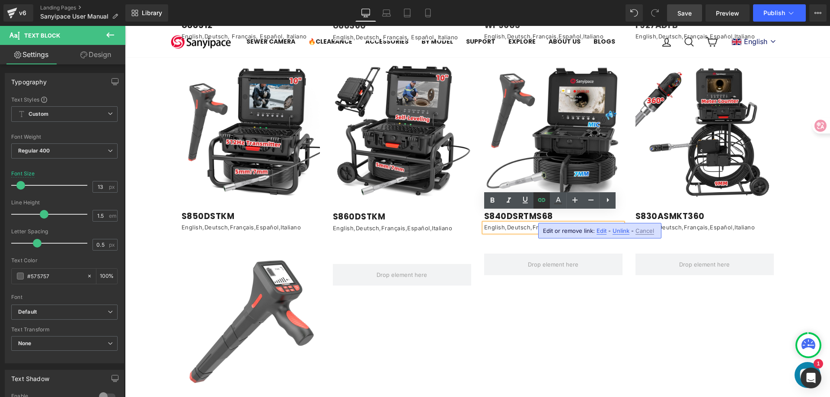
drag, startPoint x: 544, startPoint y: 202, endPoint x: 549, endPoint y: 201, distance: 4.4
click at [544, 202] on icon at bounding box center [541, 200] width 10 height 10
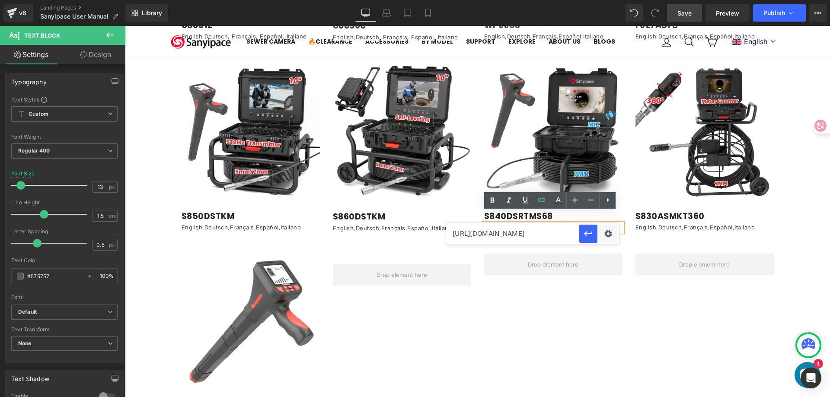
click at [530, 235] on input "[URL][DOMAIN_NAME]" at bounding box center [512, 234] width 133 height 22
paste input "S840_User_Manual-ES.pdf?v=1757663741"
click at [586, 233] on icon "button" at bounding box center [588, 233] width 8 height 5
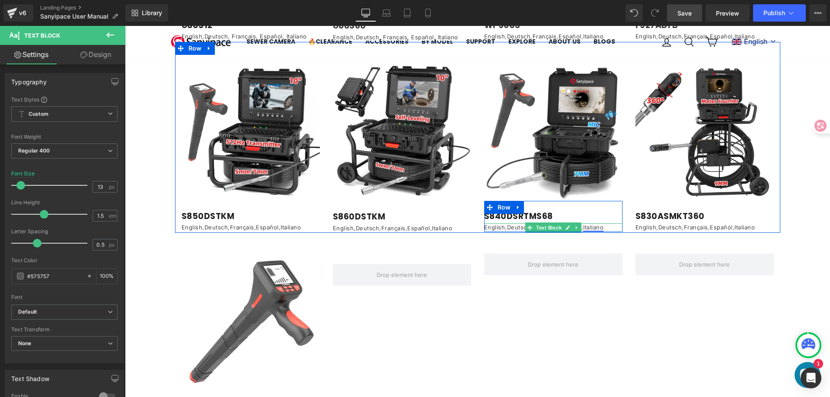
click at [593, 224] on link "Italiano" at bounding box center [593, 227] width 20 height 7
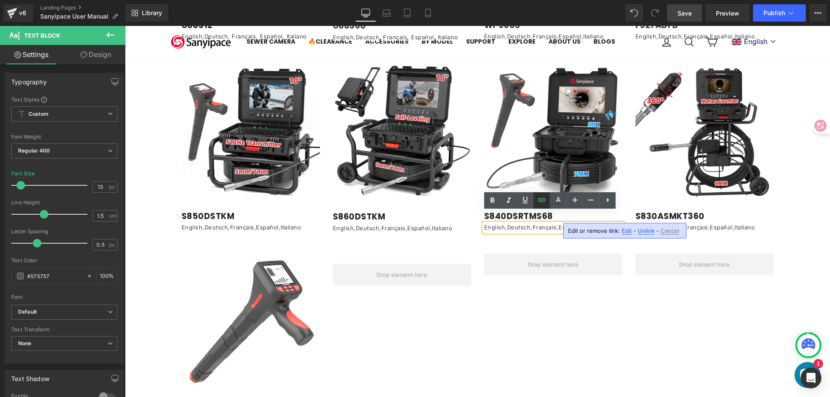
click at [541, 204] on icon at bounding box center [541, 200] width 10 height 10
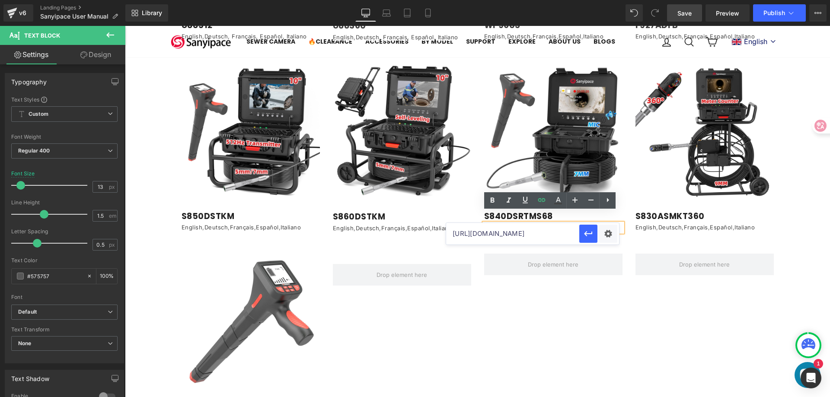
click at [529, 236] on input "[URL][DOMAIN_NAME]" at bounding box center [512, 234] width 133 height 22
paste input "S840DSM_User_Manual-_IT.pdf?v=1757663741"
click at [588, 236] on icon "button" at bounding box center [588, 234] width 10 height 10
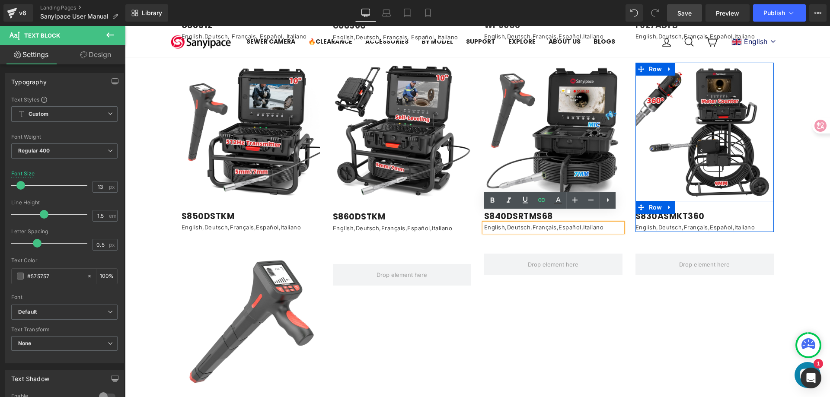
click at [720, 201] on div "S830ASMKT360 Heading English , Deutsch , Français , Españo l, Italiano Text Blo…" at bounding box center [704, 216] width 138 height 31
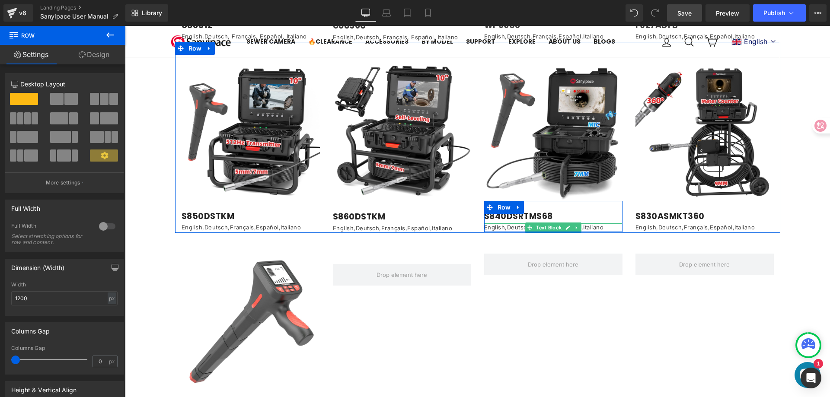
click at [609, 223] on p "English , Deutsch , Français , Español , Italiano" at bounding box center [553, 227] width 138 height 9
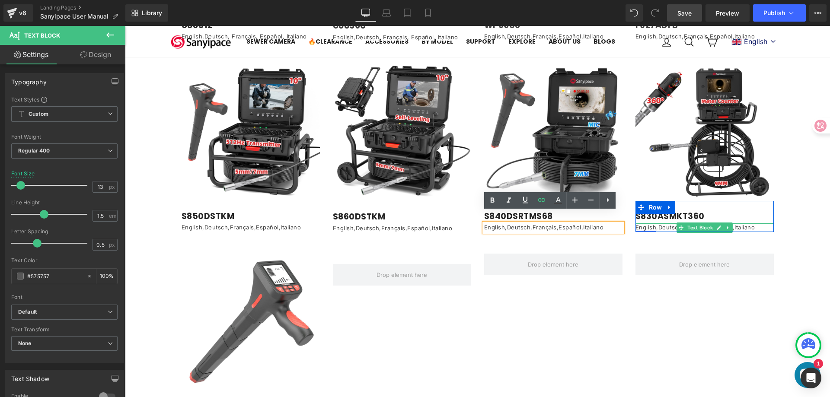
click at [646, 224] on link "English" at bounding box center [645, 227] width 21 height 7
click at [645, 224] on link "English" at bounding box center [645, 227] width 21 height 7
click at [647, 224] on link "English" at bounding box center [645, 227] width 21 height 7
drag, startPoint x: 652, startPoint y: 214, endPoint x: 639, endPoint y: 216, distance: 12.7
click at [643, 223] on div "English , Deutsch , Français , Españo l, Italiano Text Block" at bounding box center [704, 227] width 138 height 9
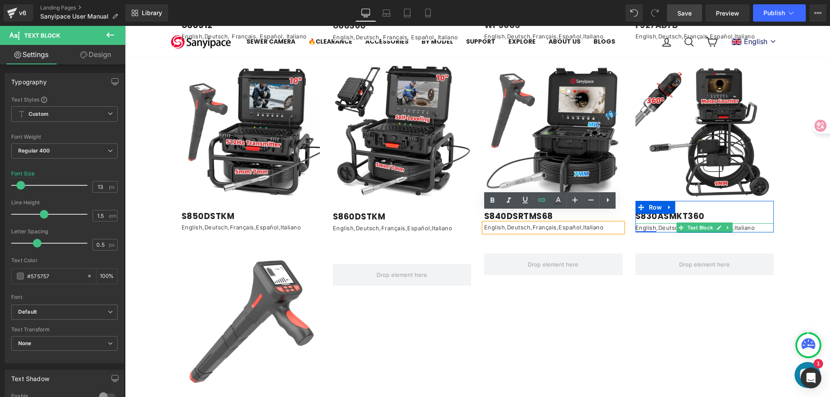
click at [639, 224] on link "English" at bounding box center [645, 227] width 21 height 7
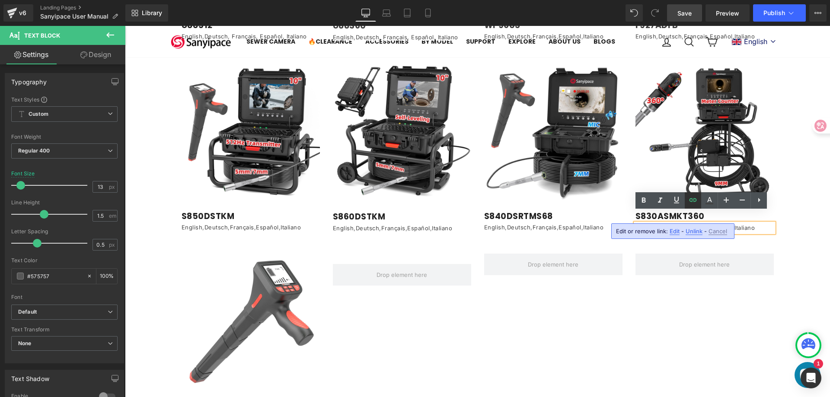
click at [693, 201] on icon at bounding box center [693, 200] width 10 height 10
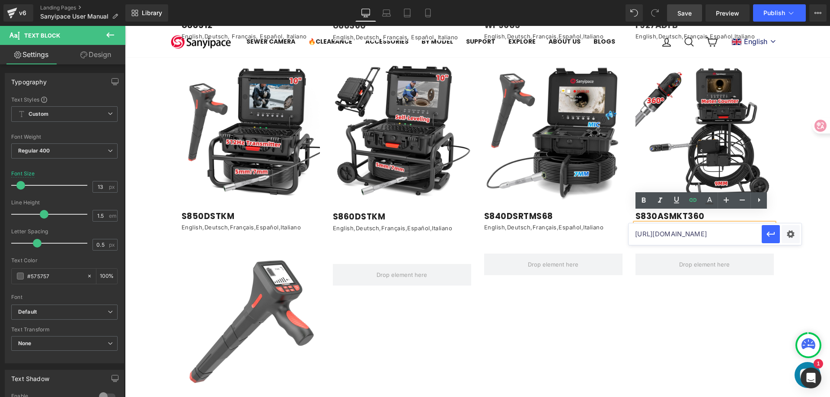
click at [674, 236] on input "[URL][DOMAIN_NAME]" at bounding box center [695, 234] width 133 height 22
paste input "S830ASMKT360-EN.pdf?v=1757663758"
click at [769, 236] on icon "button" at bounding box center [770, 234] width 8 height 5
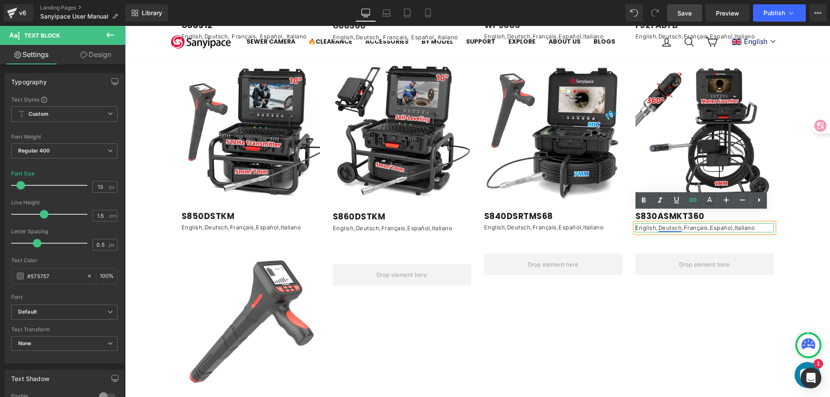
click at [671, 224] on link "Deutsch" at bounding box center [670, 227] width 24 height 7
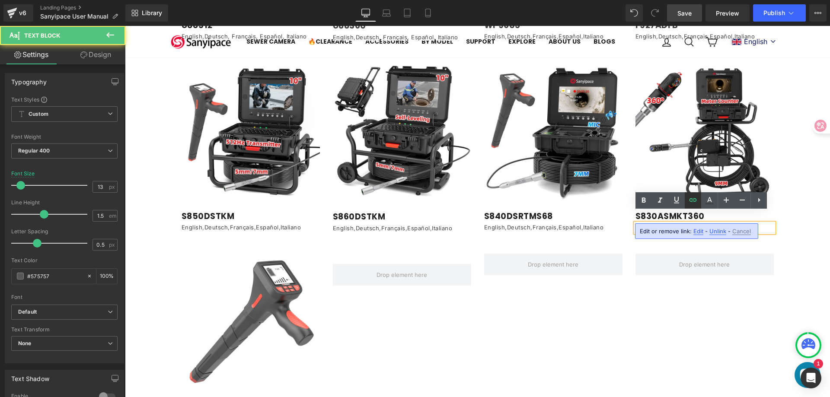
click at [689, 202] on icon at bounding box center [693, 200] width 10 height 10
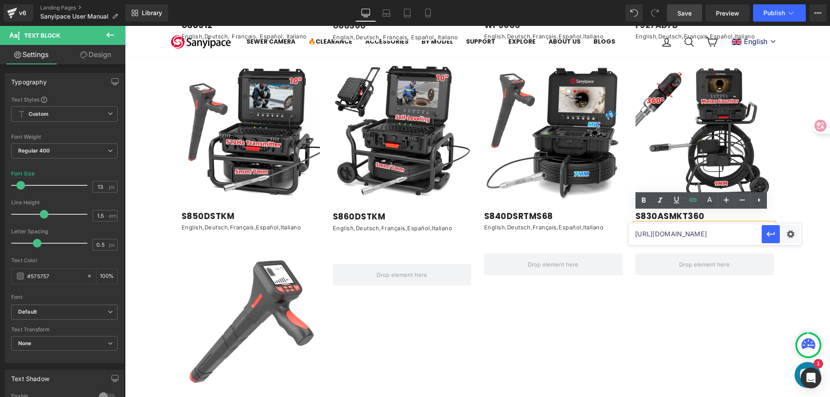
click at [667, 234] on input "[URL][DOMAIN_NAME]" at bounding box center [695, 234] width 133 height 22
paste input "S830ASMKT360_User_Manual-DE.pdf?v=1757663758"
click at [773, 234] on icon "button" at bounding box center [770, 234] width 8 height 5
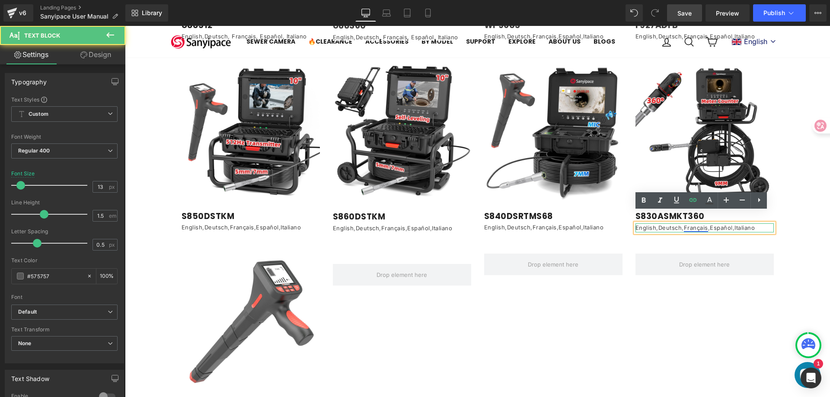
click at [696, 224] on link "Français" at bounding box center [696, 227] width 24 height 7
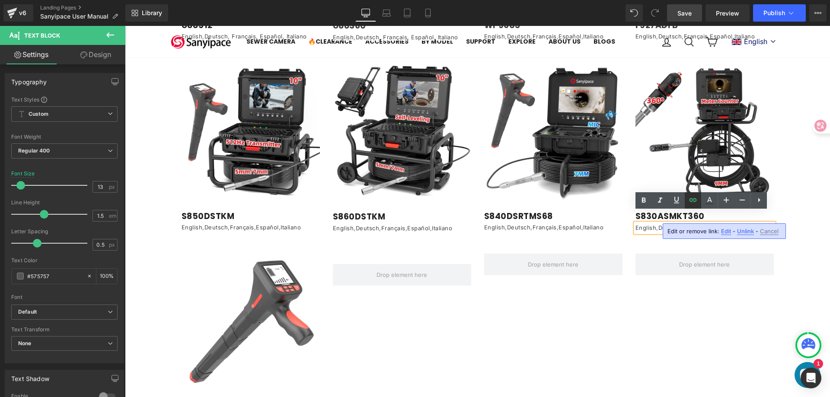
click at [692, 199] on icon at bounding box center [693, 200] width 10 height 10
click at [690, 233] on input "[URL][DOMAIN_NAME]" at bounding box center [663, 234] width 133 height 22
paste input "S830ASMKT360_User_Manual-FR.pdf?v=1757663758"
drag, startPoint x: 740, startPoint y: 233, endPoint x: 617, endPoint y: 209, distance: 124.7
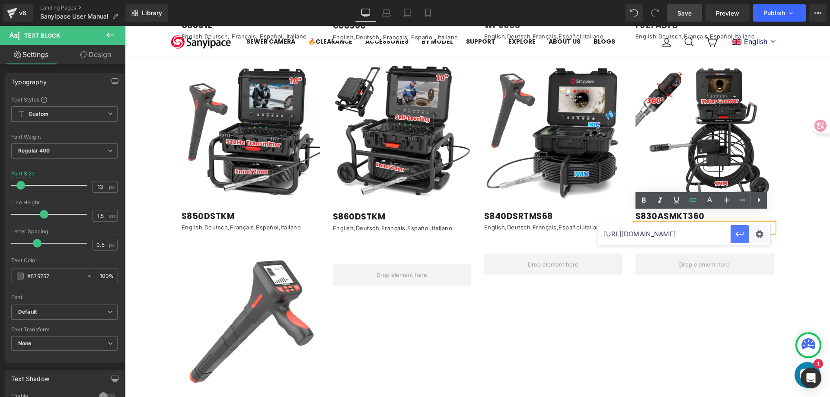
click at [740, 233] on icon "button" at bounding box center [739, 234] width 10 height 10
click at [722, 224] on link "Españo" at bounding box center [720, 227] width 21 height 7
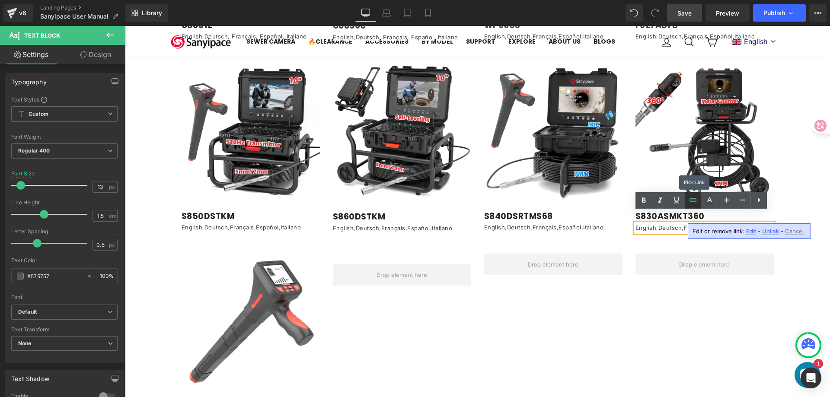
click at [696, 202] on icon at bounding box center [693, 200] width 10 height 10
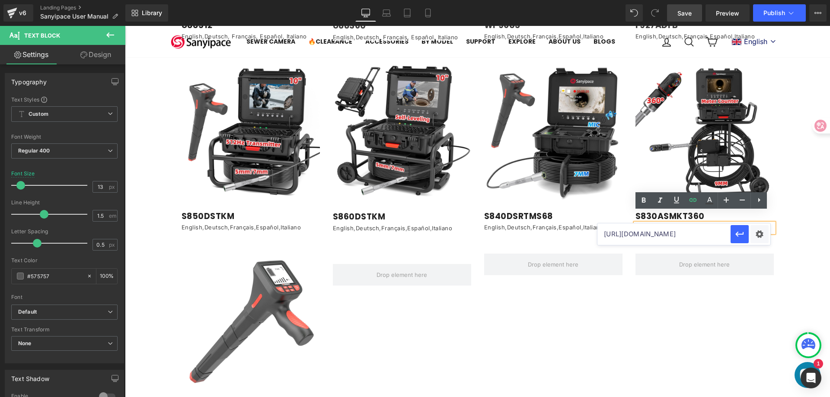
click at [652, 238] on input "[URL][DOMAIN_NAME]" at bounding box center [663, 234] width 133 height 22
paste input "S830ASMKT360_User_Manual-ES.pdf?v=1757663759"
click at [740, 237] on icon "button" at bounding box center [739, 234] width 10 height 10
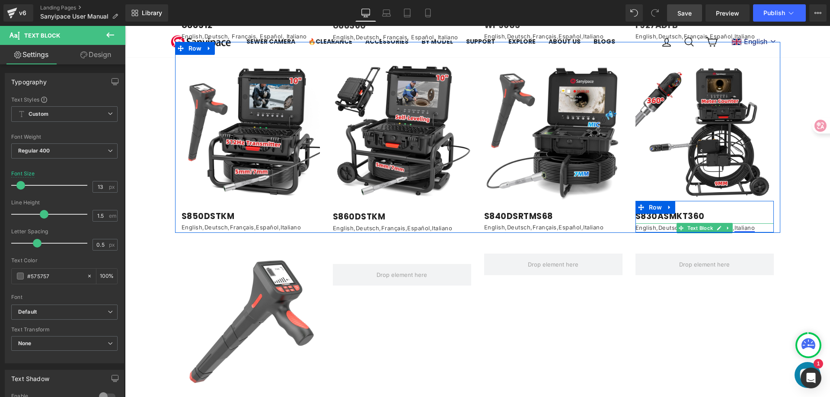
click at [744, 224] on link "Italiano" at bounding box center [744, 227] width 20 height 7
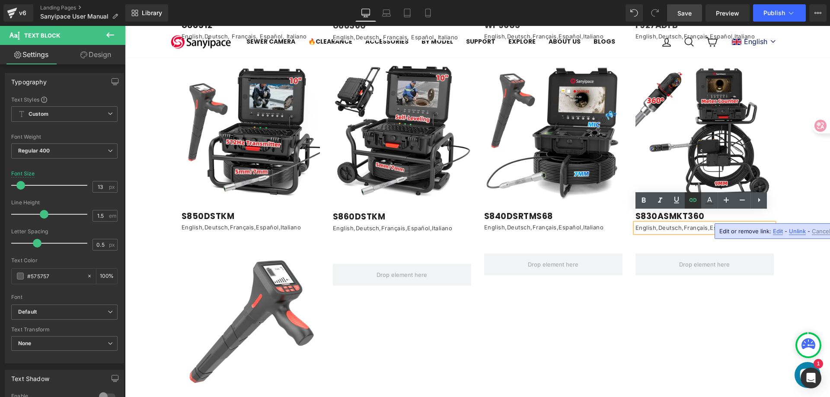
click at [699, 198] on link at bounding box center [693, 200] width 16 height 16
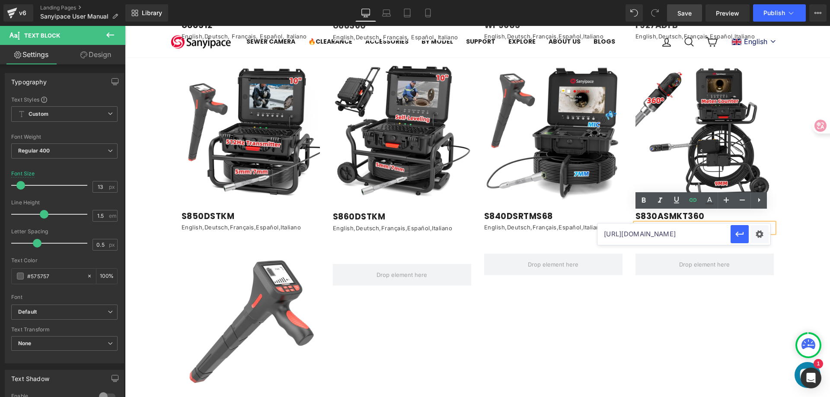
click at [649, 234] on input "[URL][DOMAIN_NAME]" at bounding box center [663, 234] width 133 height 22
paste input "S830ASMKT360_User_Manual-IT.pdf?v=1757663759"
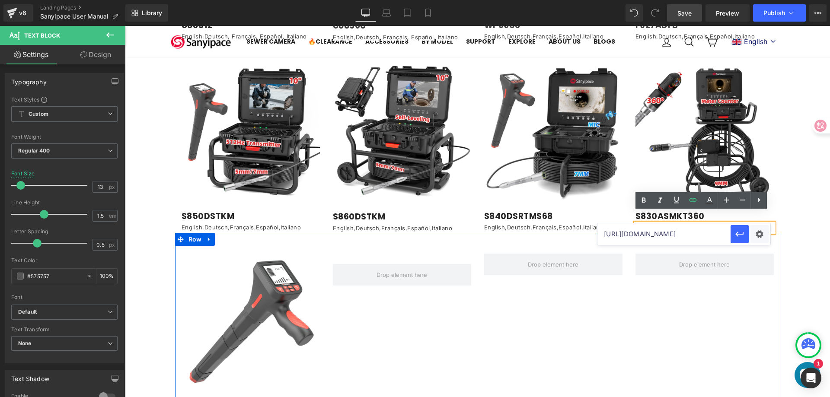
click at [694, 316] on div "Image S68R Heading English,Deutsch, Français, Español, Italiano Text Block Row …" at bounding box center [477, 328] width 605 height 190
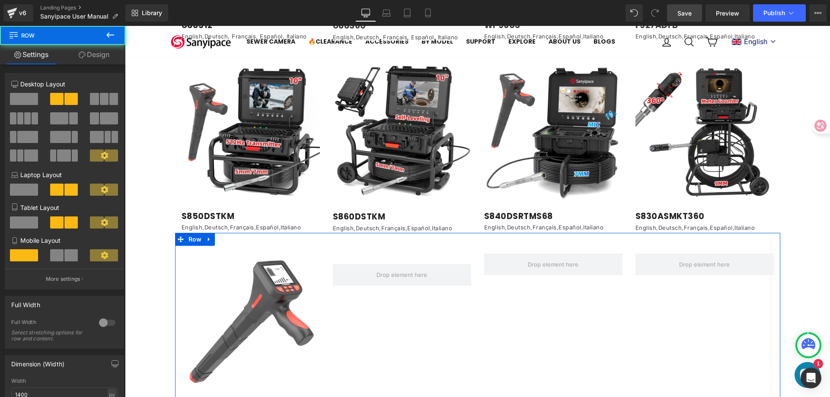
scroll to position [0, 0]
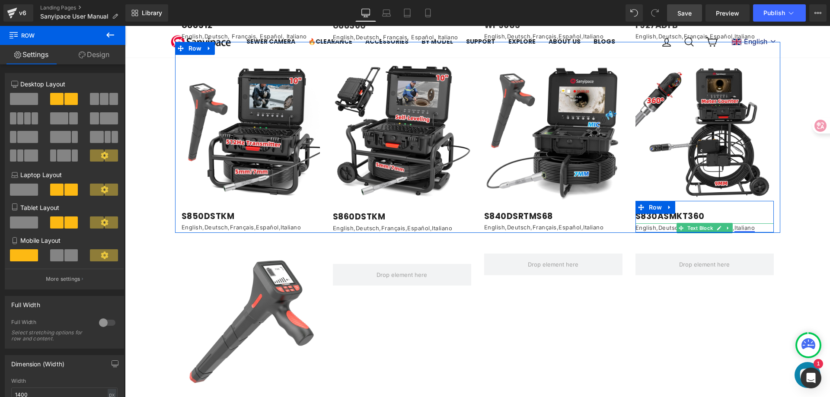
click at [744, 224] on link "Italiano" at bounding box center [744, 227] width 20 height 7
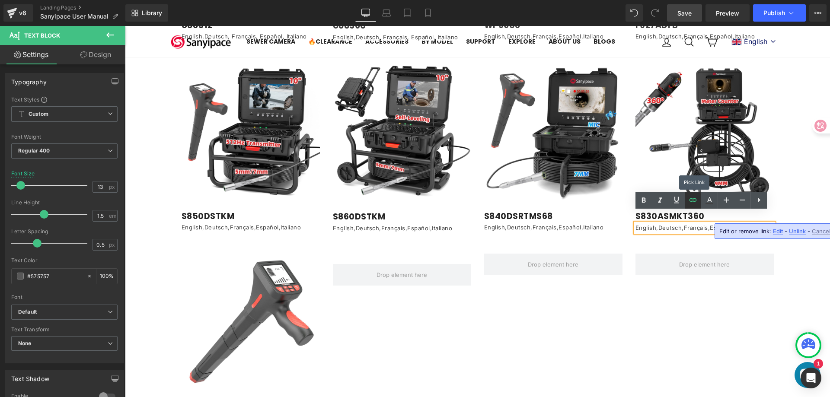
click at [697, 201] on icon at bounding box center [693, 200] width 10 height 10
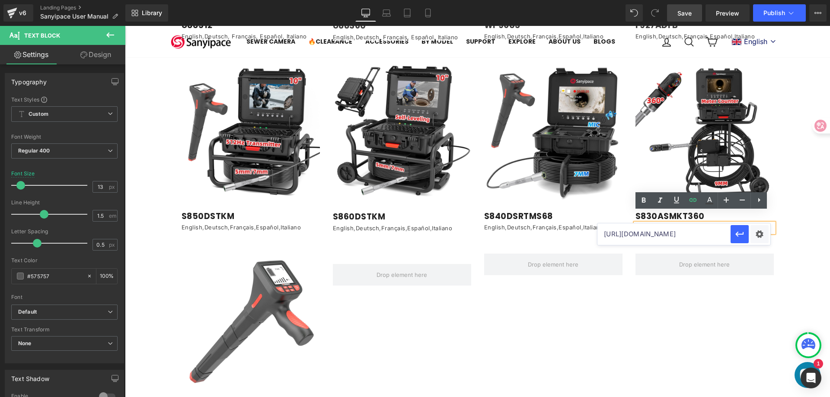
click at [670, 235] on input "[URL][DOMAIN_NAME]" at bounding box center [663, 234] width 133 height 22
paste input "S830ASMKT360_User_Manual-IT.pdf?v=1757663759"
click at [740, 237] on icon "button" at bounding box center [739, 234] width 10 height 10
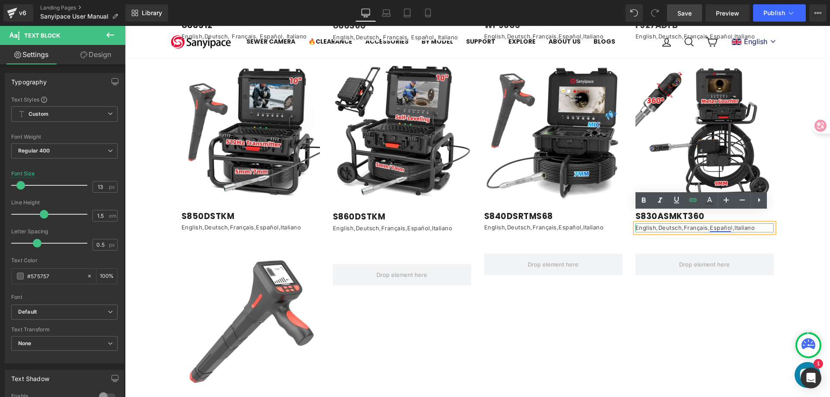
click at [721, 224] on link "Españo" at bounding box center [720, 227] width 21 height 7
click at [695, 202] on icon at bounding box center [693, 200] width 10 height 10
drag, startPoint x: 784, startPoint y: 260, endPoint x: 587, endPoint y: 239, distance: 198.7
type input "[URL][DOMAIN_NAME]"
click at [686, 235] on input "[URL][DOMAIN_NAME]" at bounding box center [663, 234] width 133 height 22
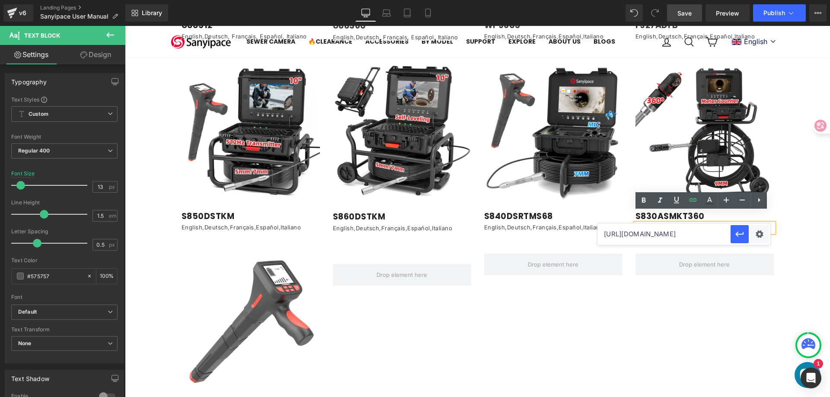
scroll to position [0, 230]
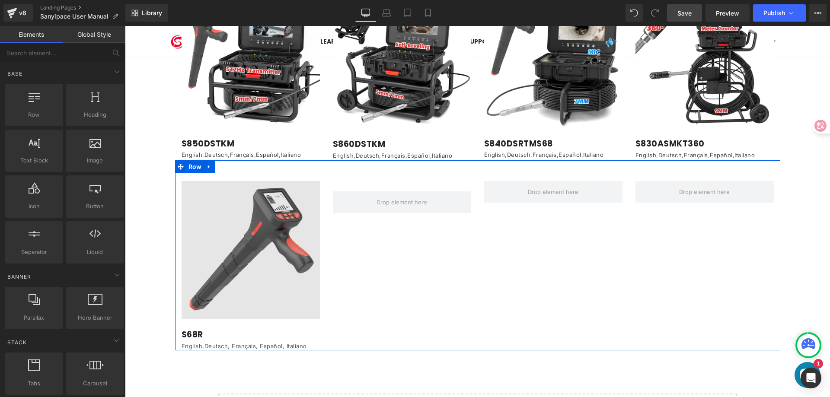
scroll to position [1383, 0]
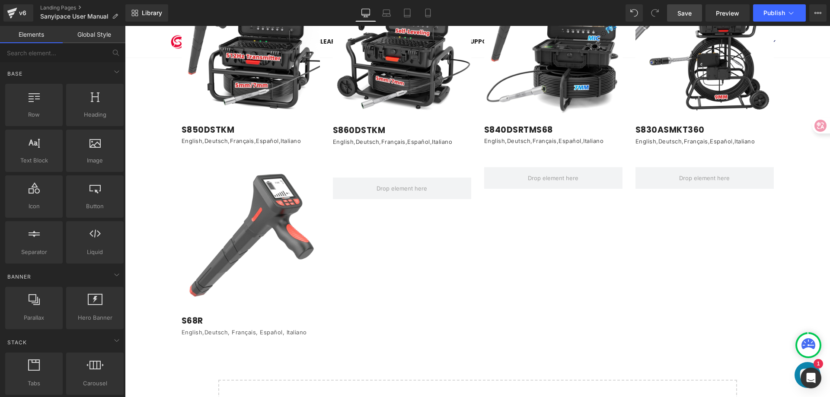
click at [688, 18] on link "Save" at bounding box center [684, 12] width 35 height 17
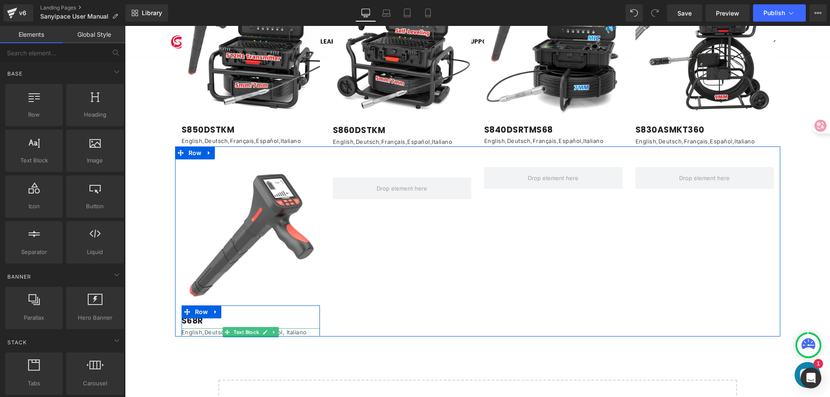
click at [188, 329] on p "English,Deutsch, Français, Español, Italiano" at bounding box center [251, 333] width 138 height 9
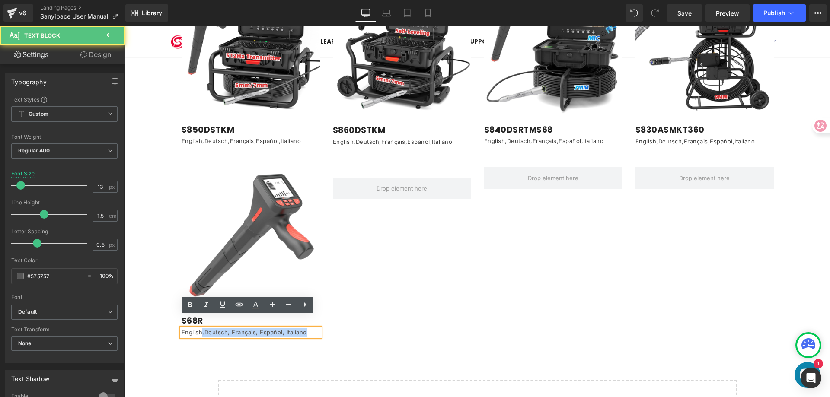
drag, startPoint x: 197, startPoint y: 320, endPoint x: 177, endPoint y: 322, distance: 20.0
click at [182, 329] on div "English,Deutsch, Français, Español, Italiano" at bounding box center [251, 333] width 138 height 9
click at [190, 329] on p "English,Deutsch, Français, Español, Italiano" at bounding box center [251, 333] width 138 height 9
drag, startPoint x: 198, startPoint y: 321, endPoint x: 176, endPoint y: 322, distance: 21.6
click at [182, 329] on div "English,Deutsch, Français, Español, Italiano" at bounding box center [251, 333] width 138 height 9
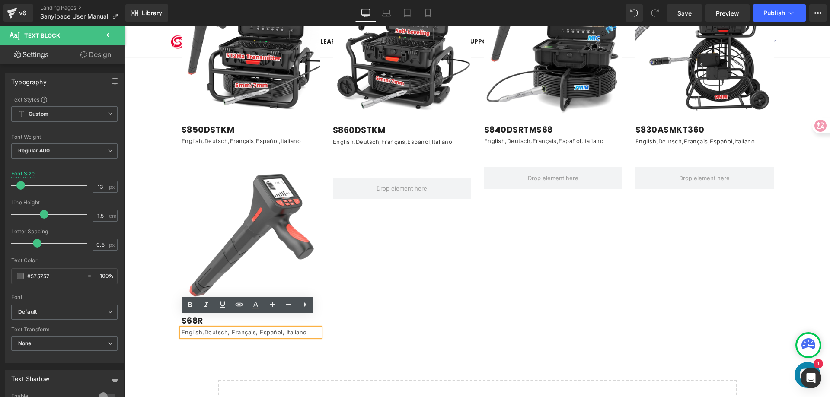
click at [189, 329] on p "English,Deutsch, Français, Español, Italiano" at bounding box center [251, 333] width 138 height 9
drag, startPoint x: 197, startPoint y: 319, endPoint x: 185, endPoint y: 320, distance: 11.3
click at [185, 329] on p "English,Deutsch, Français, Español, Italiano" at bounding box center [251, 333] width 138 height 9
drag, startPoint x: 179, startPoint y: 320, endPoint x: 197, endPoint y: 319, distance: 18.2
click at [197, 329] on p "English,Deutsch, Français, Español, Italiano" at bounding box center [251, 333] width 138 height 9
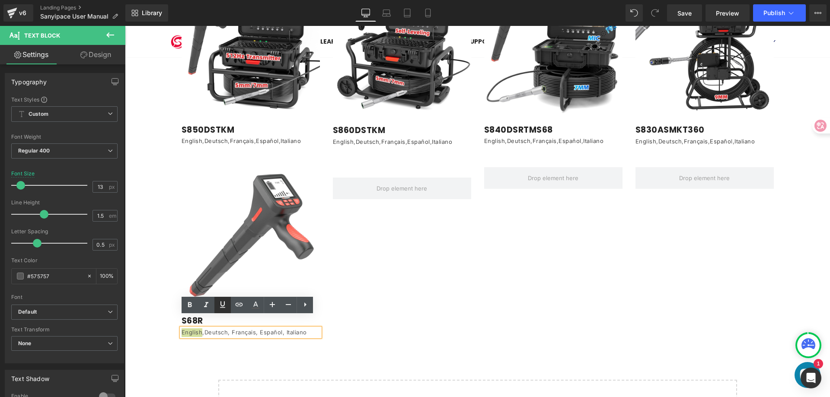
click at [234, 304] on icon at bounding box center [239, 305] width 10 height 10
click at [215, 340] on input "text" at bounding box center [241, 339] width 133 height 22
paste input "[URL][DOMAIN_NAME]"
drag, startPoint x: 372, startPoint y: 362, endPoint x: 170, endPoint y: 339, distance: 203.2
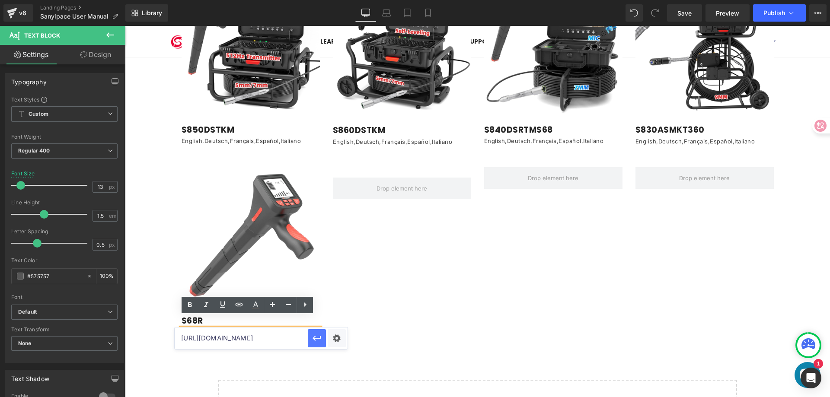
type input "[URL][DOMAIN_NAME]"
click at [312, 337] on icon "button" at bounding box center [317, 338] width 10 height 10
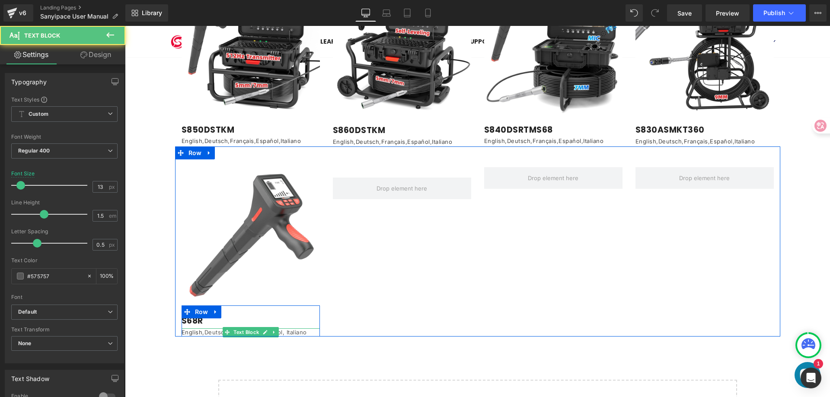
click at [205, 329] on p "English ,Deutsch, Français, Español, Italiano" at bounding box center [251, 333] width 138 height 9
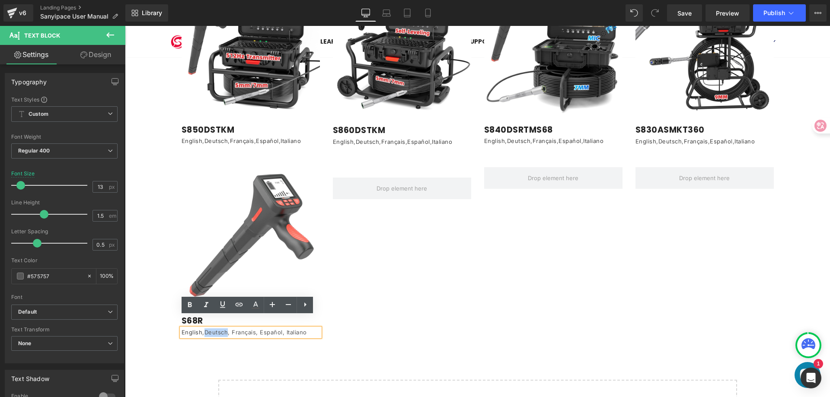
drag, startPoint x: 200, startPoint y: 322, endPoint x: 224, endPoint y: 322, distance: 24.2
click at [224, 329] on p "English ,Deutsch, Français, Español, Italiano" at bounding box center [251, 333] width 138 height 9
click at [234, 302] on icon at bounding box center [239, 305] width 10 height 10
click at [204, 339] on input "text" at bounding box center [241, 339] width 133 height 22
paste input "[URL][DOMAIN_NAME]"
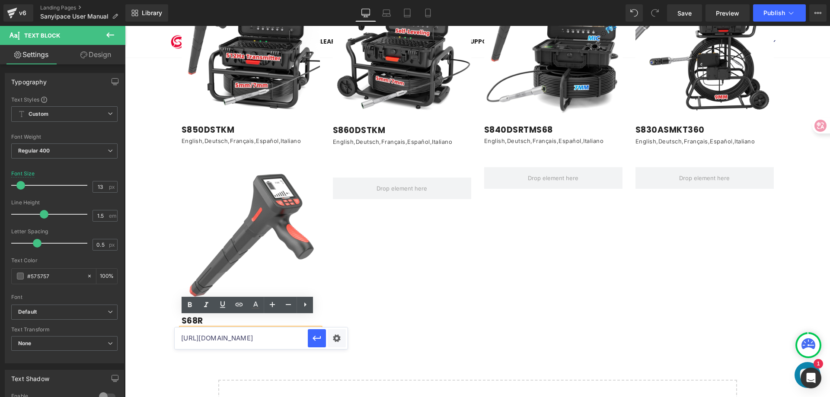
scroll to position [0, 193]
type input "[URL][DOMAIN_NAME]"
click at [314, 338] on icon "button" at bounding box center [317, 338] width 8 height 5
drag, startPoint x: 228, startPoint y: 322, endPoint x: 251, endPoint y: 319, distance: 23.2
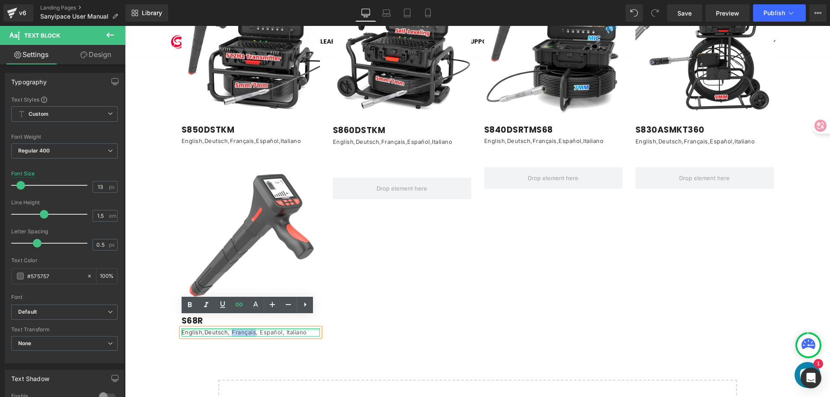
click at [251, 329] on div "English , Deutsch , Français, Español, Italiano Text Block" at bounding box center [251, 333] width 138 height 9
click at [239, 304] on icon at bounding box center [239, 305] width 10 height 10
click at [198, 340] on input "text" at bounding box center [210, 339] width 133 height 22
paste input "[URL][DOMAIN_NAME]"
click at [287, 341] on icon "button" at bounding box center [286, 338] width 10 height 10
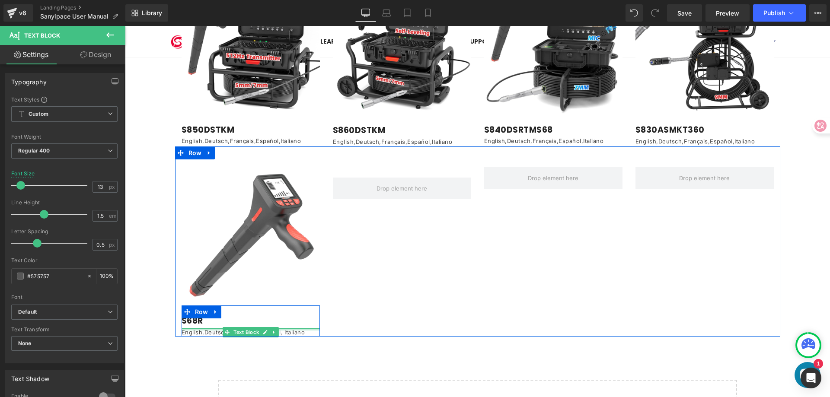
click at [291, 329] on div at bounding box center [251, 330] width 138 height 2
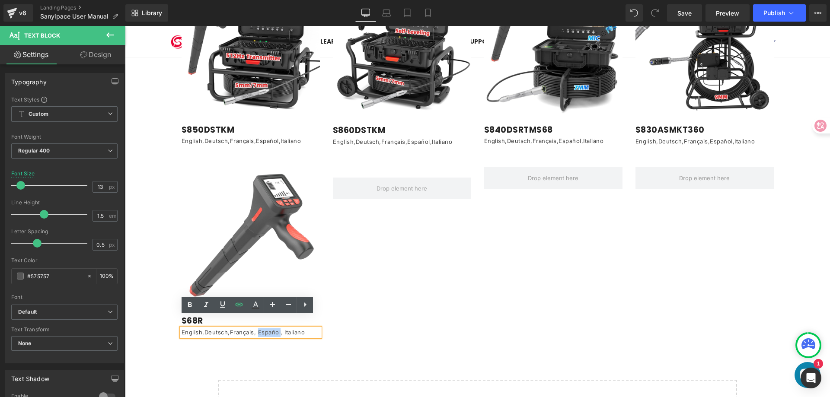
drag, startPoint x: 278, startPoint y: 320, endPoint x: 365, endPoint y: 338, distance: 88.3
click at [255, 329] on p "English , Deutsch , Français , Español, Italiano" at bounding box center [251, 333] width 138 height 9
click at [237, 308] on icon at bounding box center [239, 305] width 10 height 10
click at [226, 335] on input "text" at bounding box center [210, 339] width 133 height 22
paste input "[URL][DOMAIN_NAME]"
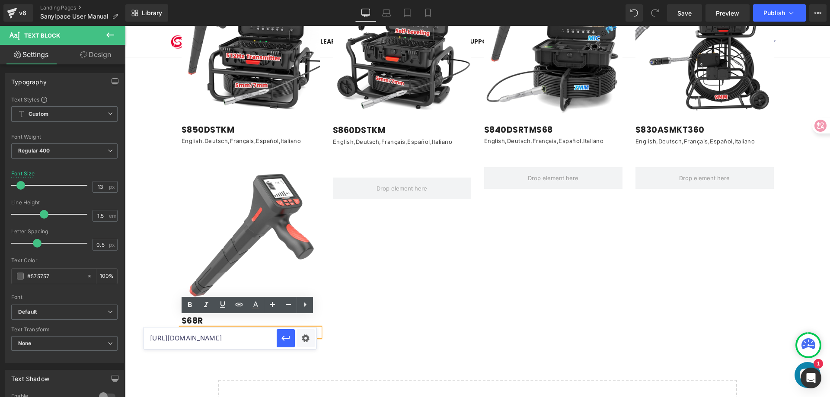
scroll to position [0, 192]
type input "[URL][DOMAIN_NAME]"
click at [282, 342] on icon "button" at bounding box center [286, 338] width 10 height 10
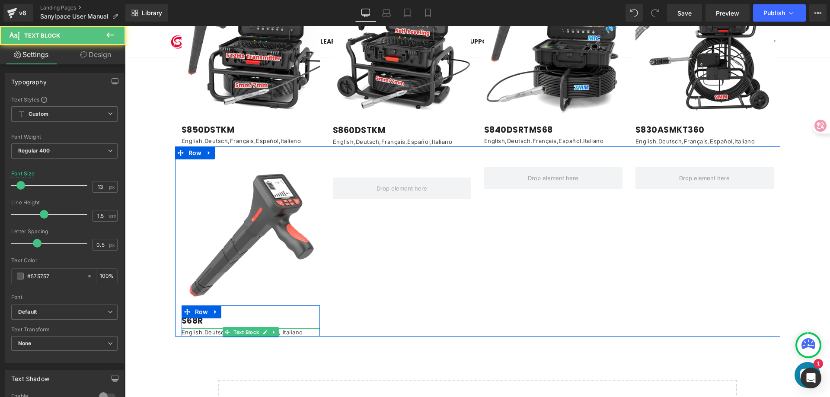
click at [288, 329] on p "English , Deutsch , Français , Español , Italiano" at bounding box center [251, 333] width 138 height 9
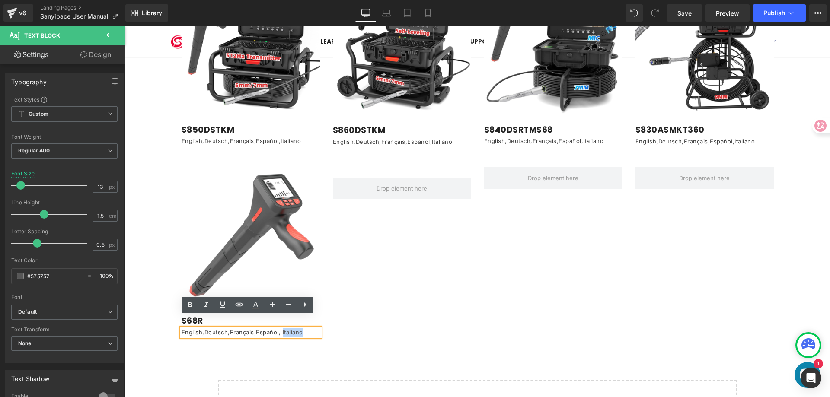
drag, startPoint x: 281, startPoint y: 322, endPoint x: 300, endPoint y: 321, distance: 19.5
click at [300, 329] on p "English , Deutsch , Français , Español , Italiano" at bounding box center [251, 333] width 138 height 9
click at [243, 302] on icon at bounding box center [239, 305] width 10 height 10
click at [212, 337] on input "text" at bounding box center [210, 339] width 133 height 22
paste input "[URL][DOMAIN_NAME]"
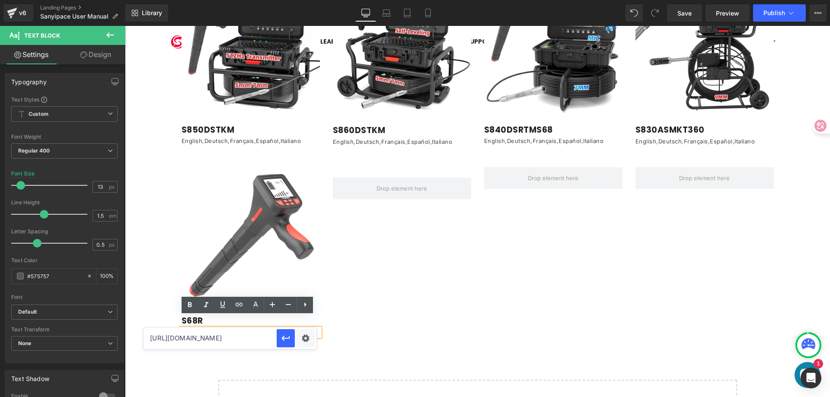
scroll to position [0, 191]
click at [284, 340] on icon "button" at bounding box center [285, 338] width 8 height 5
click at [570, 285] on div "Image S68R Heading English , Deutsch , Français , Español , Italiano Text Block…" at bounding box center [477, 242] width 605 height 190
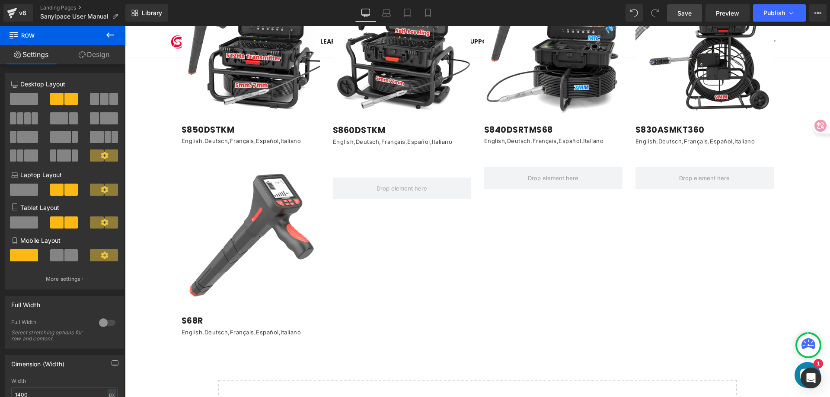
drag, startPoint x: 683, startPoint y: 11, endPoint x: 298, endPoint y: 211, distance: 433.7
click at [683, 11] on span "Save" at bounding box center [684, 13] width 14 height 9
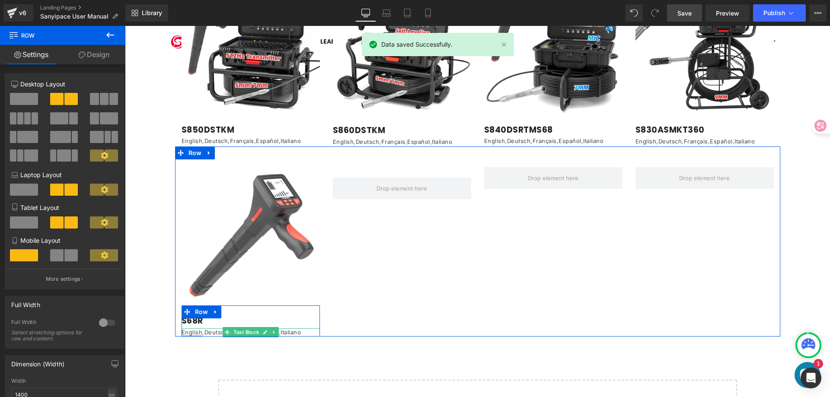
click at [188, 329] on link "English" at bounding box center [192, 332] width 21 height 7
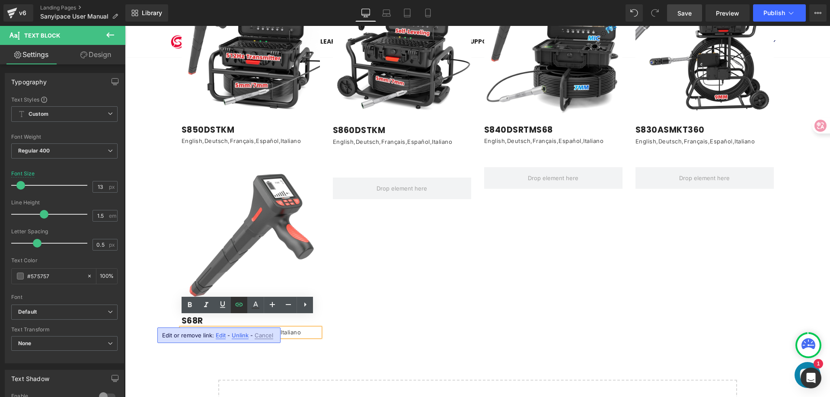
click at [238, 305] on icon at bounding box center [239, 305] width 10 height 10
type input "[URL][DOMAIN_NAME]"
drag, startPoint x: 256, startPoint y: 340, endPoint x: 301, endPoint y: 336, distance: 45.5
click at [301, 336] on input "[URL][DOMAIN_NAME]" at bounding box center [241, 339] width 133 height 22
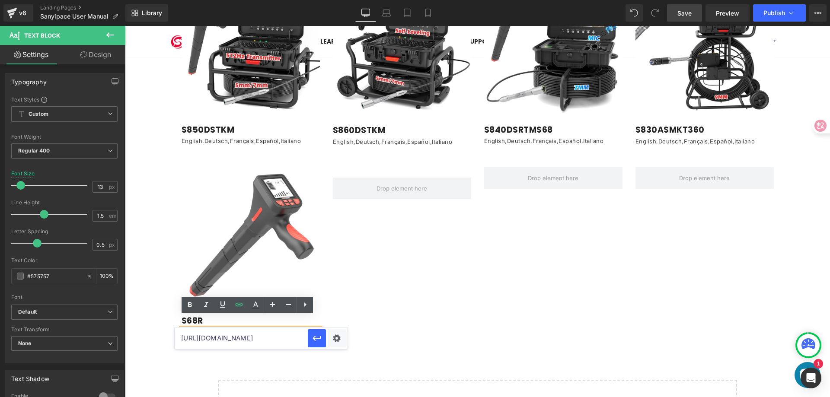
click at [498, 315] on div "Image S68R Heading English , Deutsch , Français , Español , Italiano Text Block…" at bounding box center [477, 242] width 605 height 190
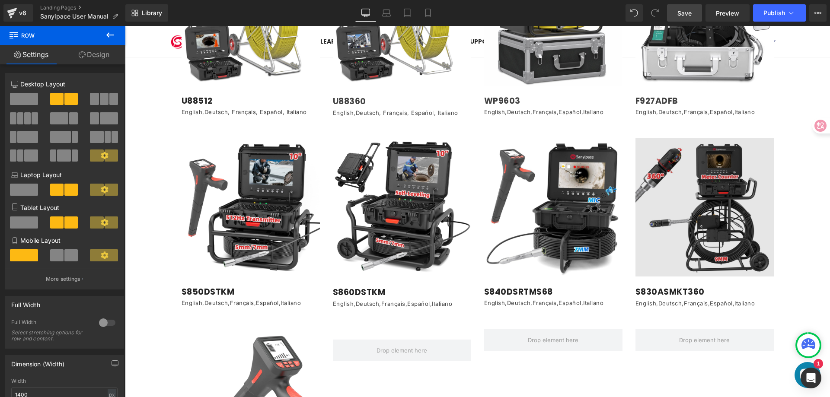
scroll to position [1210, 0]
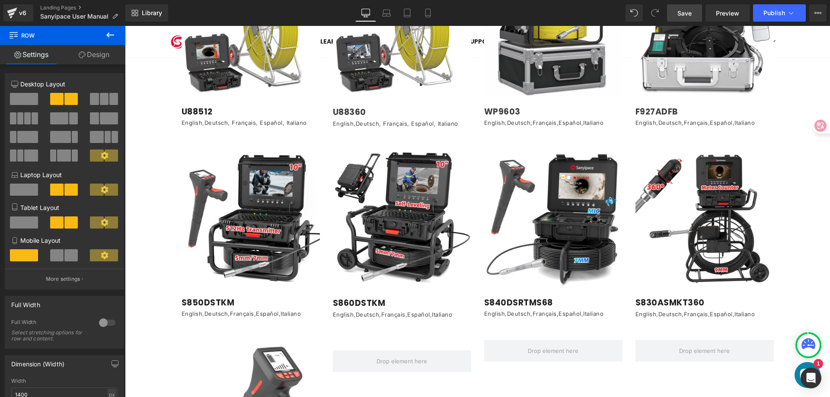
click at [684, 13] on span "Save" at bounding box center [684, 13] width 14 height 9
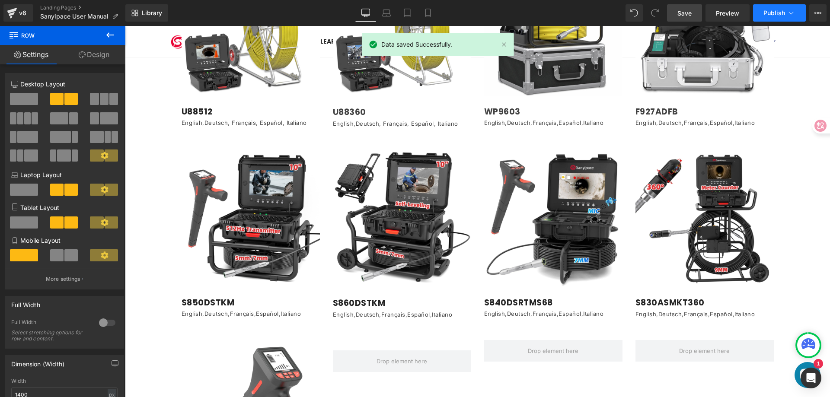
click at [776, 11] on span "Publish" at bounding box center [774, 13] width 22 height 7
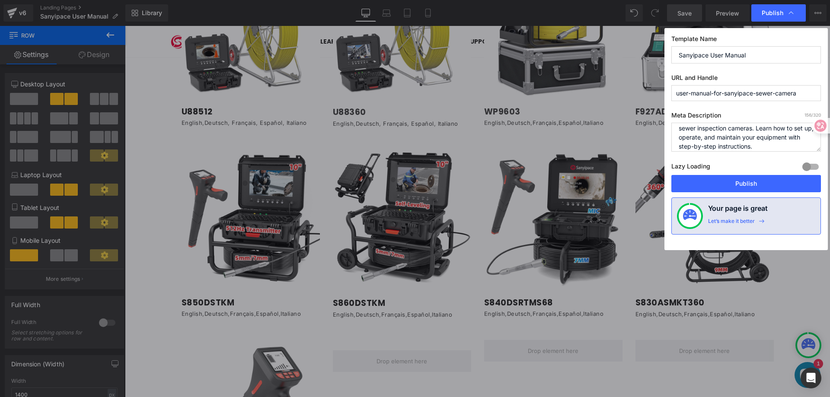
scroll to position [18, 0]
click at [757, 183] on button "Publish" at bounding box center [746, 183] width 150 height 17
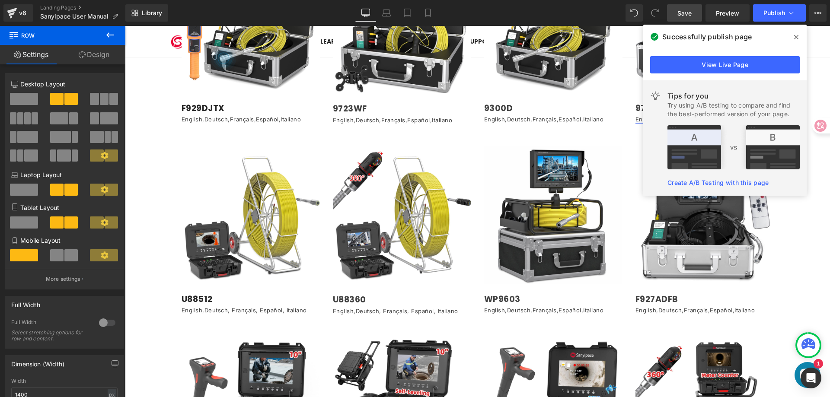
scroll to position [994, 0]
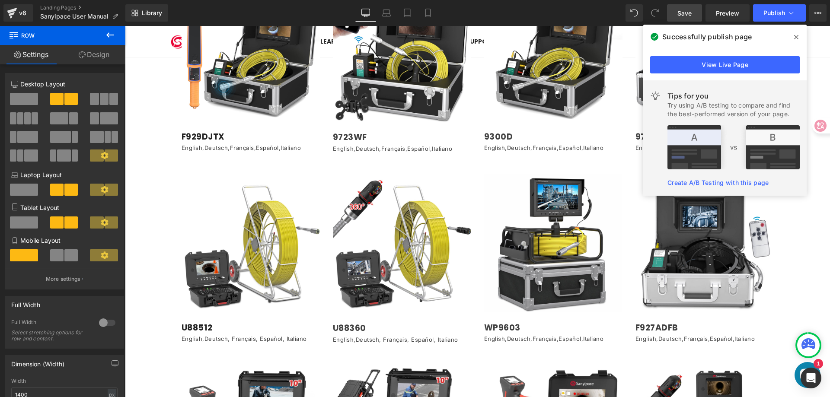
click at [797, 38] on icon at bounding box center [796, 37] width 4 height 4
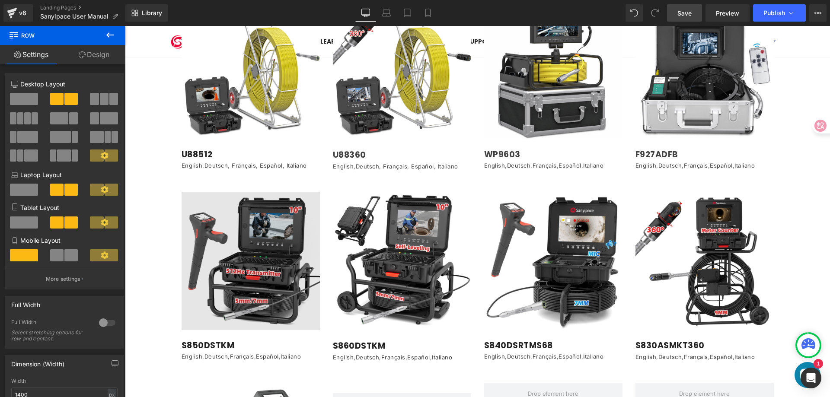
scroll to position [1167, 0]
click at [257, 228] on img at bounding box center [251, 261] width 138 height 138
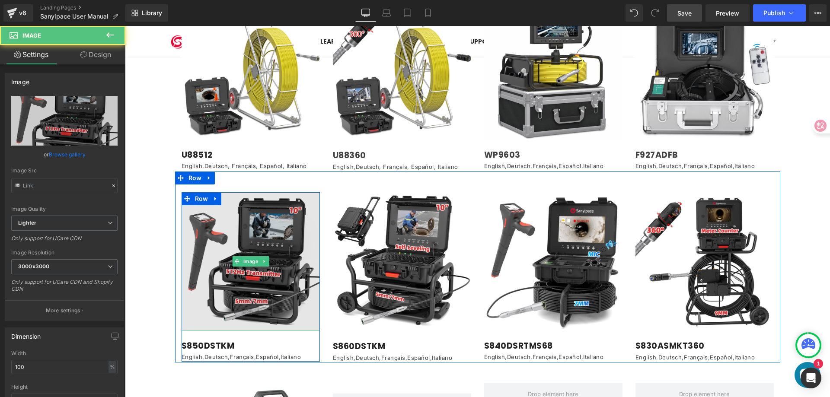
type input "[URL][DOMAIN_NAME]"
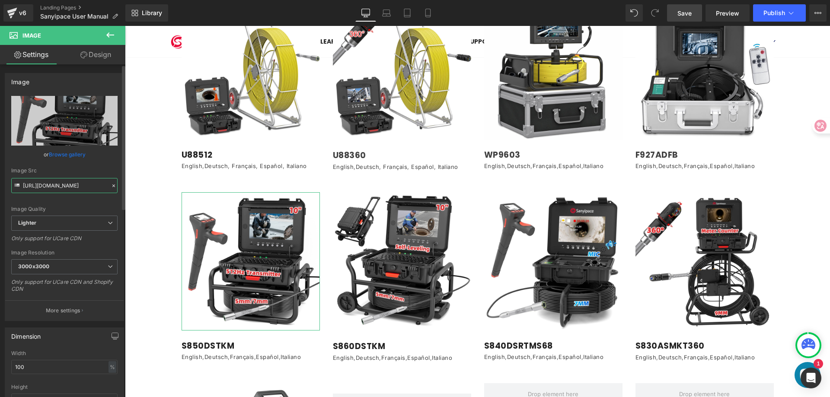
scroll to position [0, 315]
drag, startPoint x: 61, startPoint y: 185, endPoint x: 57, endPoint y: 182, distance: 5.9
click at [57, 182] on input "[URL][DOMAIN_NAME]" at bounding box center [64, 185] width 106 height 15
click at [56, 186] on input "[URL][DOMAIN_NAME]" at bounding box center [64, 185] width 106 height 15
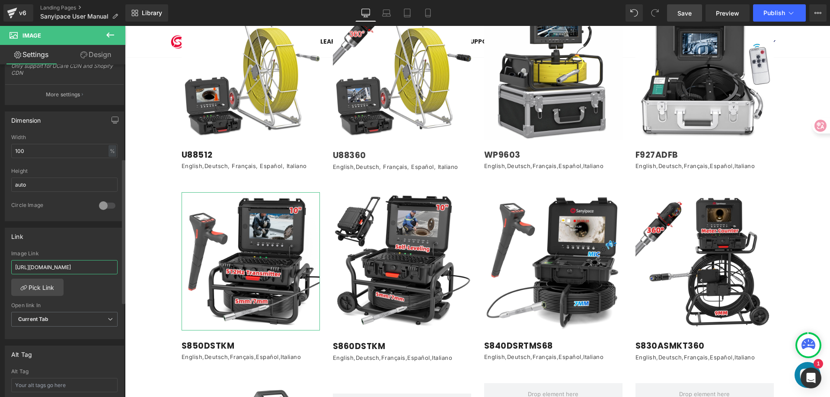
scroll to position [0, 0]
click at [65, 268] on input "[URL][DOMAIN_NAME]" at bounding box center [64, 267] width 106 height 14
click at [45, 267] on input "[URL][DOMAIN_NAME]" at bounding box center [64, 267] width 106 height 14
paste input "S850DSTKM_User_Manual-EN-25.7.4.pdf?v=1757663676"
type input "[URL][DOMAIN_NAME]"
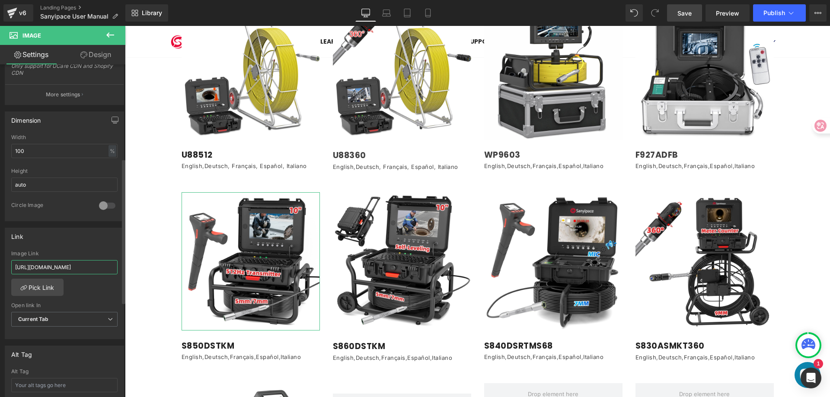
scroll to position [0, 183]
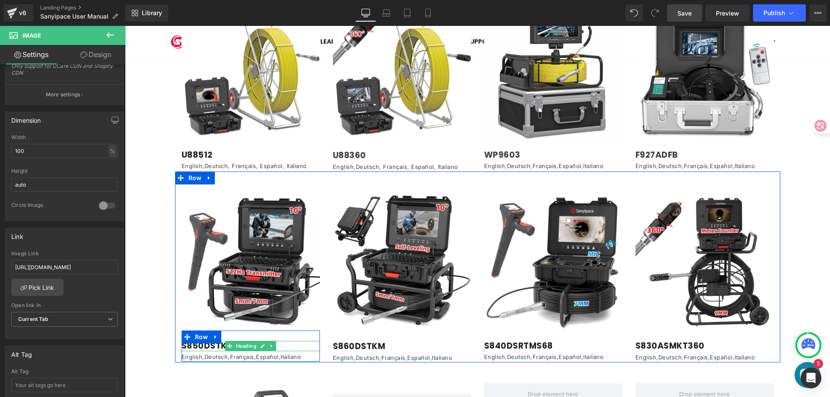
click at [204, 341] on h1 "S850DSTKM" at bounding box center [251, 346] width 138 height 11
click at [219, 341] on h1 "S850DSTKM" at bounding box center [251, 346] width 138 height 11
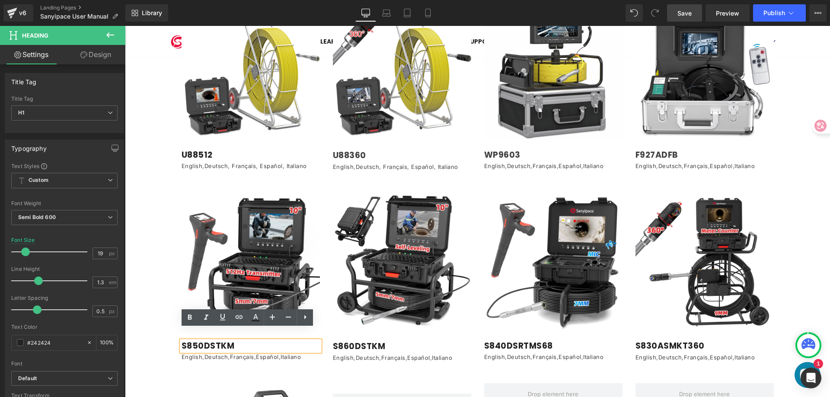
drag, startPoint x: 228, startPoint y: 335, endPoint x: 177, endPoint y: 338, distance: 51.6
click at [182, 341] on div "S850DSTKM" at bounding box center [251, 346] width 138 height 11
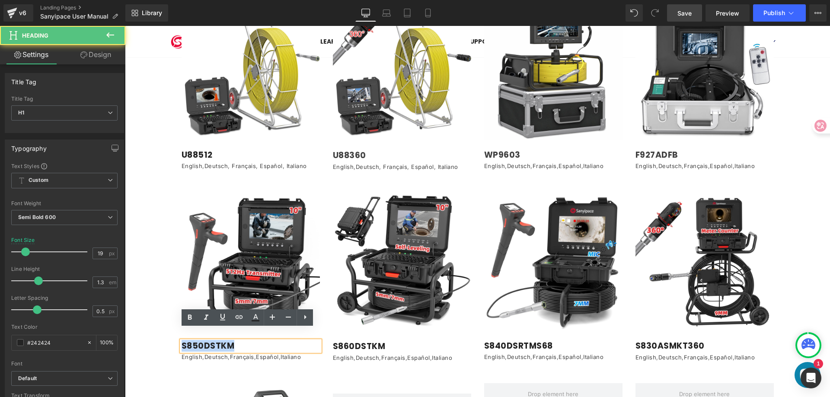
drag, startPoint x: 180, startPoint y: 336, endPoint x: 228, endPoint y: 335, distance: 48.4
click at [228, 341] on h1 "S850DSTKM" at bounding box center [251, 346] width 138 height 11
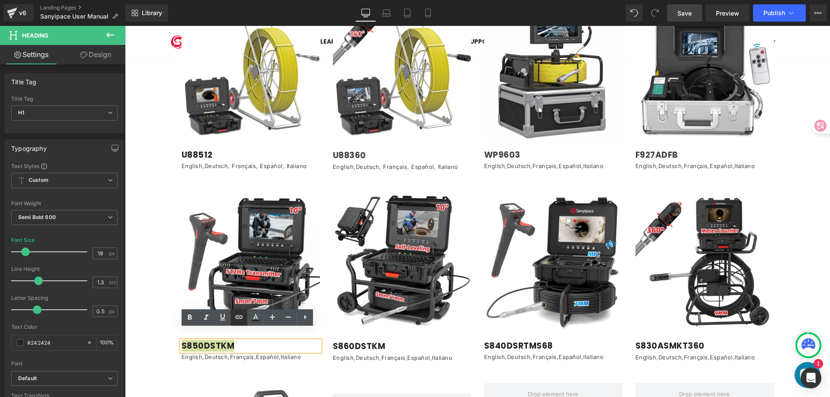
drag, startPoint x: 239, startPoint y: 318, endPoint x: 233, endPoint y: 321, distance: 6.2
click at [239, 318] on icon at bounding box center [239, 317] width 7 height 3
click at [206, 352] on input "text" at bounding box center [241, 355] width 133 height 22
paste input "[URL][DOMAIN_NAME]"
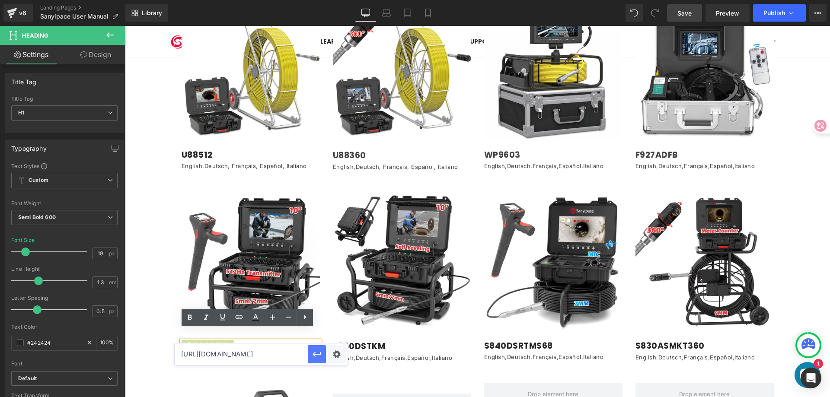
type input "[URL][DOMAIN_NAME]"
click at [312, 354] on icon "button" at bounding box center [317, 354] width 10 height 10
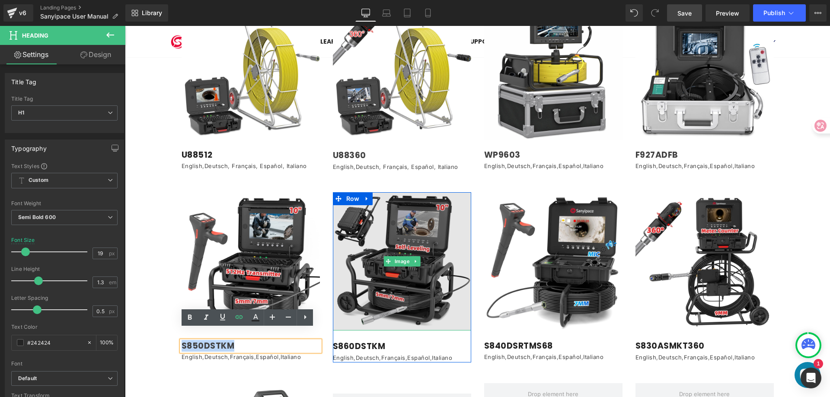
click at [440, 220] on img at bounding box center [402, 261] width 138 height 138
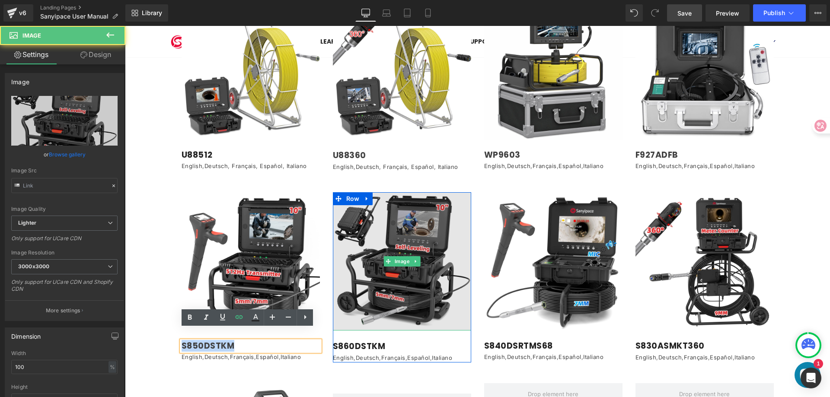
type input "[URL][DOMAIN_NAME]"
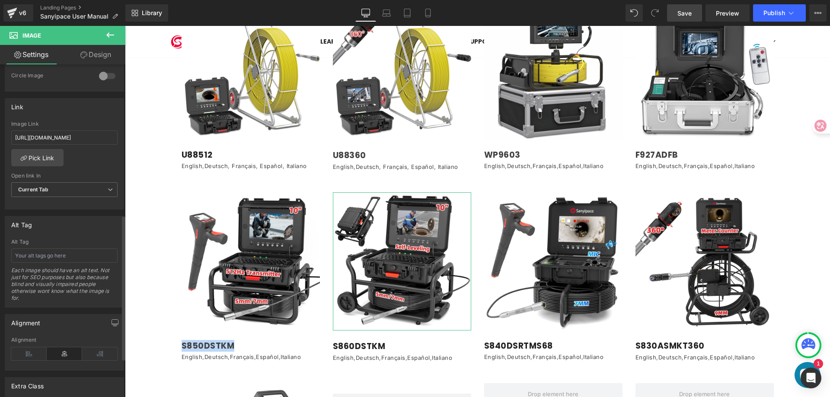
scroll to position [303, 0]
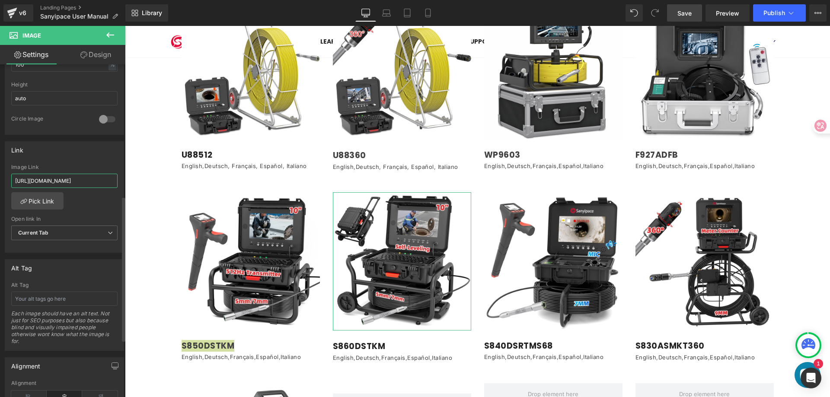
click at [68, 178] on input "[URL][DOMAIN_NAME]" at bounding box center [64, 181] width 106 height 14
type input "[URL][DOMAIN_NAME]"
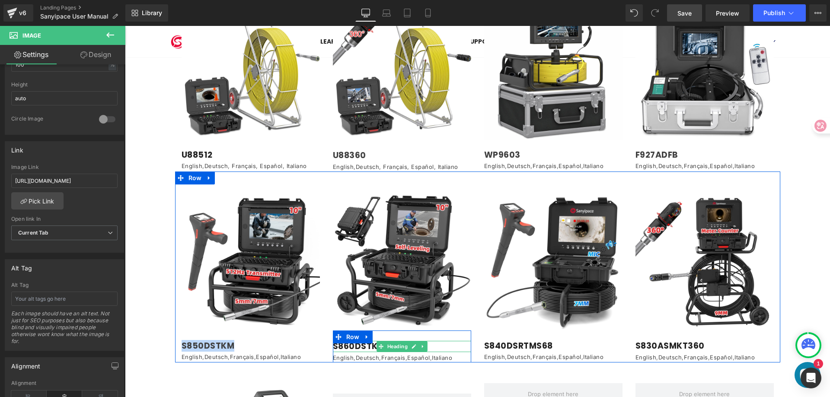
click at [363, 341] on h1 "S860DSTKM" at bounding box center [402, 347] width 138 height 12
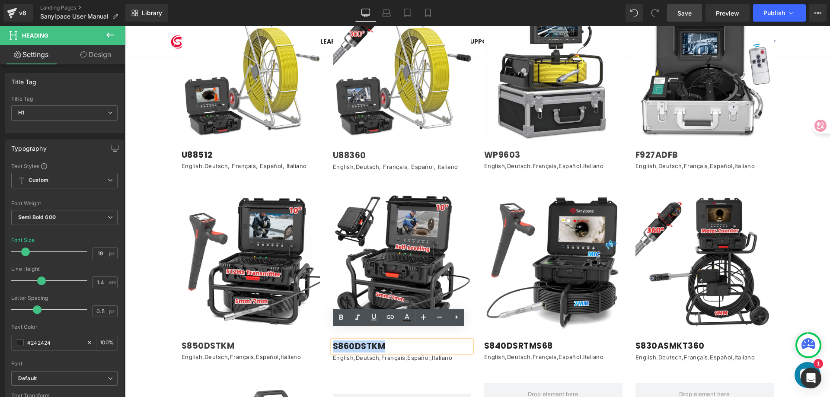
drag, startPoint x: 331, startPoint y: 337, endPoint x: 509, endPoint y: 351, distance: 178.6
click at [380, 341] on h1 "S860DSTKM" at bounding box center [402, 347] width 138 height 12
drag, startPoint x: 388, startPoint y: 319, endPoint x: 383, endPoint y: 323, distance: 6.1
click at [388, 319] on icon at bounding box center [390, 317] width 7 height 3
click at [353, 354] on input "text" at bounding box center [392, 355] width 133 height 22
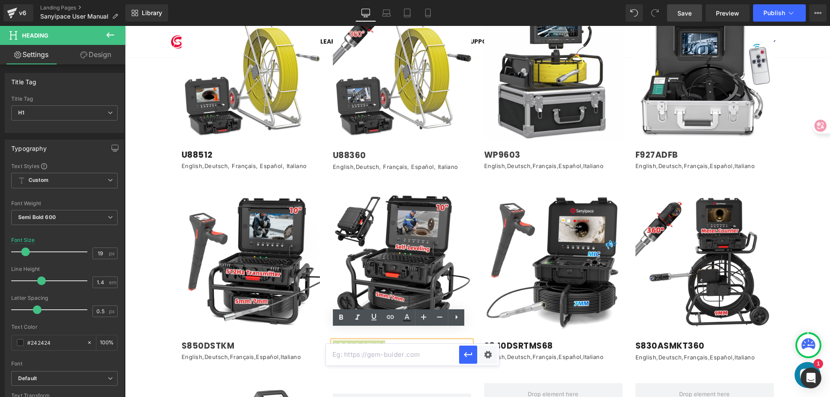
paste input "[URL][DOMAIN_NAME]"
type input "[URL][DOMAIN_NAME]"
click at [471, 356] on icon "button" at bounding box center [468, 355] width 10 height 10
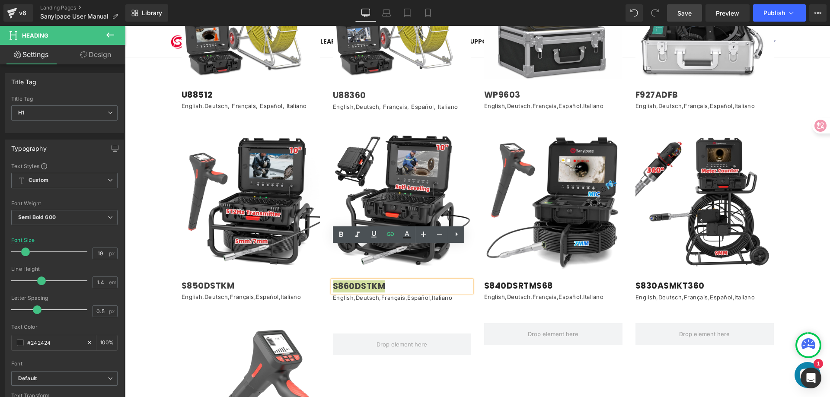
scroll to position [1254, 0]
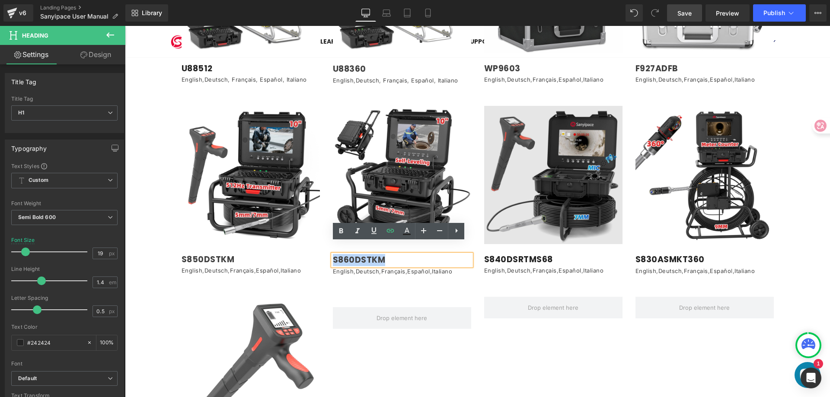
click at [527, 137] on img at bounding box center [553, 175] width 138 height 138
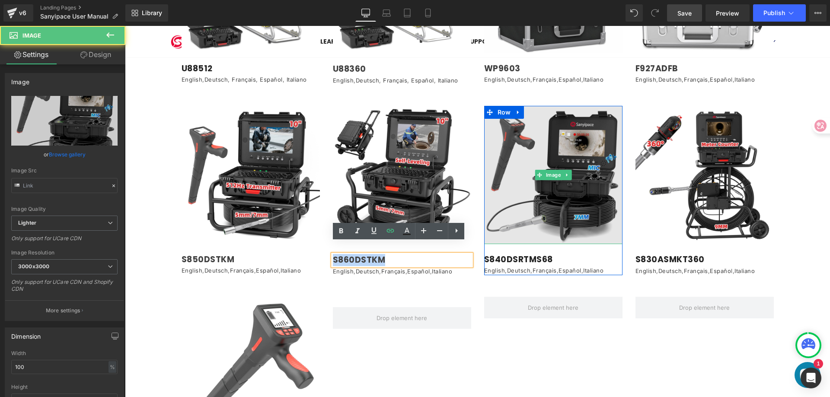
type input "[URL][DOMAIN_NAME]"
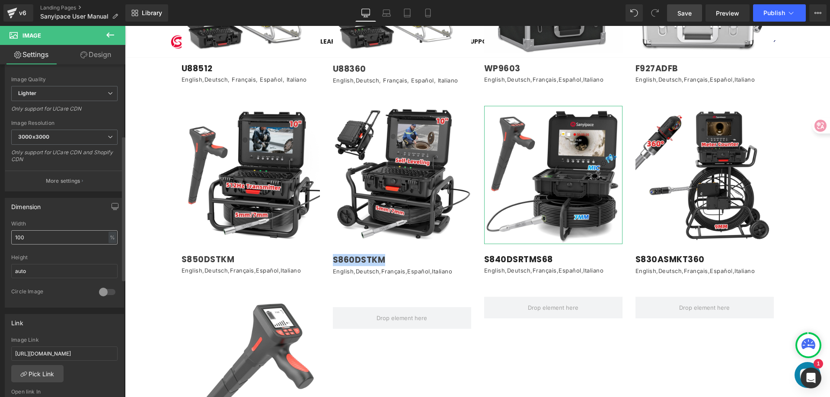
scroll to position [216, 0]
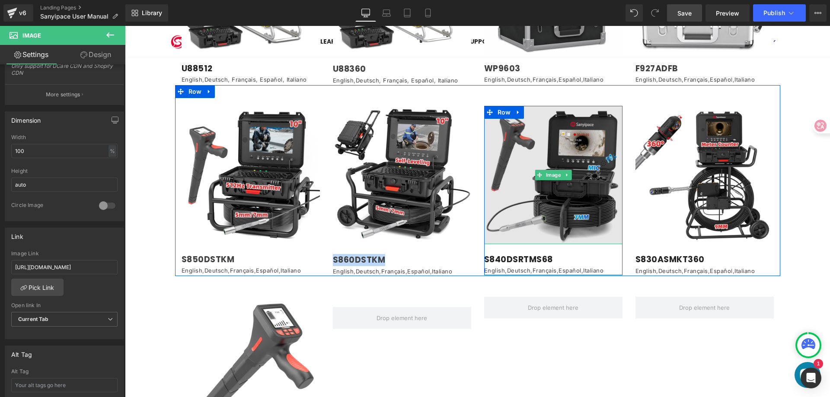
click at [523, 124] on img at bounding box center [553, 175] width 138 height 138
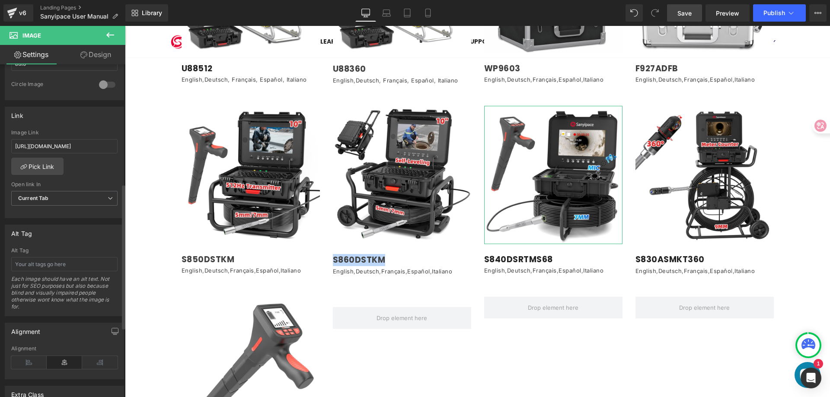
scroll to position [346, 0]
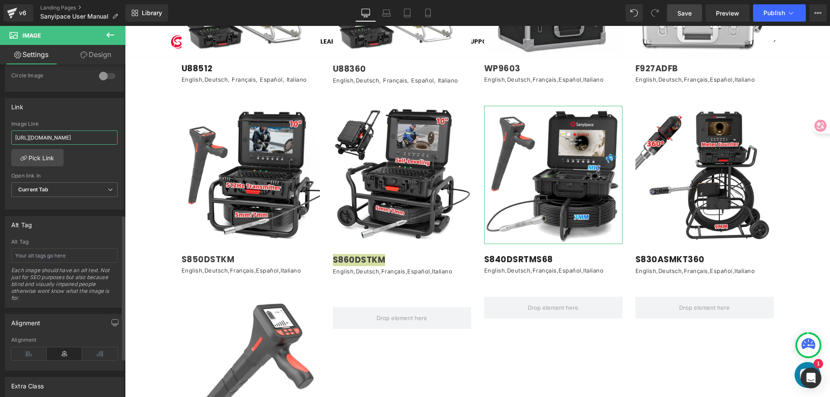
click at [59, 138] on input "[URL][DOMAIN_NAME]" at bounding box center [64, 138] width 106 height 14
type input "[URL][DOMAIN_NAME]"
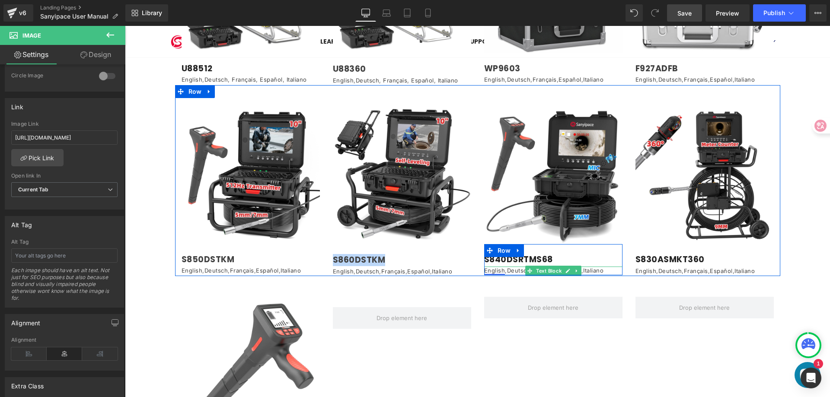
drag, startPoint x: 673, startPoint y: 270, endPoint x: 492, endPoint y: 259, distance: 181.0
click at [492, 267] on link "English" at bounding box center [494, 270] width 21 height 7
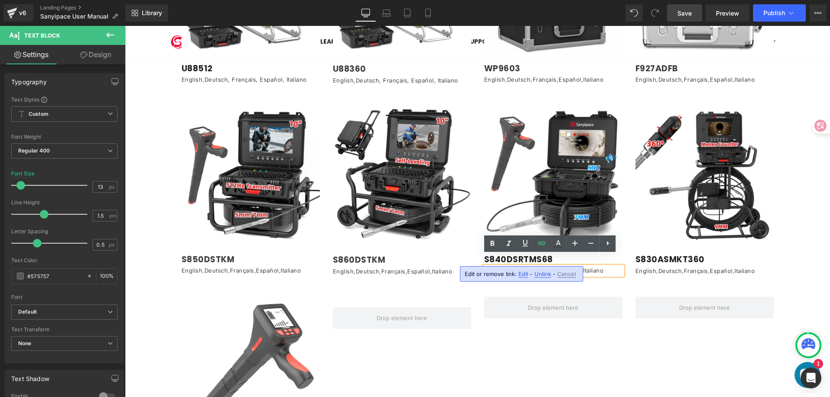
click at [622, 234] on div "Image S840DSRTMS68 Heading English , Deutsch , Français , Español , Italiano Te…" at bounding box center [553, 190] width 151 height 169
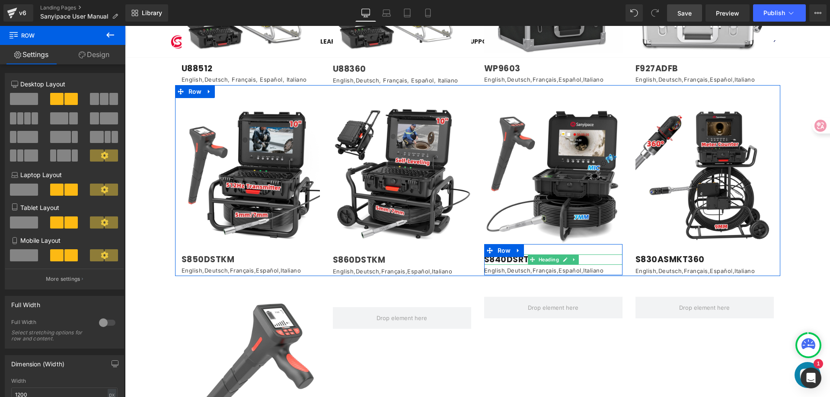
click at [596, 255] on h1 "S840DSRTMS68" at bounding box center [553, 260] width 138 height 11
click at [484, 255] on h1 "S840DSRTMS68" at bounding box center [553, 260] width 138 height 11
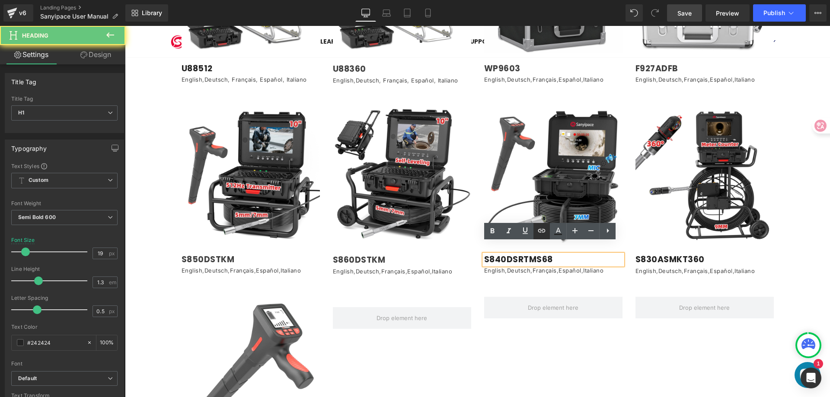
click at [537, 232] on icon at bounding box center [541, 231] width 10 height 10
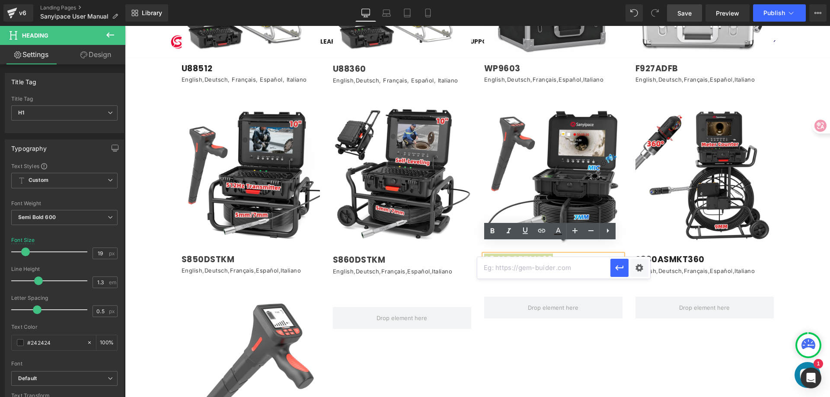
click at [517, 267] on input "text" at bounding box center [543, 268] width 133 height 22
paste input "[URL][DOMAIN_NAME]"
type input "[URL][DOMAIN_NAME]"
click at [618, 268] on icon "button" at bounding box center [619, 267] width 8 height 5
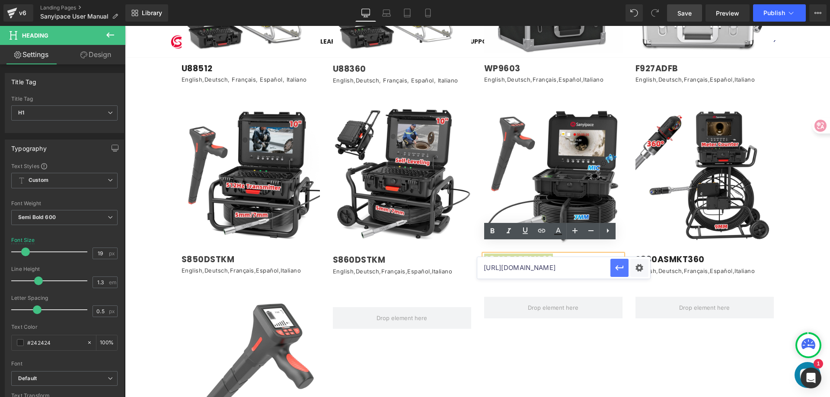
scroll to position [0, 0]
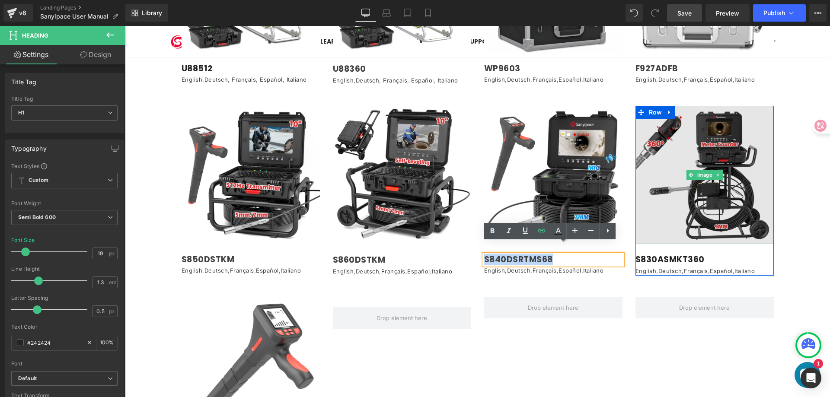
click at [678, 137] on img at bounding box center [704, 175] width 138 height 138
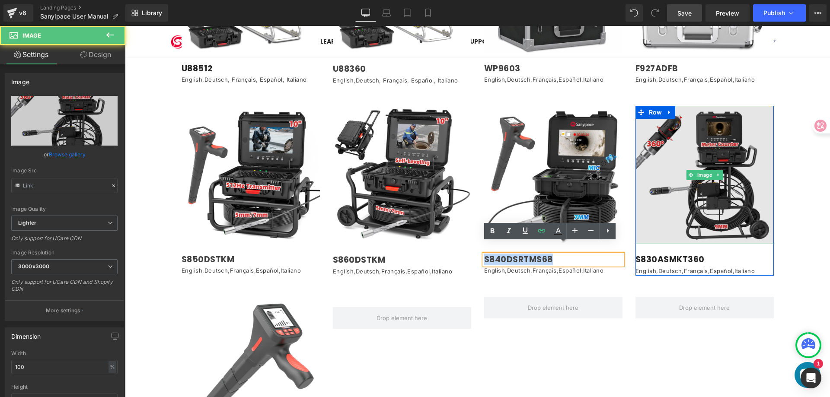
type input "[URL][DOMAIN_NAME]"
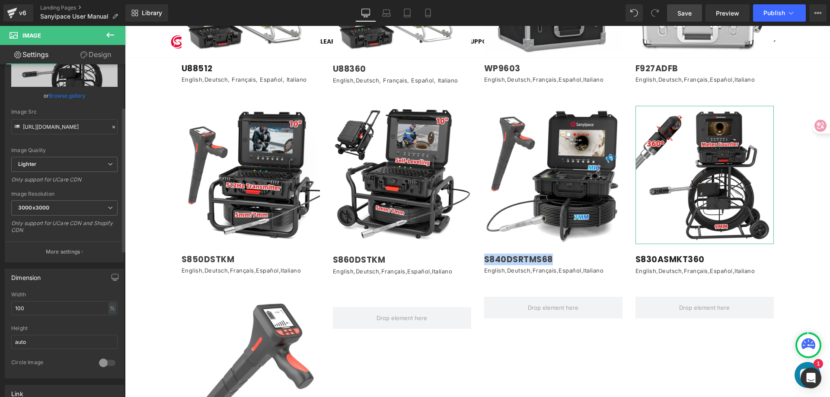
scroll to position [130, 0]
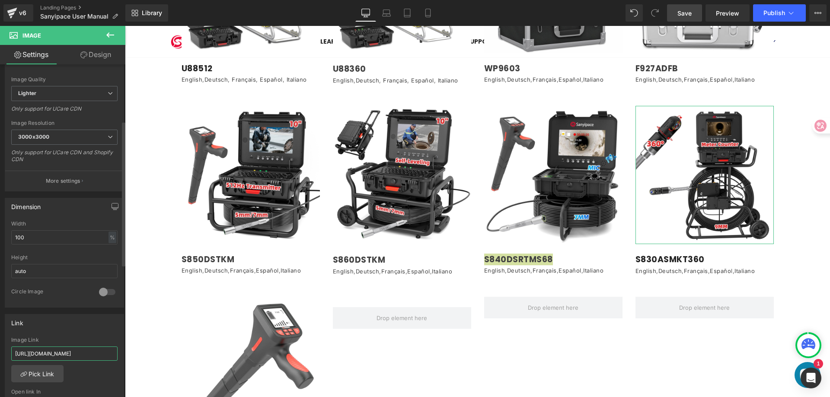
click at [60, 350] on input "[URL][DOMAIN_NAME]" at bounding box center [64, 354] width 106 height 14
type input "[URL][DOMAIN_NAME]"
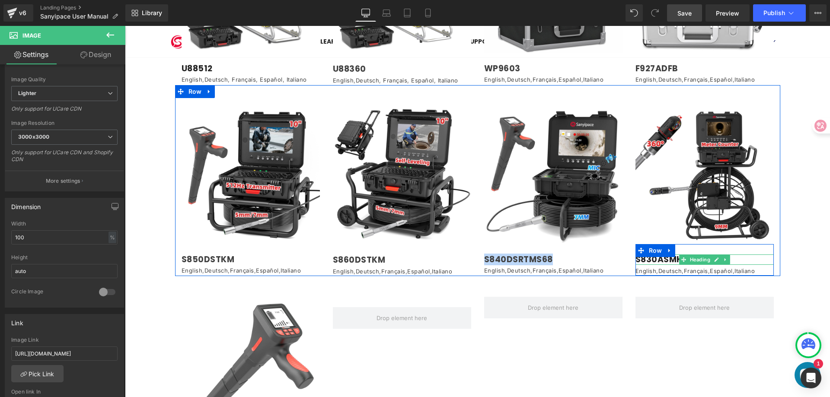
click at [741, 255] on h1 "S830ASMKT360" at bounding box center [704, 260] width 138 height 11
drag, startPoint x: 741, startPoint y: 248, endPoint x: 625, endPoint y: 246, distance: 116.3
click at [625, 246] on div "Image S840DSRTMS68 Heading English , Deutsch , Français , Español , Italiano Te…" at bounding box center [629, 191] width 303 height 170
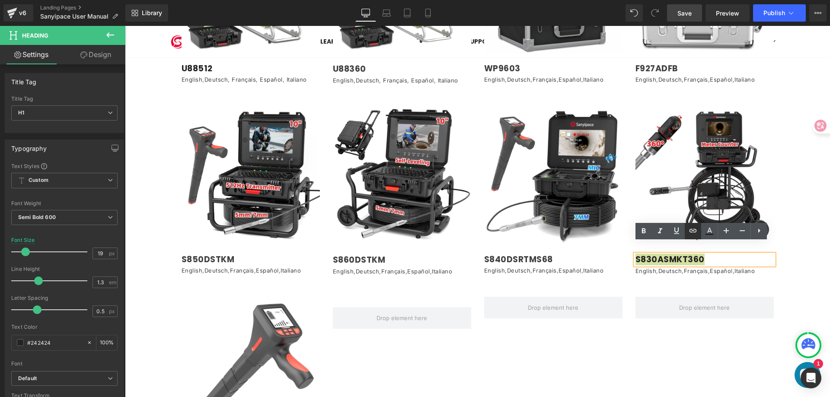
click at [689, 232] on icon at bounding box center [693, 231] width 10 height 10
click at [661, 267] on input "text" at bounding box center [695, 268] width 133 height 22
paste input "[URL][DOMAIN_NAME]"
type input "[URL][DOMAIN_NAME]"
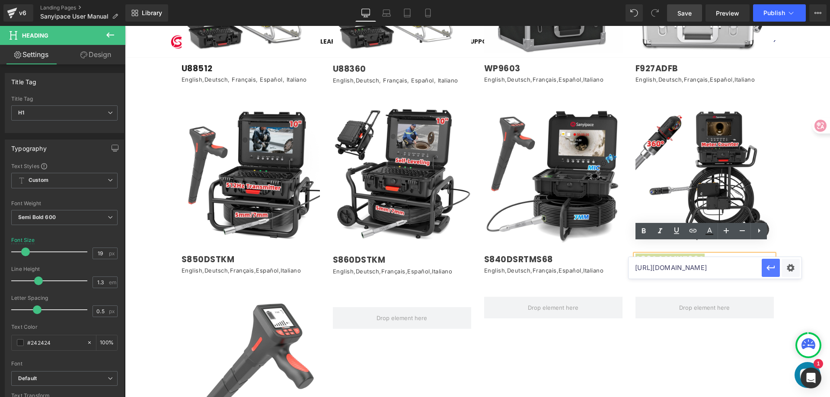
click at [774, 270] on icon "button" at bounding box center [771, 268] width 10 height 10
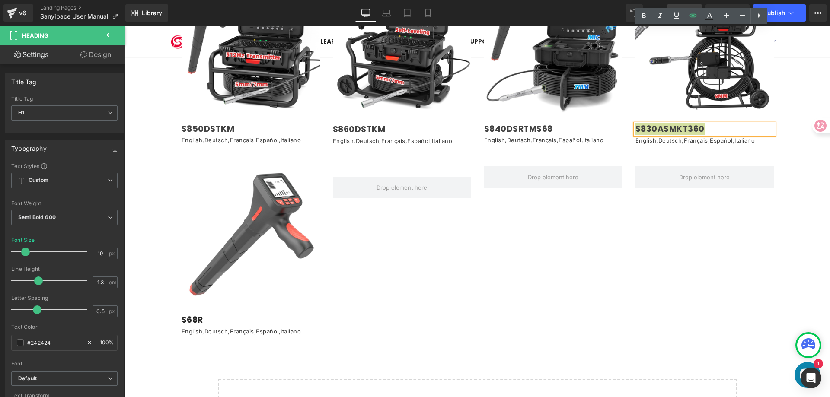
scroll to position [1470, 0]
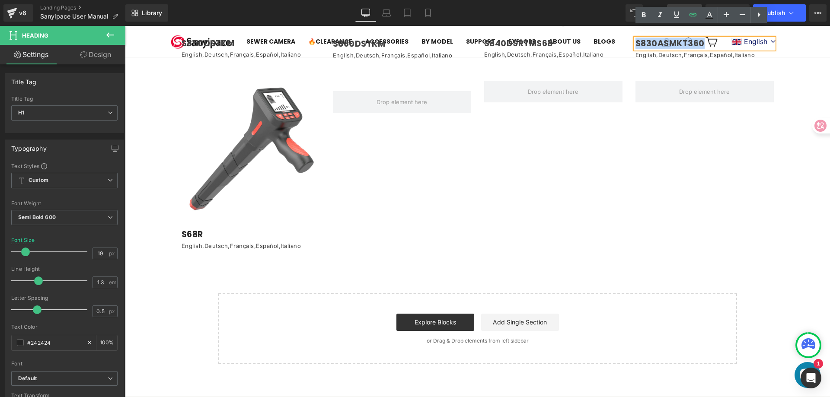
click at [206, 230] on h1 "S68R" at bounding box center [251, 235] width 138 height 11
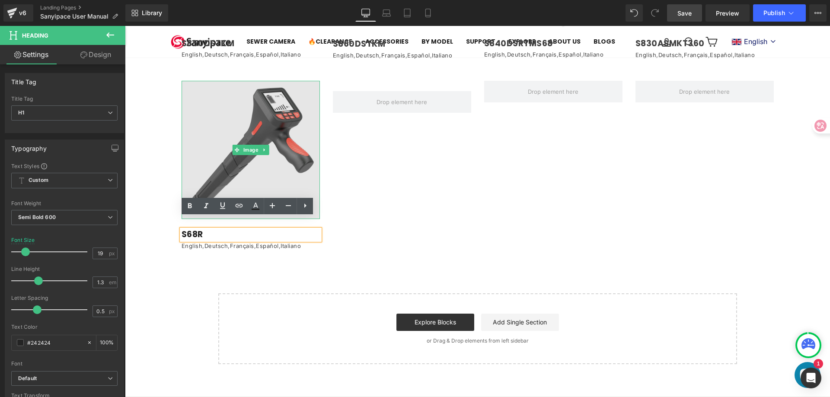
click at [227, 135] on img at bounding box center [251, 150] width 138 height 138
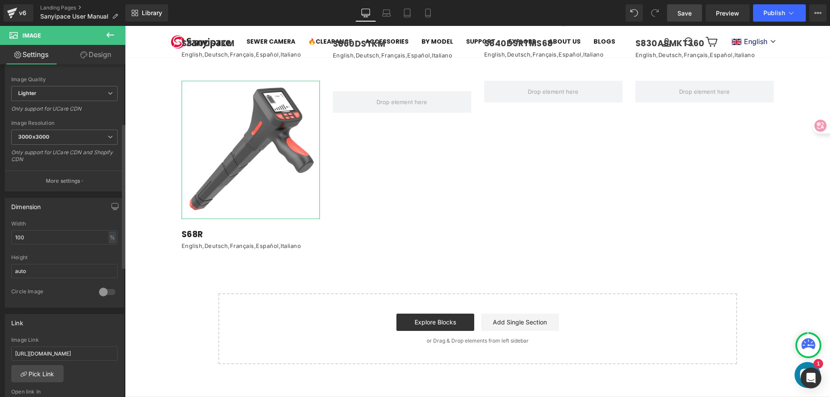
scroll to position [173, 0]
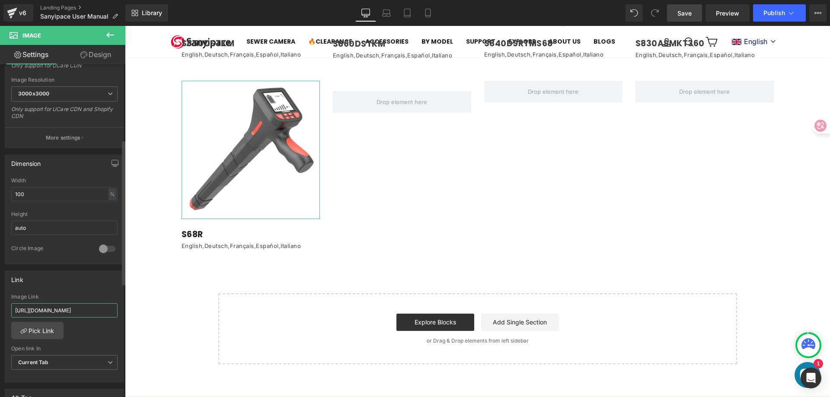
click at [64, 309] on input "[URL][DOMAIN_NAME]" at bounding box center [64, 310] width 106 height 14
type input "[URL][DOMAIN_NAME]"
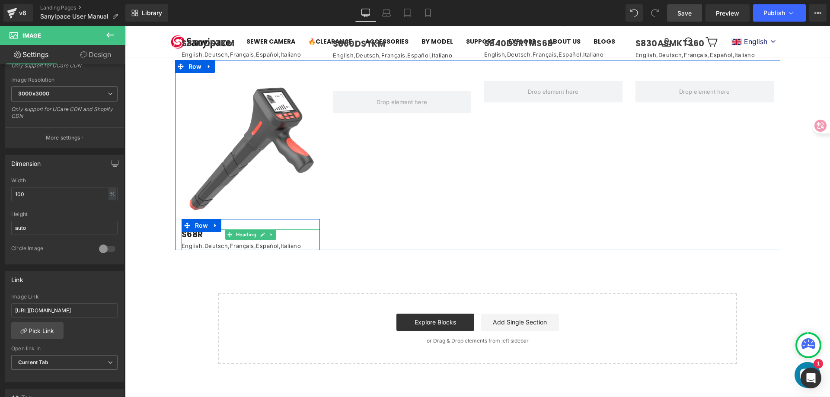
click at [209, 230] on h1 "S68R" at bounding box center [251, 235] width 138 height 11
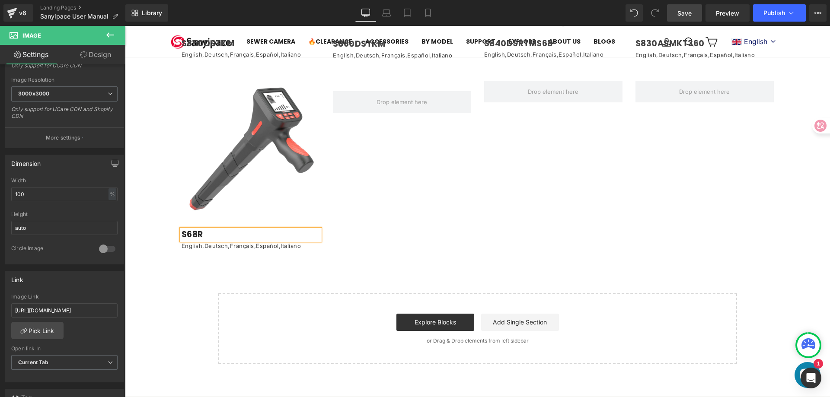
click at [182, 230] on h1 "S68R" at bounding box center [251, 235] width 138 height 11
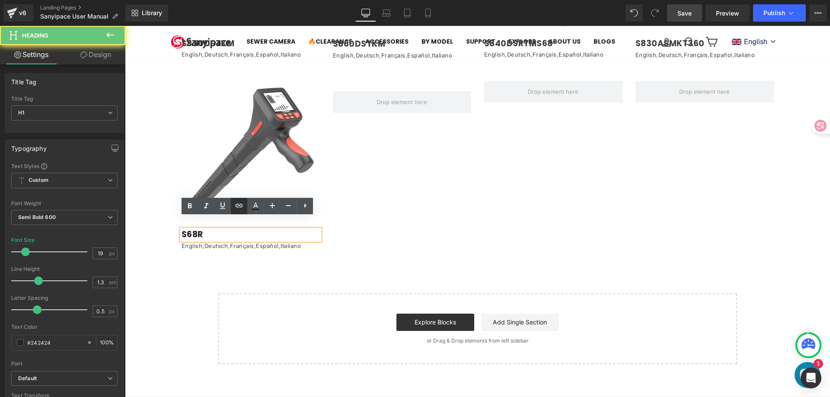
click at [235, 203] on icon at bounding box center [239, 206] width 10 height 10
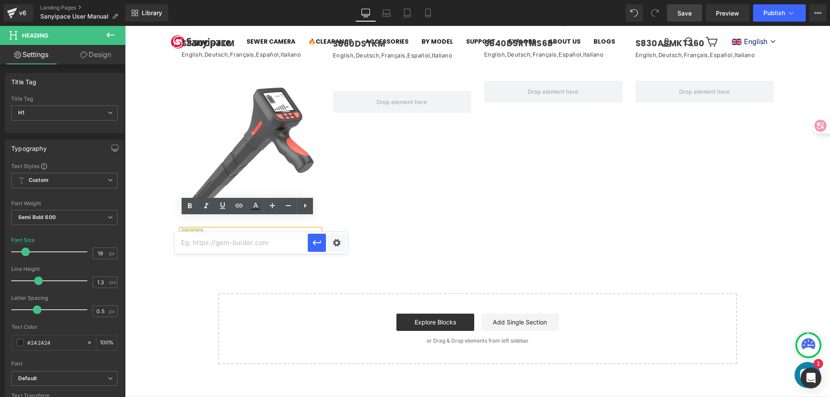
click at [229, 245] on input "text" at bounding box center [241, 243] width 133 height 22
paste input "[URL][DOMAIN_NAME]"
click at [315, 244] on icon "button" at bounding box center [317, 243] width 8 height 5
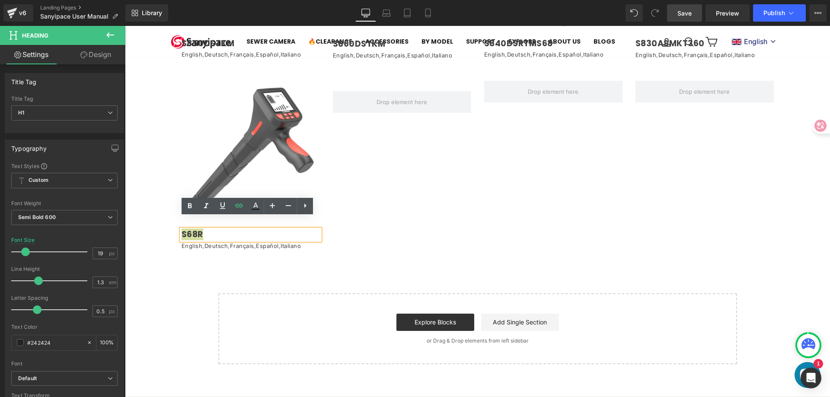
click at [684, 15] on span "Save" at bounding box center [684, 13] width 14 height 9
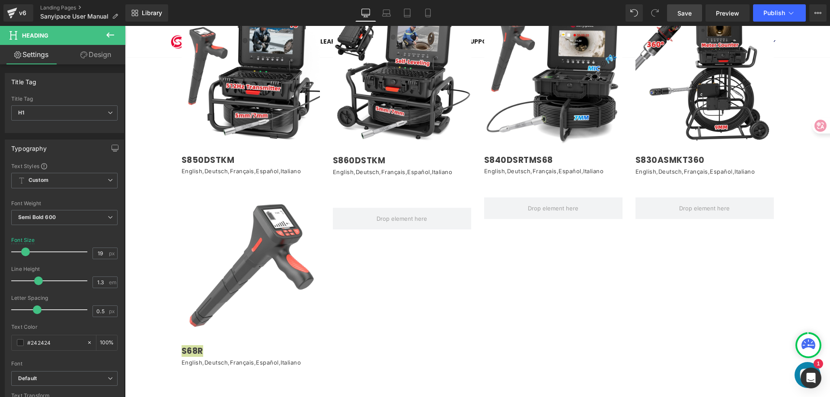
scroll to position [1340, 0]
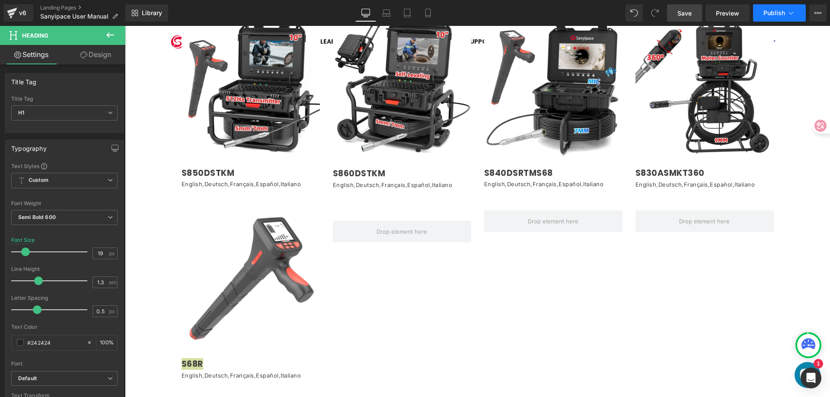
click at [773, 15] on span "Publish" at bounding box center [774, 13] width 22 height 7
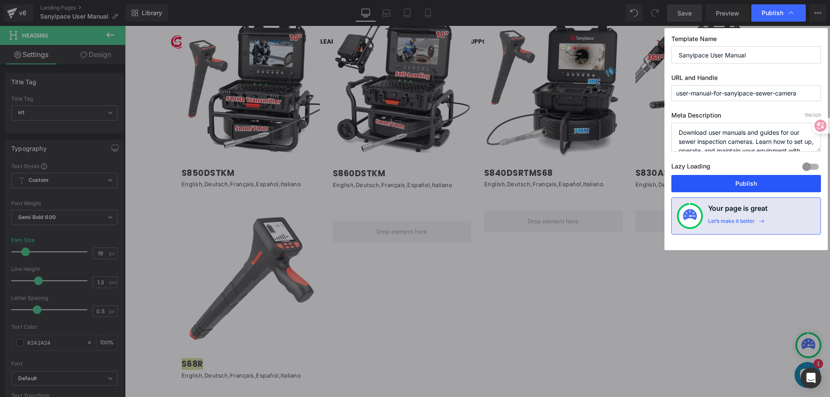
click at [760, 182] on button "Publish" at bounding box center [746, 183] width 150 height 17
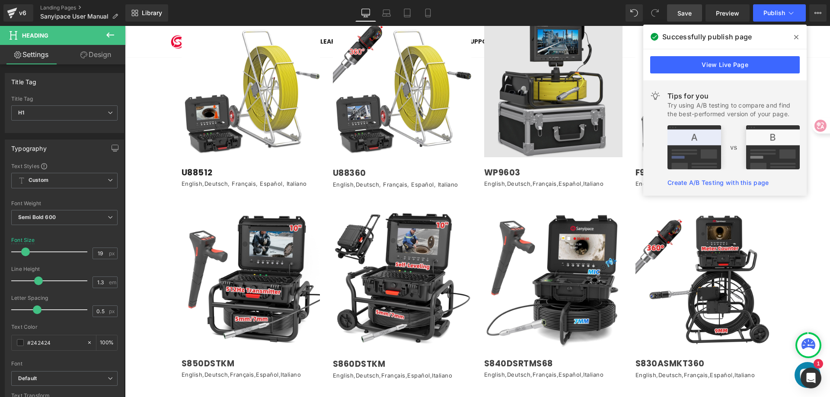
scroll to position [1167, 0]
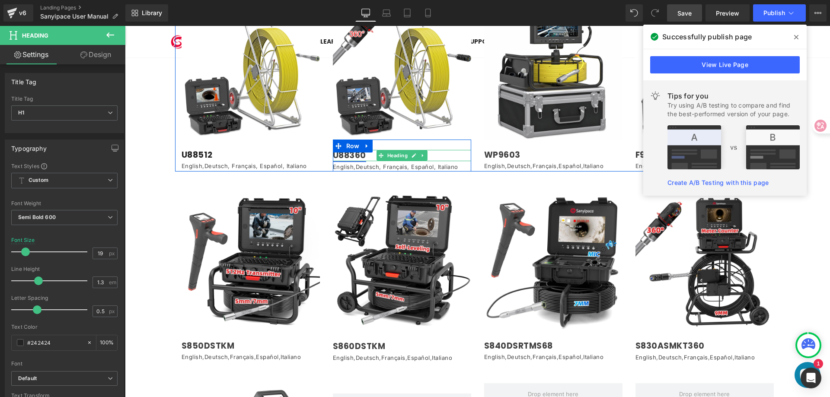
click at [343, 150] on link "U88360" at bounding box center [349, 156] width 33 height 12
click at [363, 150] on h1 "U88360" at bounding box center [402, 156] width 138 height 12
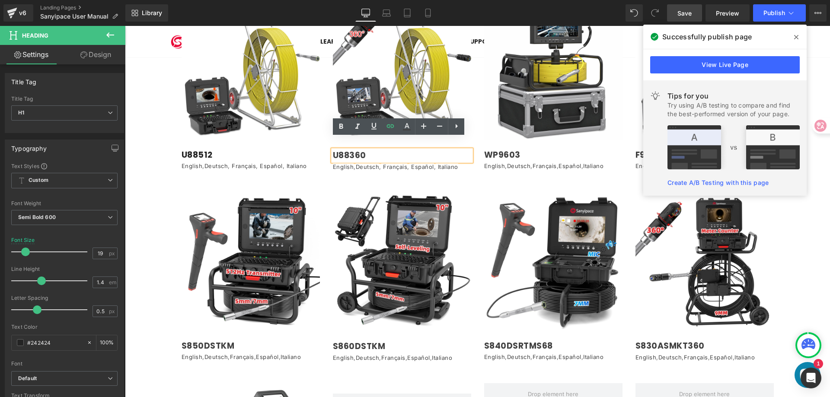
drag, startPoint x: 362, startPoint y: 143, endPoint x: 329, endPoint y: 146, distance: 33.0
click at [333, 150] on div "U88360" at bounding box center [402, 156] width 138 height 12
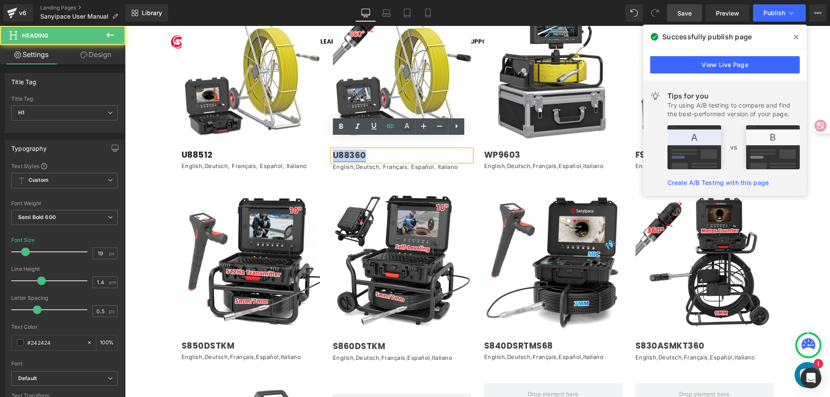
drag, startPoint x: 362, startPoint y: 143, endPoint x: 331, endPoint y: 143, distance: 31.1
click at [333, 150] on h1 "U88360" at bounding box center [402, 156] width 138 height 12
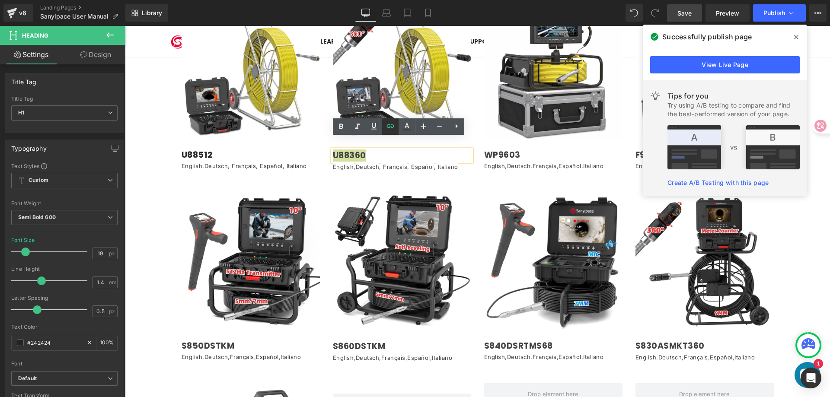
click at [388, 127] on icon at bounding box center [390, 126] width 10 height 10
drag, startPoint x: 322, startPoint y: 108, endPoint x: 450, endPoint y: 136, distance: 130.5
click at [322, 108] on div "Image U88512 Heading English , Deutsch , Français , Español , Italiano Text Blo…" at bounding box center [250, 85] width 151 height 169
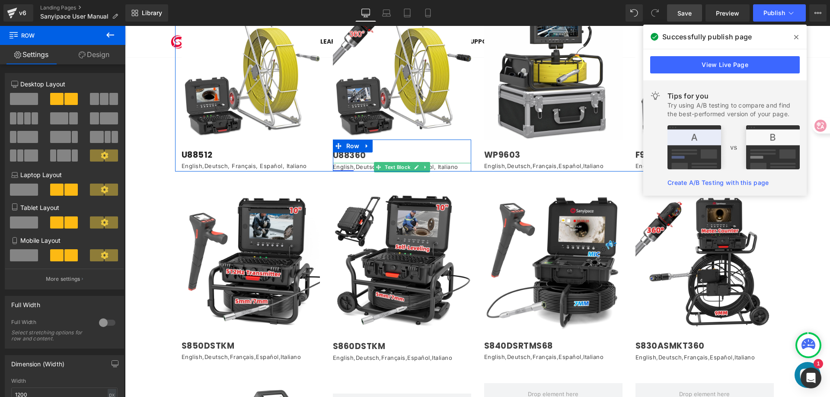
click at [340, 163] on link "English" at bounding box center [343, 166] width 21 height 7
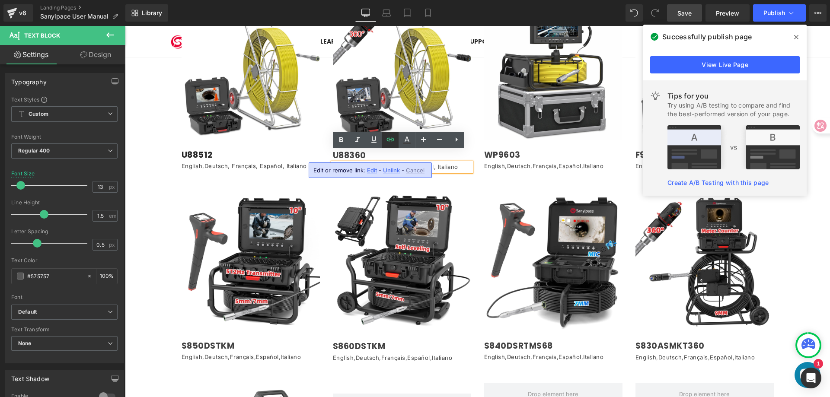
click at [388, 143] on icon at bounding box center [390, 139] width 10 height 10
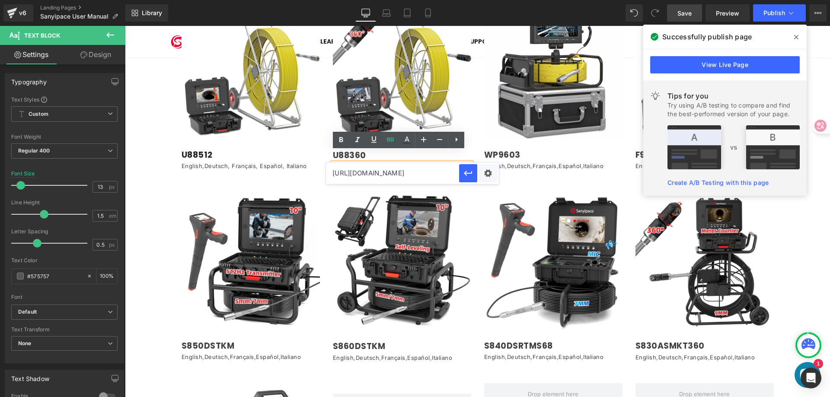
click at [366, 173] on input "[URL][DOMAIN_NAME]" at bounding box center [392, 174] width 133 height 22
click at [479, 109] on div "Image WP9603 Heading English , Deutsch , Français , Español , Italiano Text Blo…" at bounding box center [553, 85] width 151 height 169
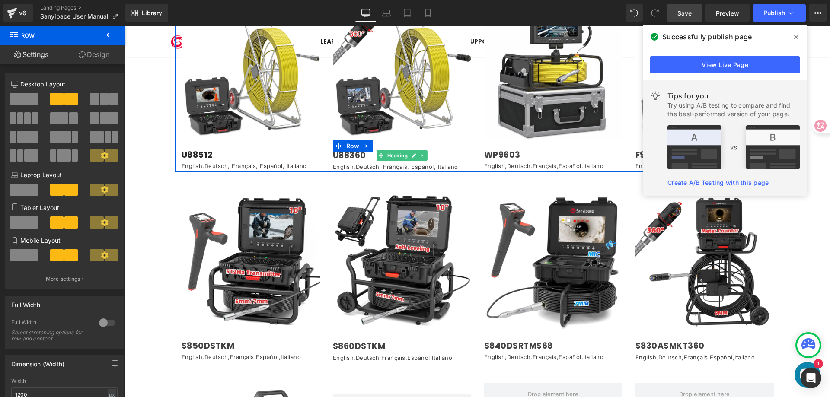
click at [366, 150] on h1 "U88360" at bounding box center [402, 156] width 138 height 12
click at [333, 150] on h1 "U88360" at bounding box center [402, 156] width 138 height 12
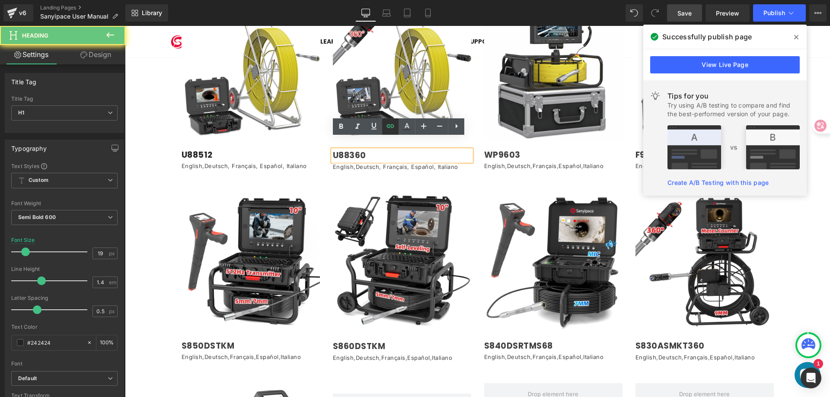
drag, startPoint x: 389, startPoint y: 126, endPoint x: 385, endPoint y: 130, distance: 5.5
click at [389, 126] on icon at bounding box center [390, 126] width 10 height 10
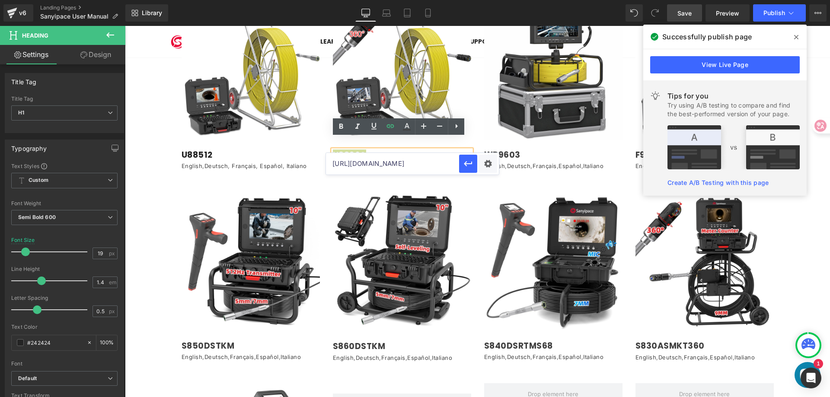
click at [378, 165] on input "[URL][DOMAIN_NAME]" at bounding box center [392, 164] width 133 height 22
paste input "[DOMAIN_NAME][URL]"
drag, startPoint x: 365, startPoint y: 165, endPoint x: 338, endPoint y: 167, distance: 26.9
click at [338, 167] on input "[URL][DOMAIN_NAME]" at bounding box center [392, 164] width 133 height 22
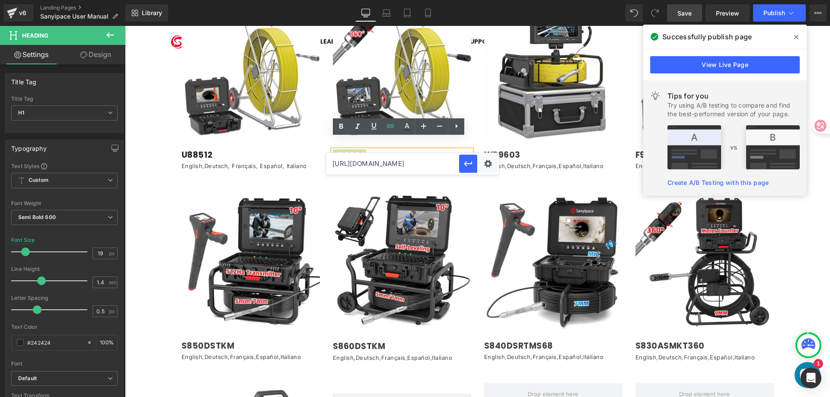
scroll to position [0, 115]
click at [408, 163] on input "[URL][DOMAIN_NAME]" at bounding box center [392, 164] width 133 height 22
type input "[URL][DOMAIN_NAME]"
click at [466, 160] on icon "button" at bounding box center [468, 164] width 10 height 10
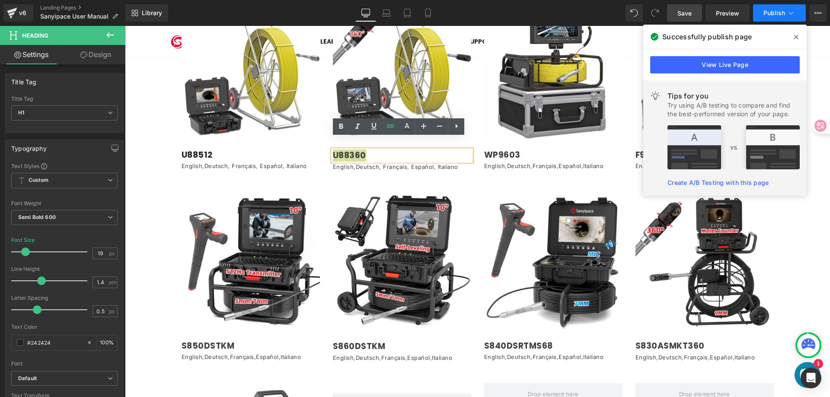
click at [770, 10] on span "Publish" at bounding box center [774, 13] width 22 height 7
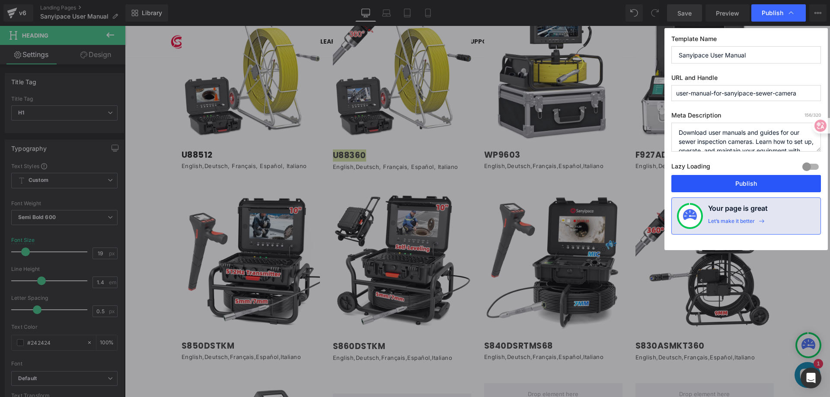
click at [745, 185] on button "Publish" at bounding box center [746, 183] width 150 height 17
